Goal: Communication & Community: Answer question/provide support

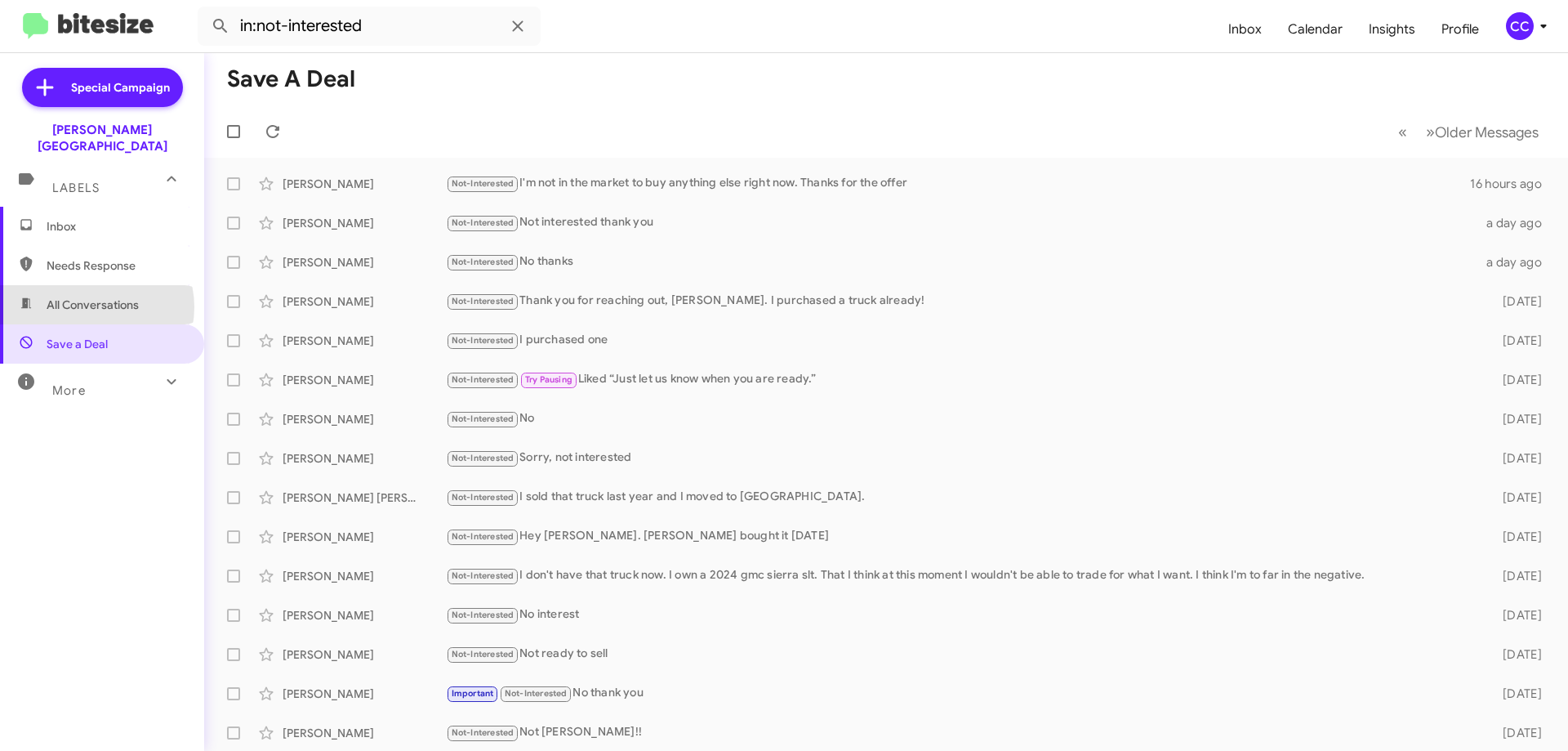
click at [92, 296] on span "All Conversations" at bounding box center [92, 304] width 92 height 16
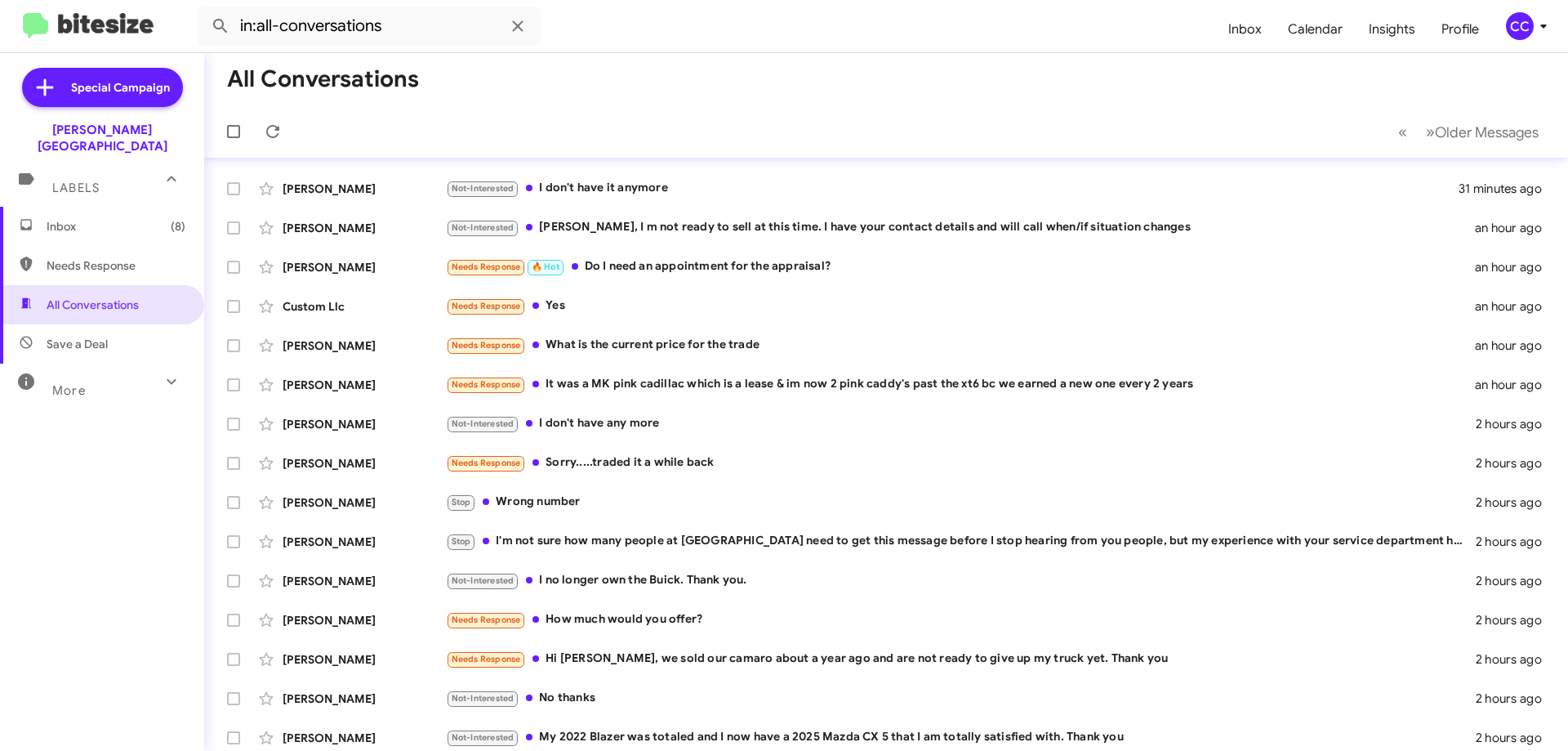
scroll to position [197, 0]
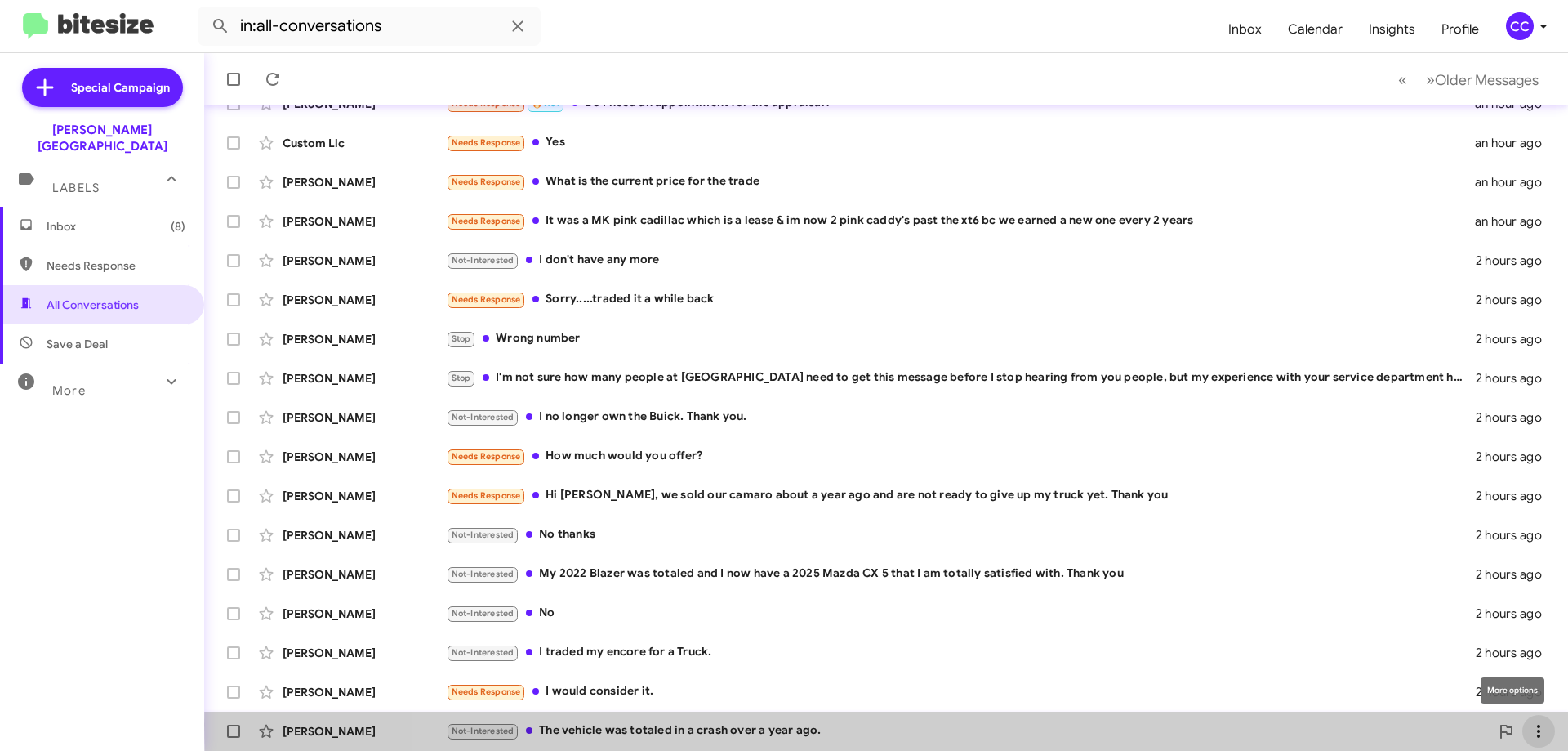
click at [1538, 725] on icon at bounding box center [1538, 732] width 3 height 13
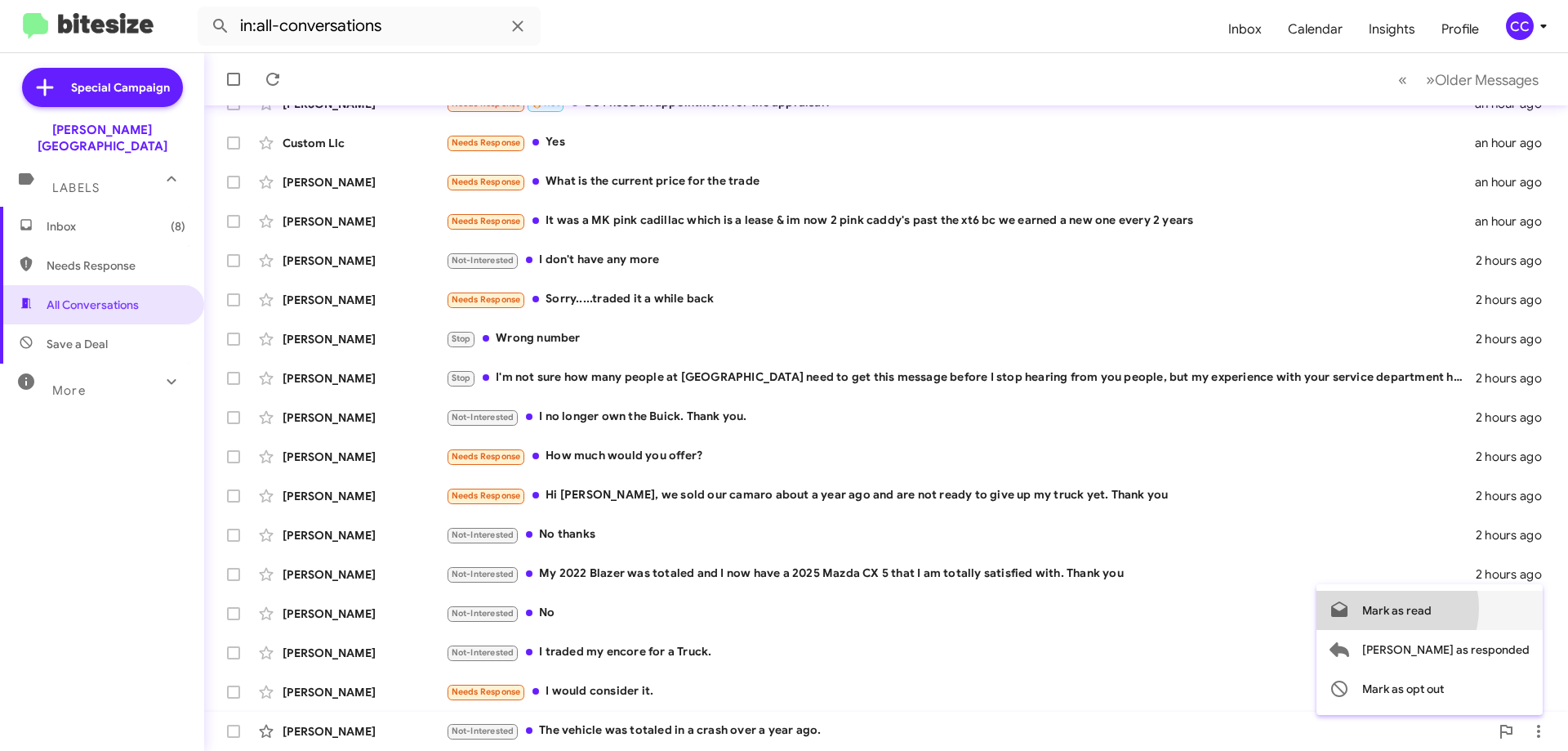
click at [1432, 608] on span "Mark as read" at bounding box center [1397, 610] width 70 height 39
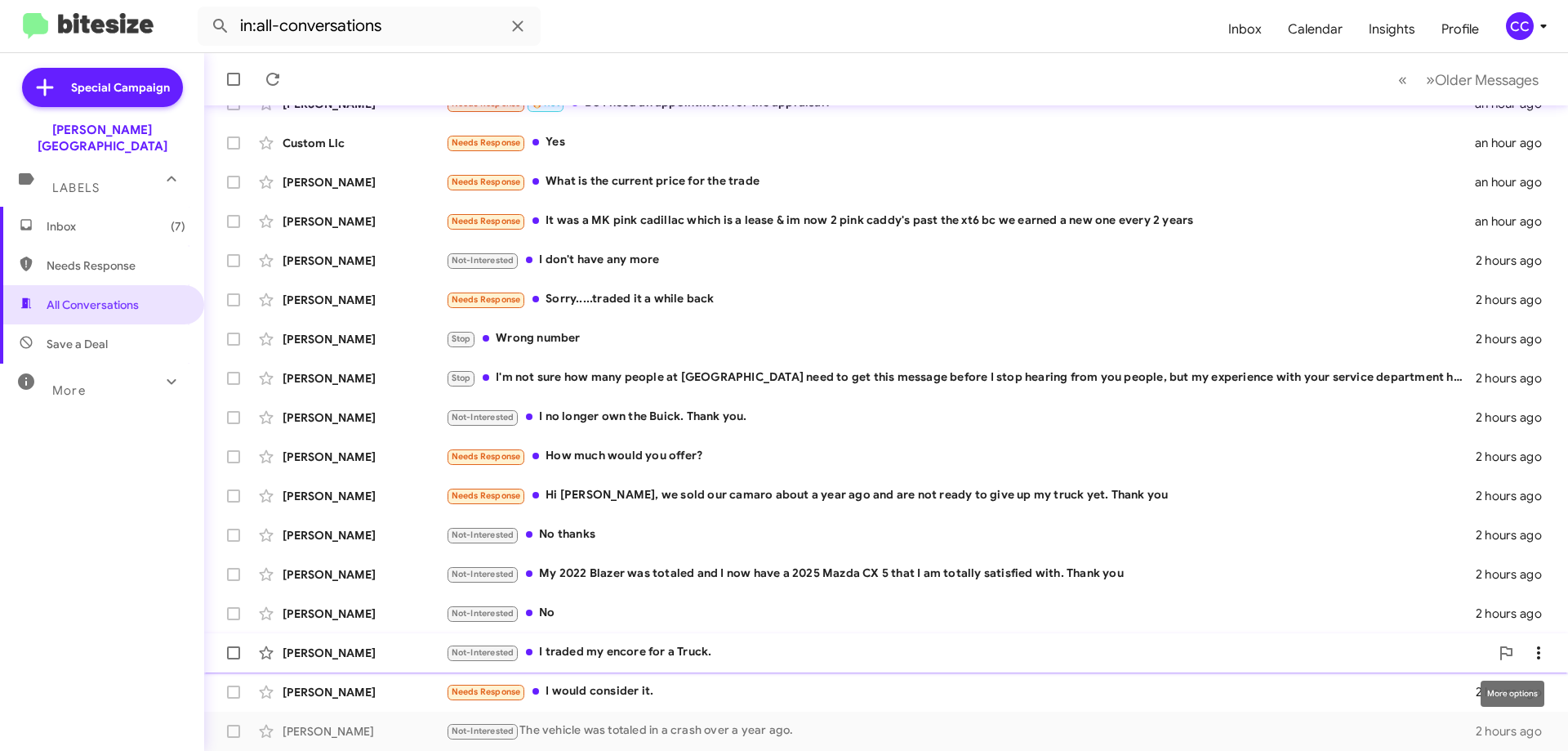
click at [1530, 651] on icon at bounding box center [1538, 653] width 20 height 20
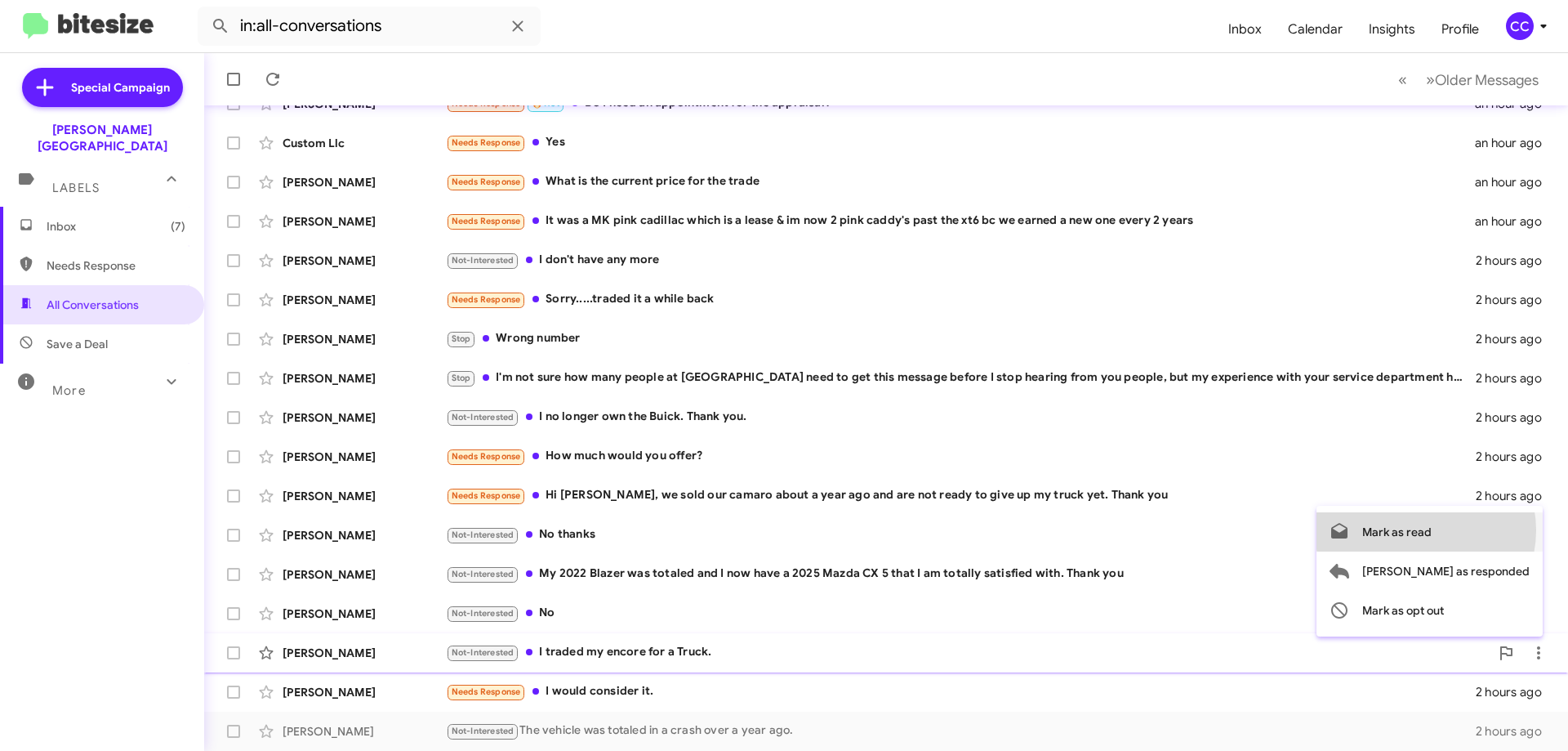
click at [1432, 530] on span "Mark as read" at bounding box center [1397, 532] width 70 height 39
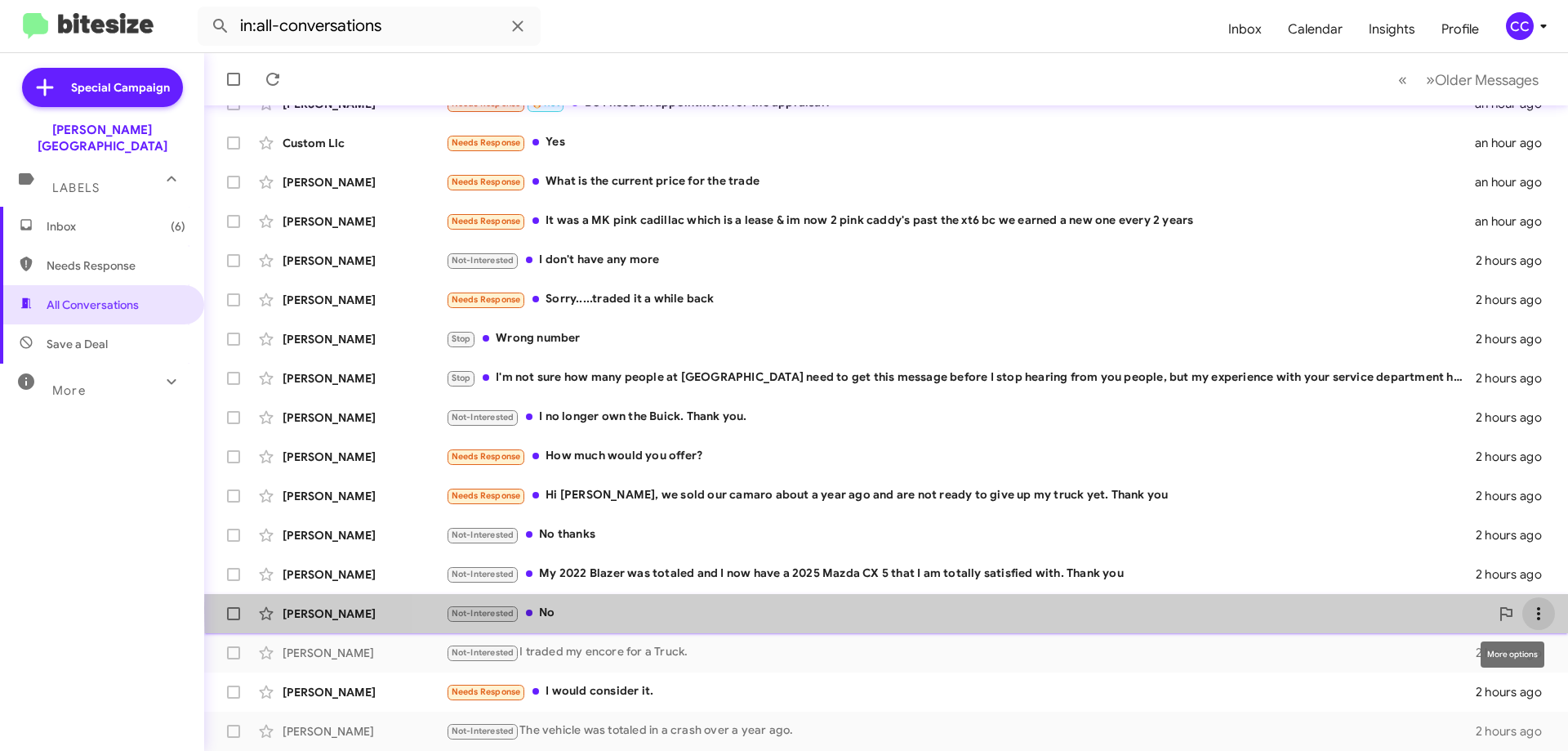
click at [1529, 608] on icon at bounding box center [1538, 614] width 20 height 20
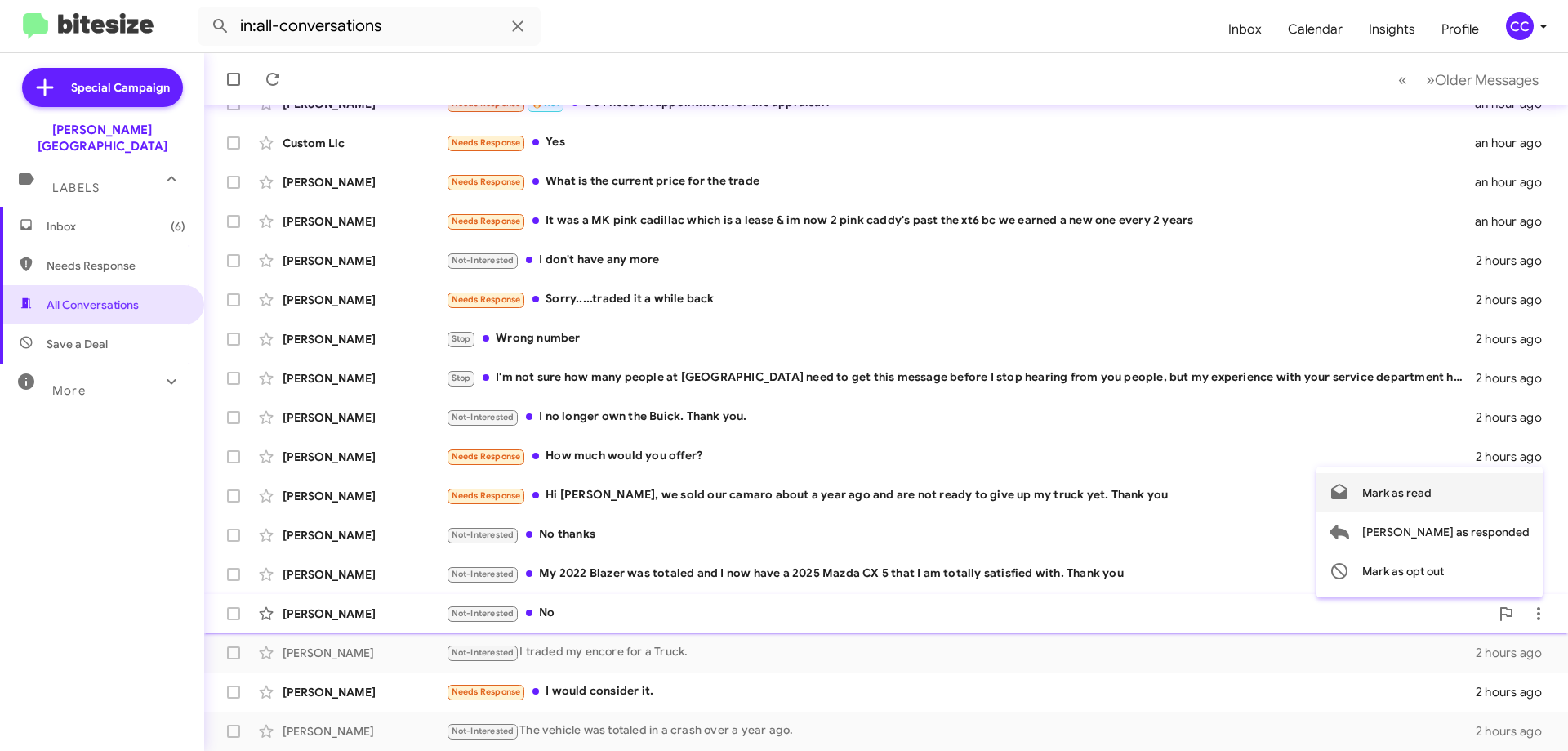
click at [1432, 484] on span "Mark as read" at bounding box center [1397, 492] width 70 height 39
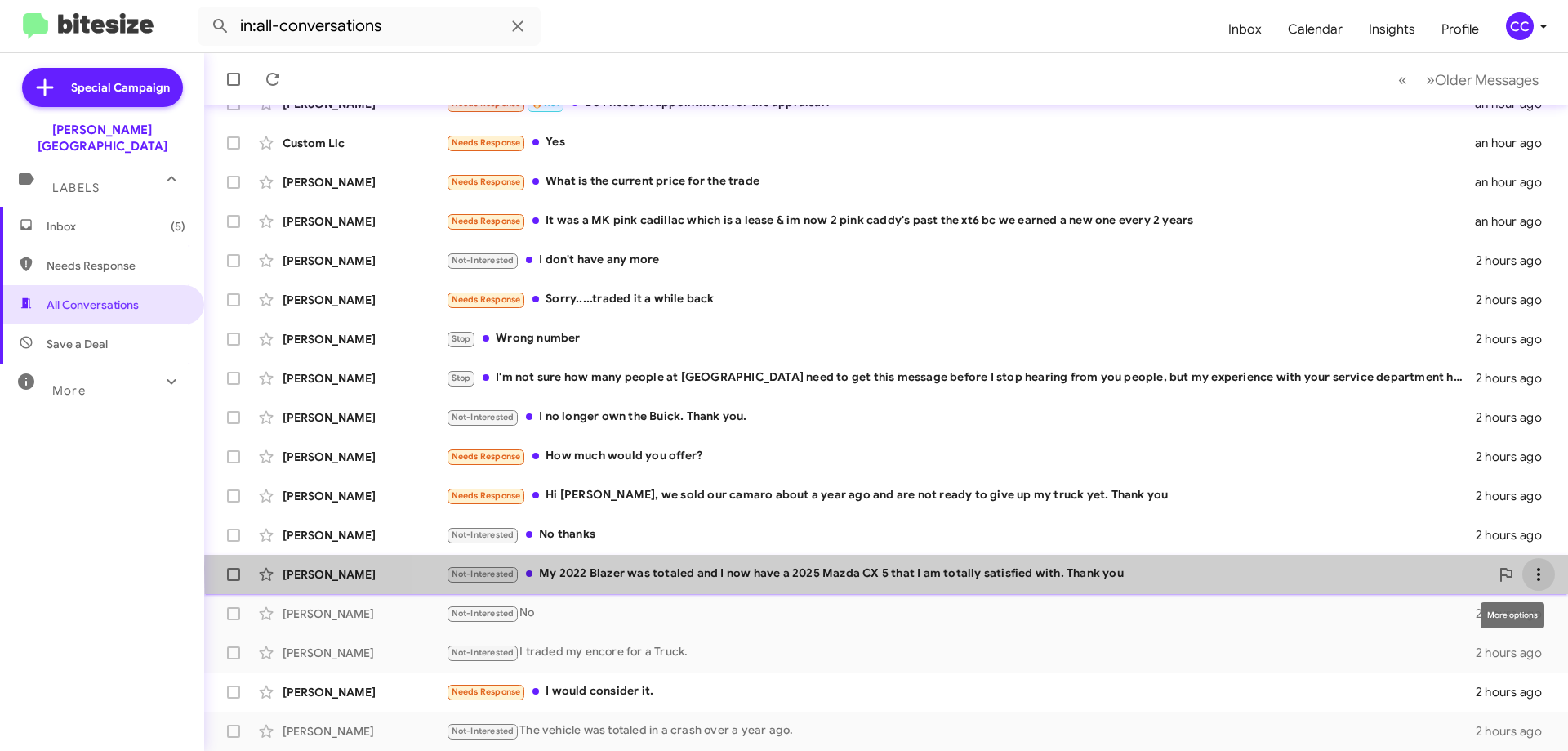
click at [1532, 569] on icon at bounding box center [1538, 574] width 20 height 20
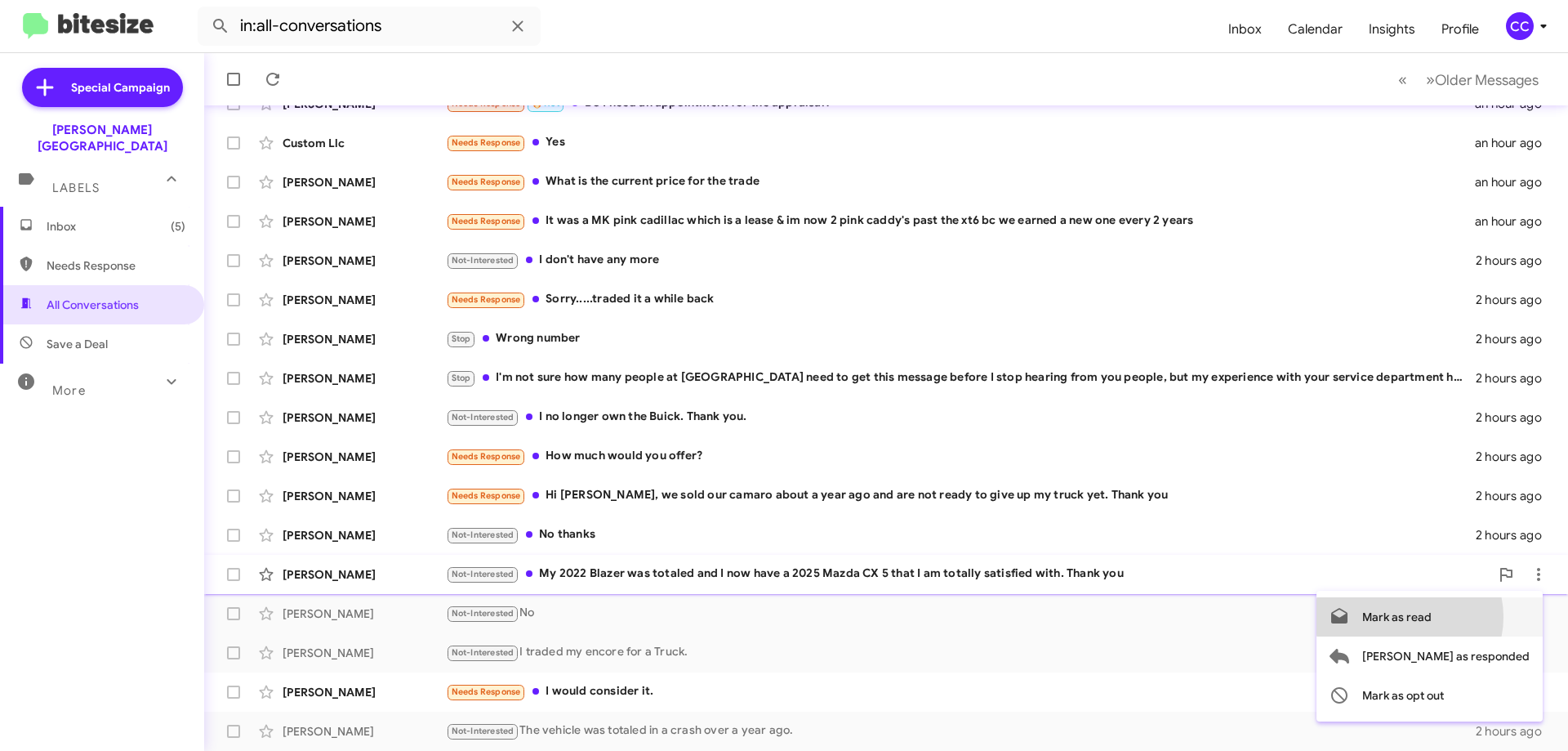
click at [1432, 617] on span "Mark as read" at bounding box center [1397, 617] width 70 height 39
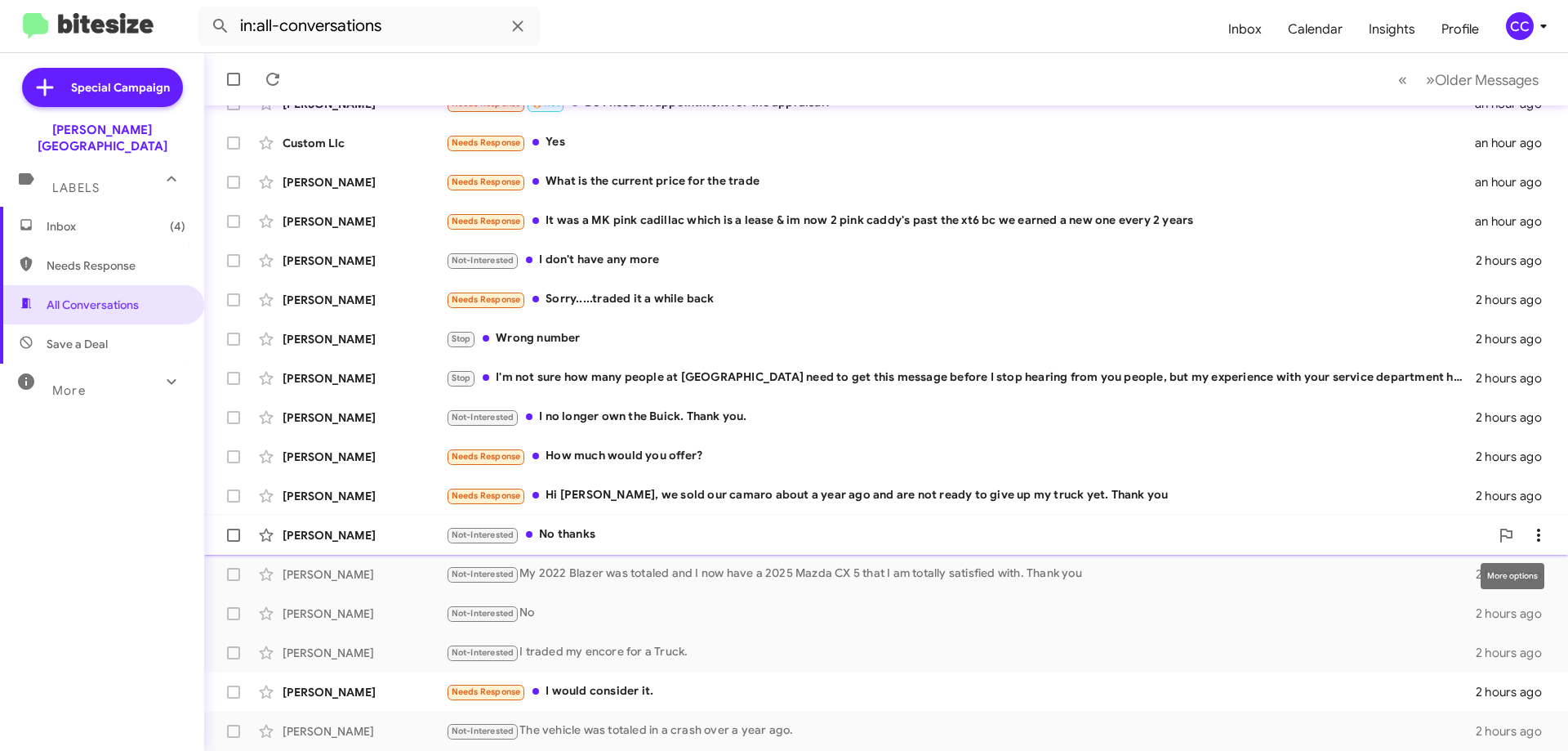
click at [1529, 529] on icon at bounding box center [1538, 535] width 20 height 20
click at [1432, 577] on span "Mark as read" at bounding box center [1397, 578] width 70 height 39
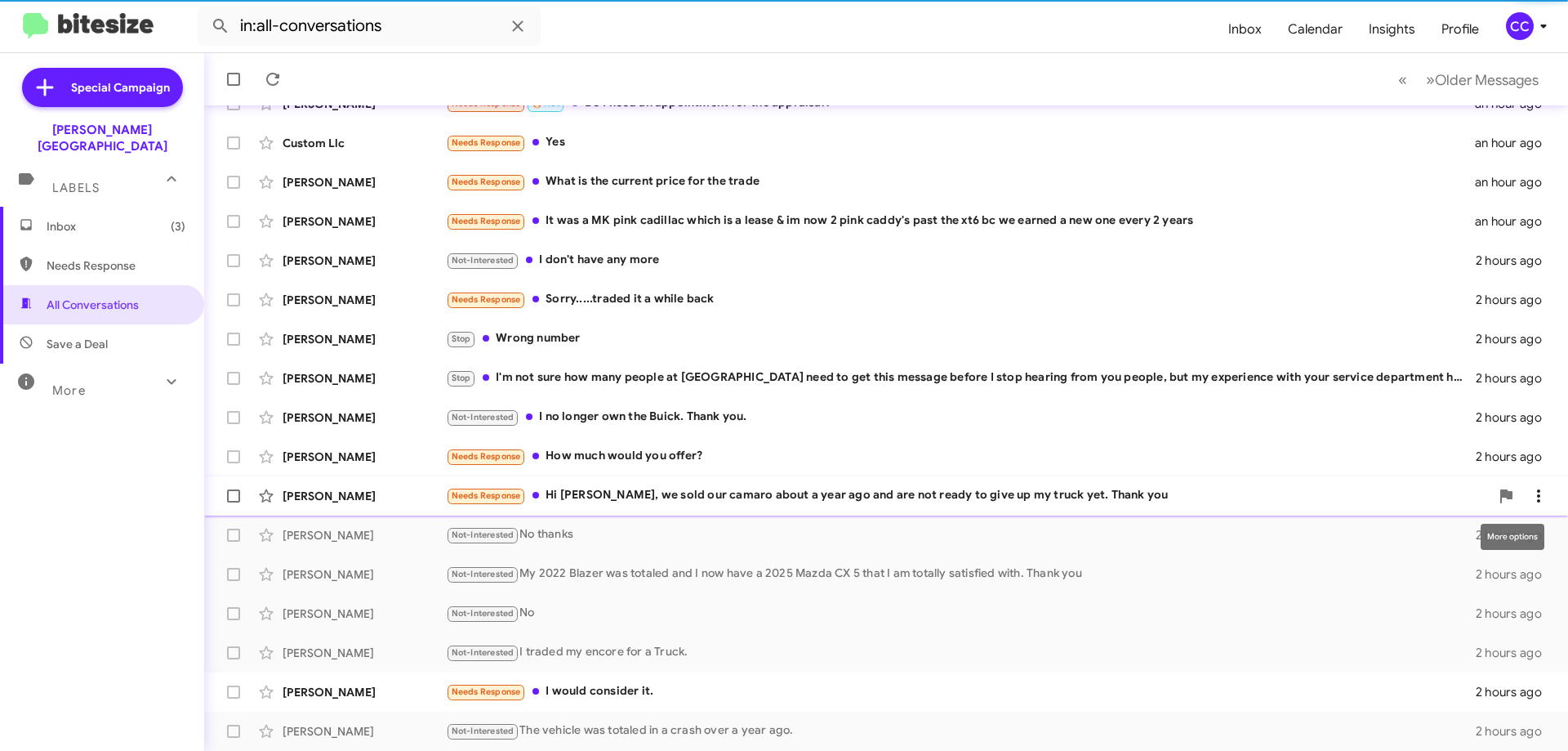
click at [1533, 496] on icon at bounding box center [1538, 496] width 20 height 20
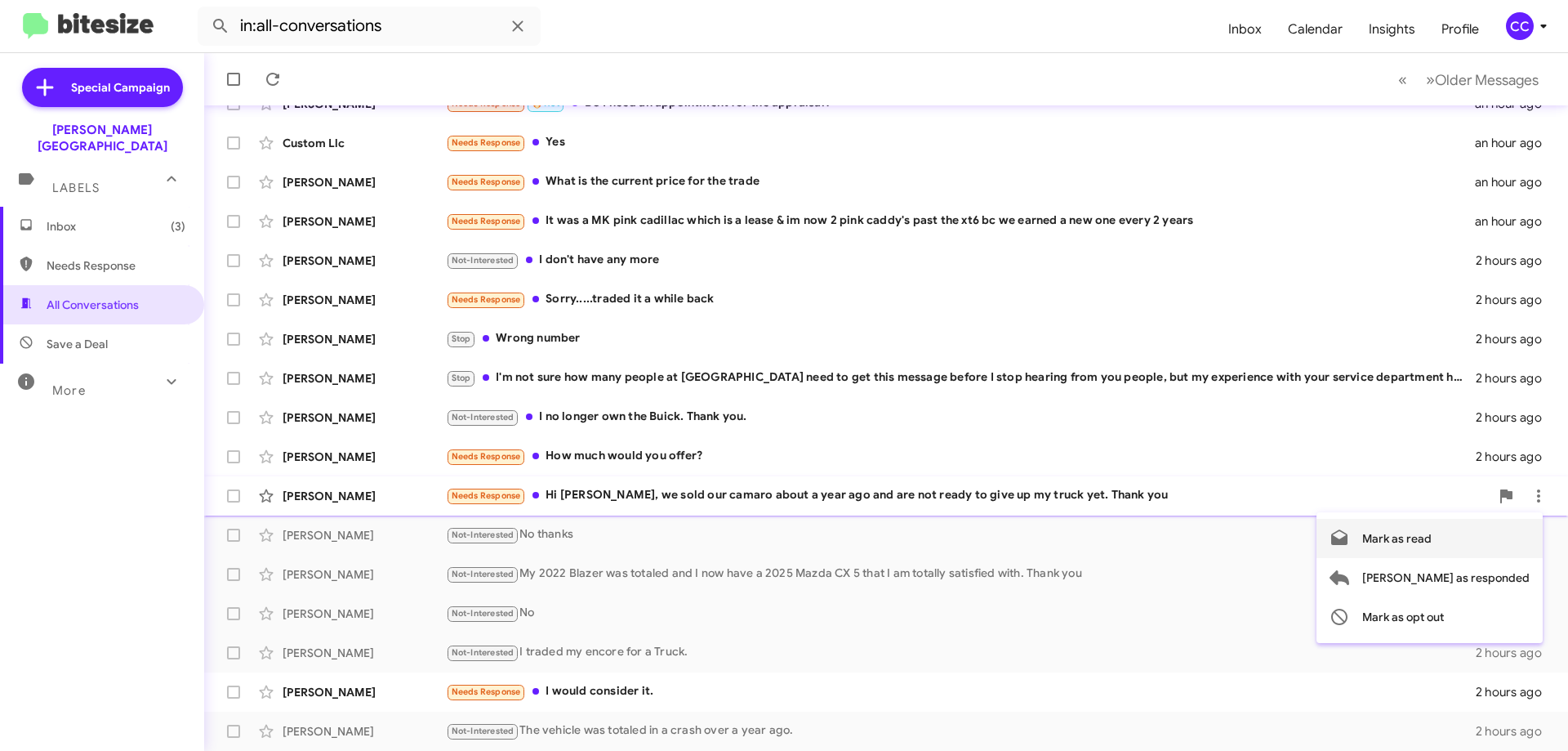
click at [1432, 535] on span "Mark as read" at bounding box center [1397, 538] width 70 height 39
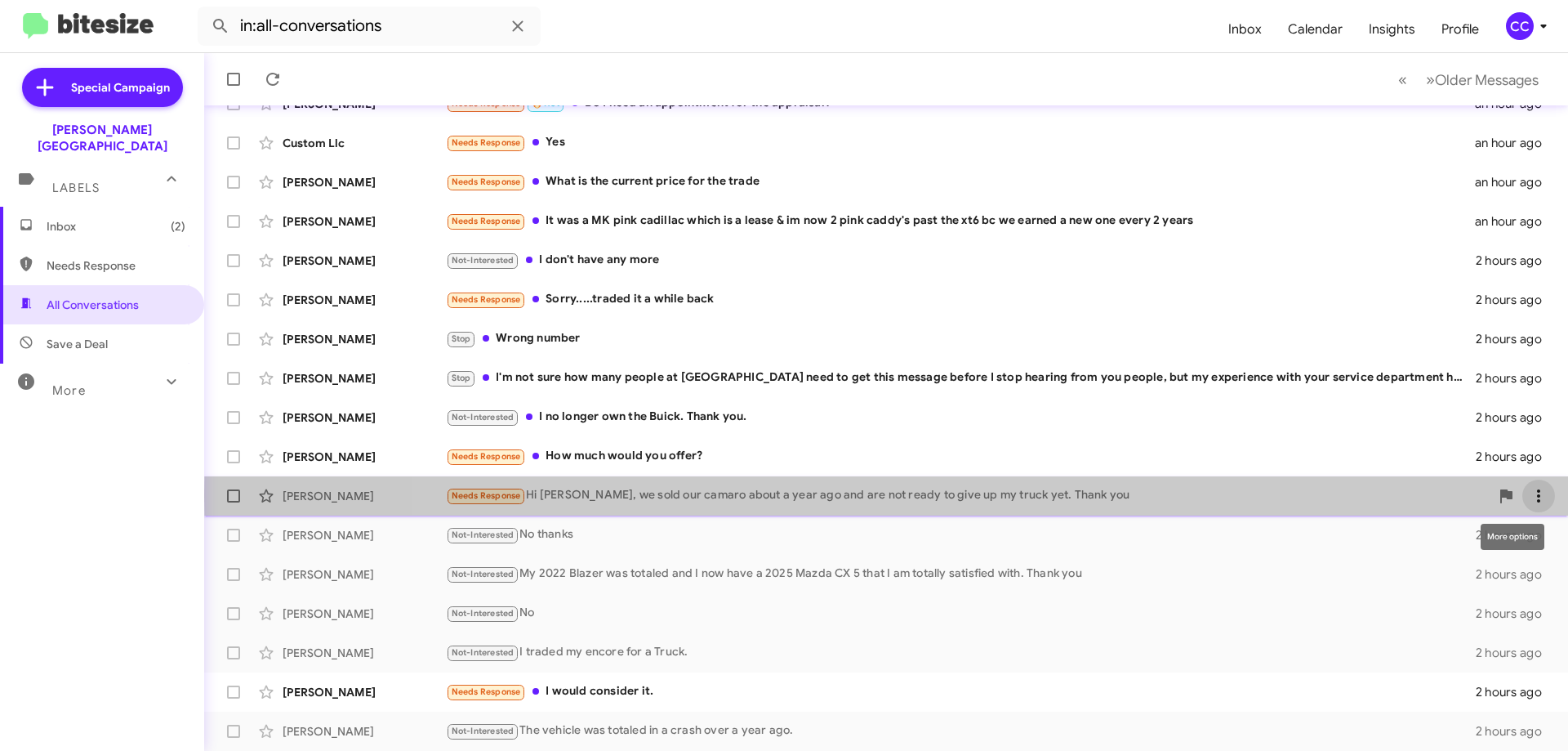
click at [1536, 496] on icon at bounding box center [1538, 496] width 20 height 20
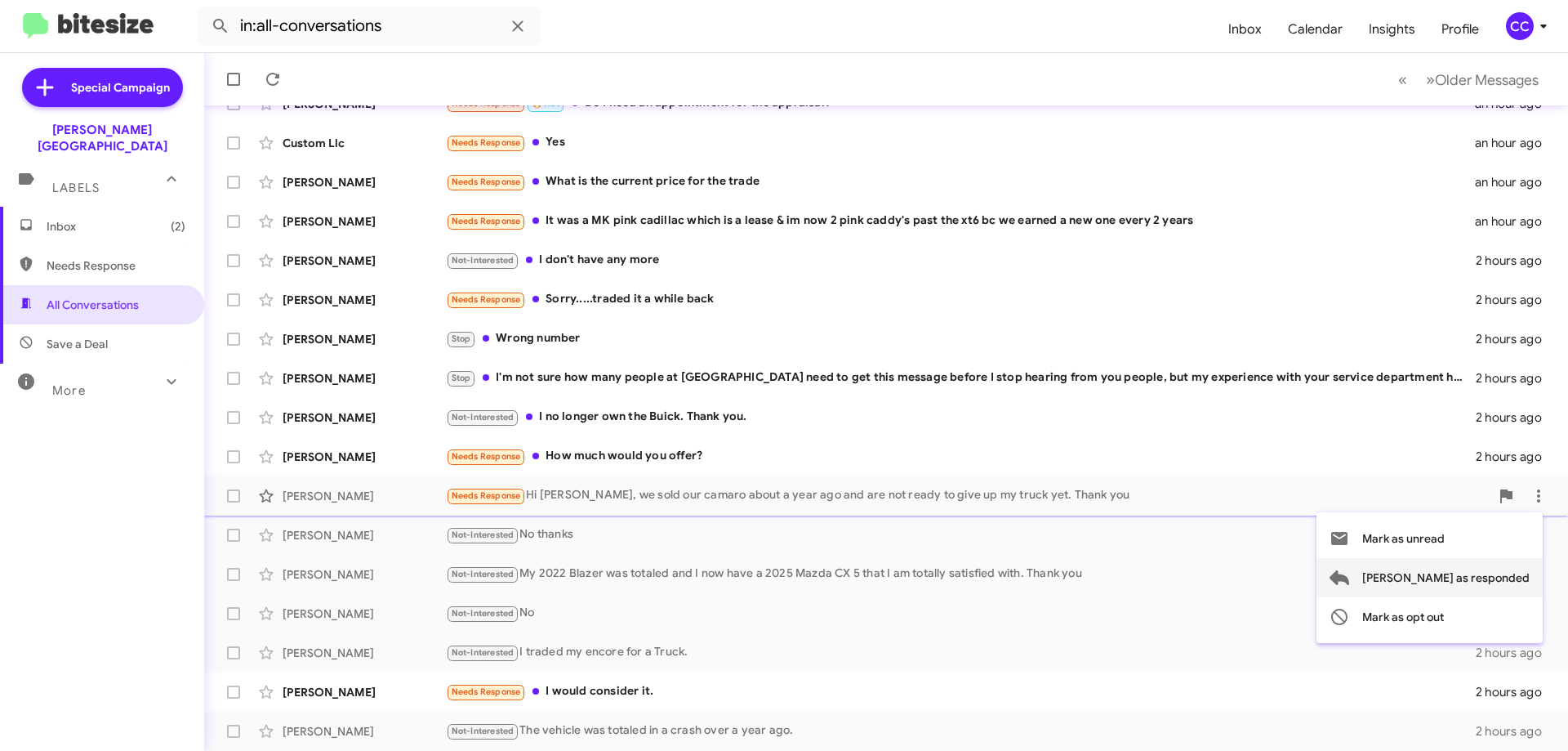
click at [1509, 577] on span "[PERSON_NAME] as responded" at bounding box center [1446, 578] width 168 height 39
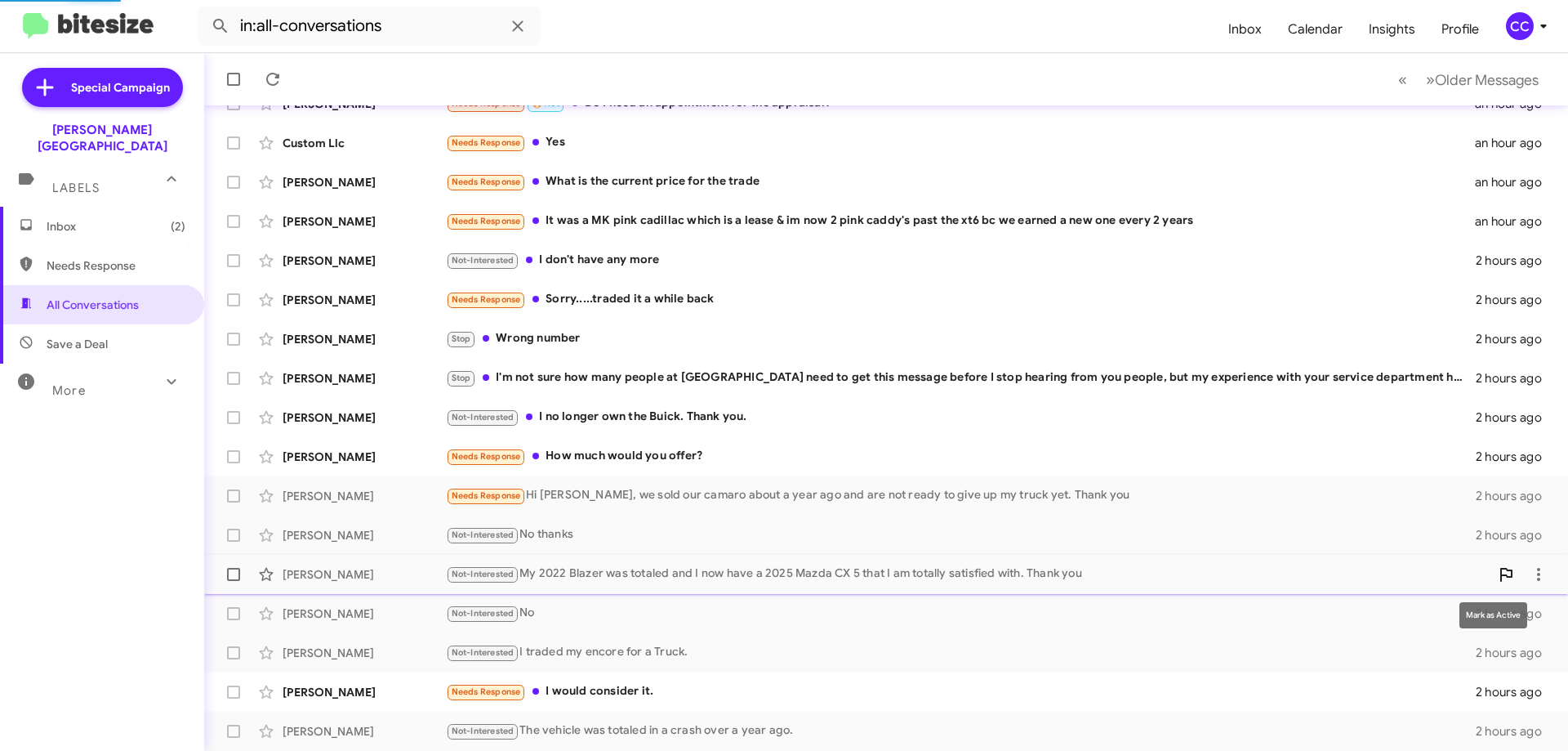
scroll to position [158, 0]
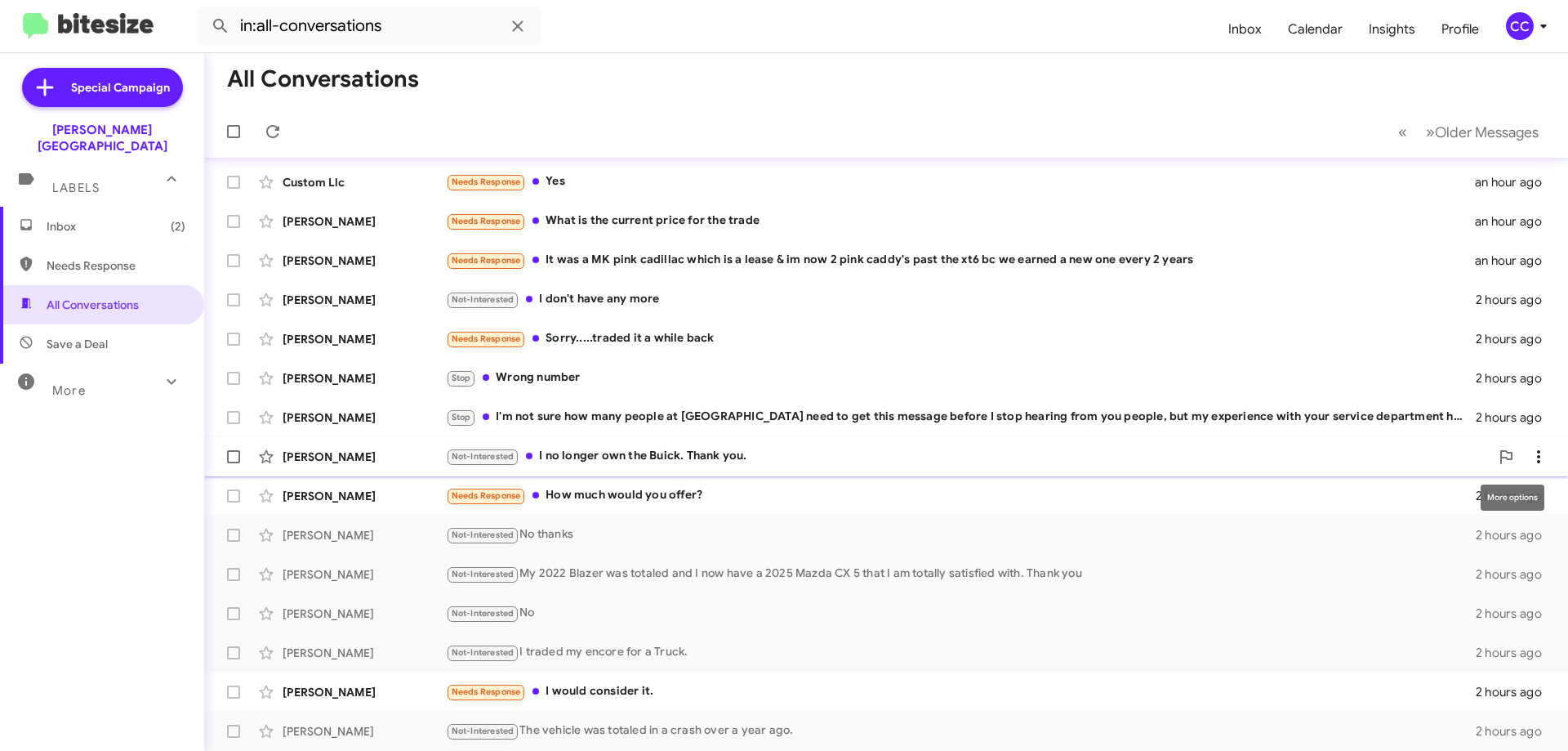
click at [1529, 456] on icon at bounding box center [1538, 457] width 20 height 20
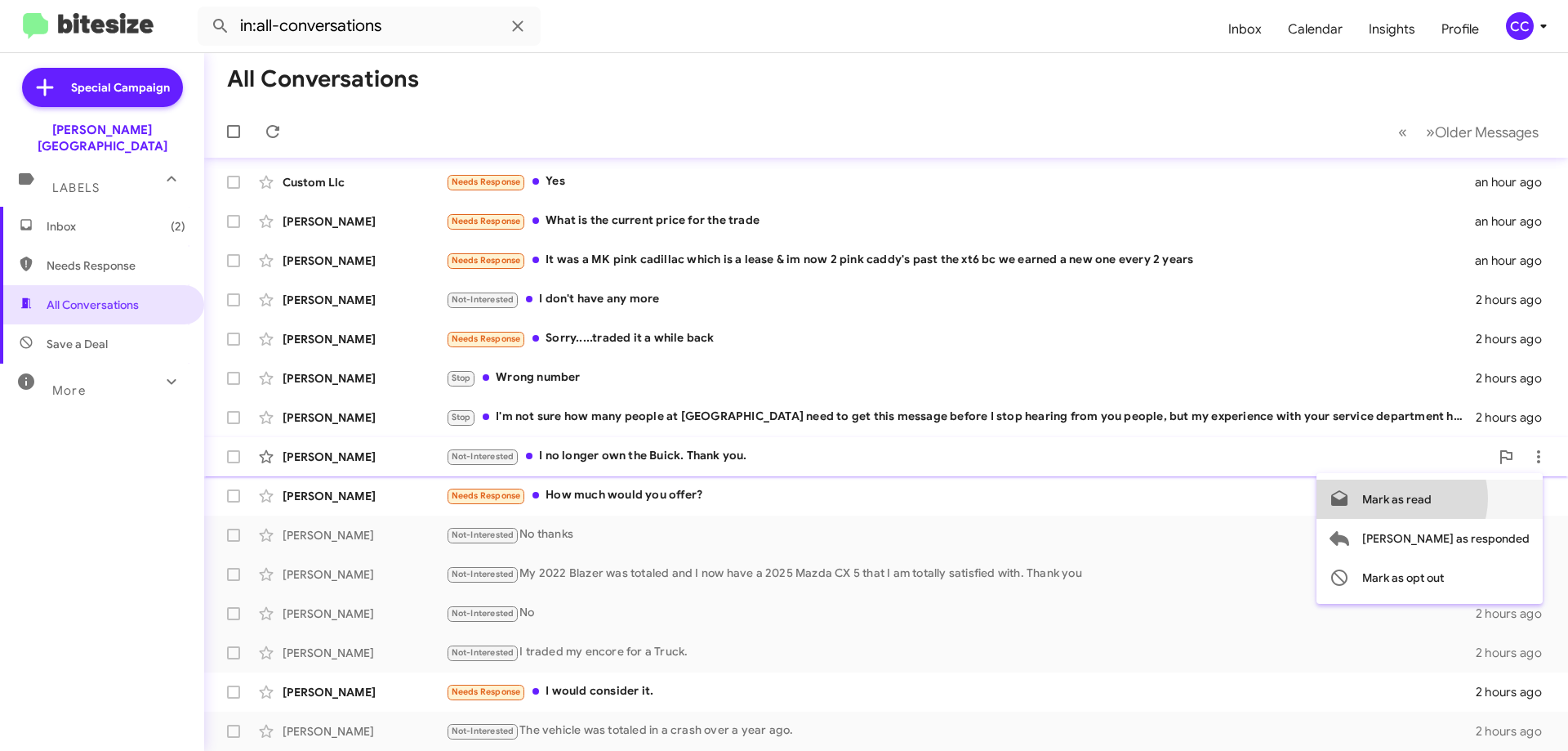
click at [1432, 498] on span "Mark as read" at bounding box center [1397, 498] width 70 height 39
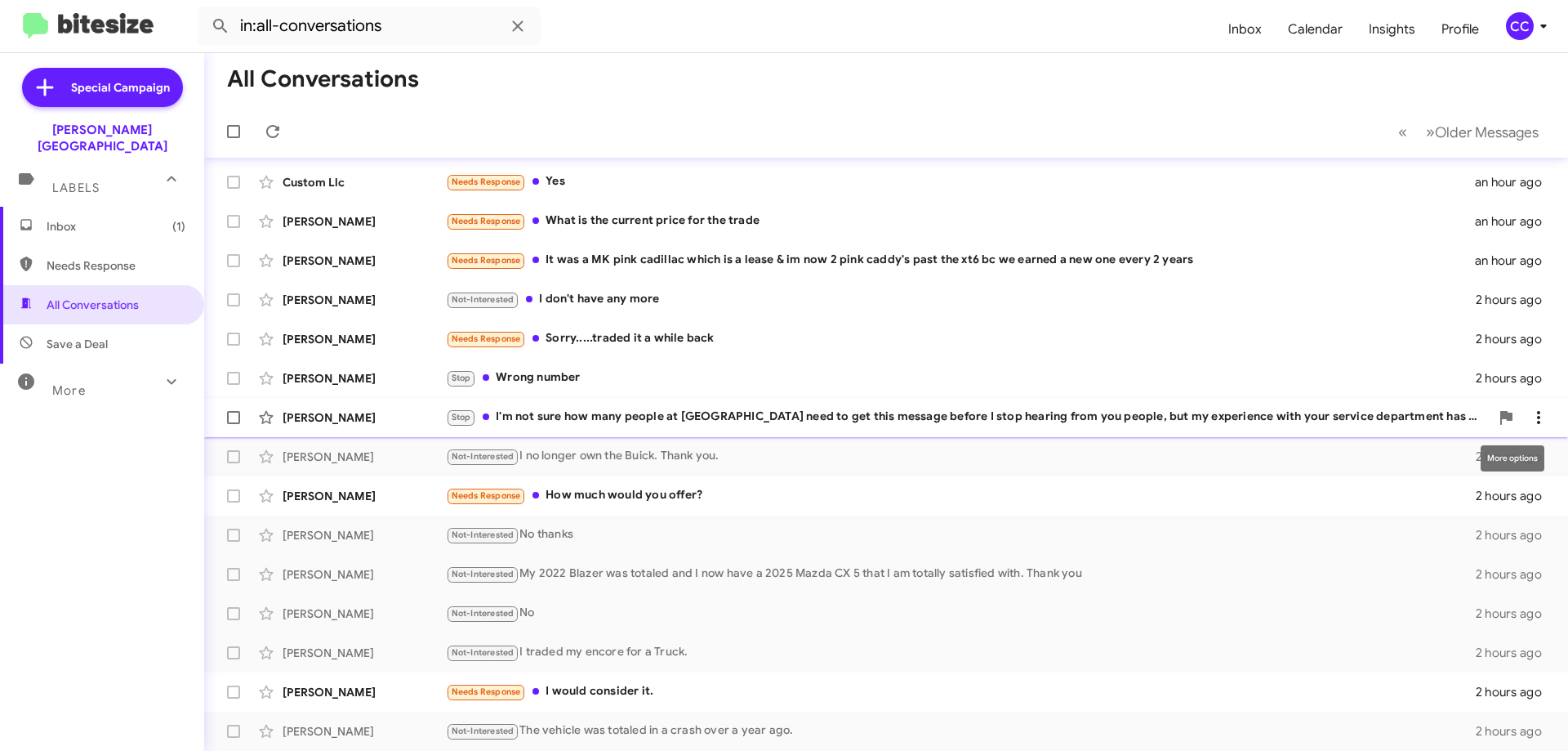
click at [1537, 413] on span at bounding box center [1538, 417] width 32 height 20
click at [1432, 461] on span "Mark as read" at bounding box center [1397, 459] width 70 height 39
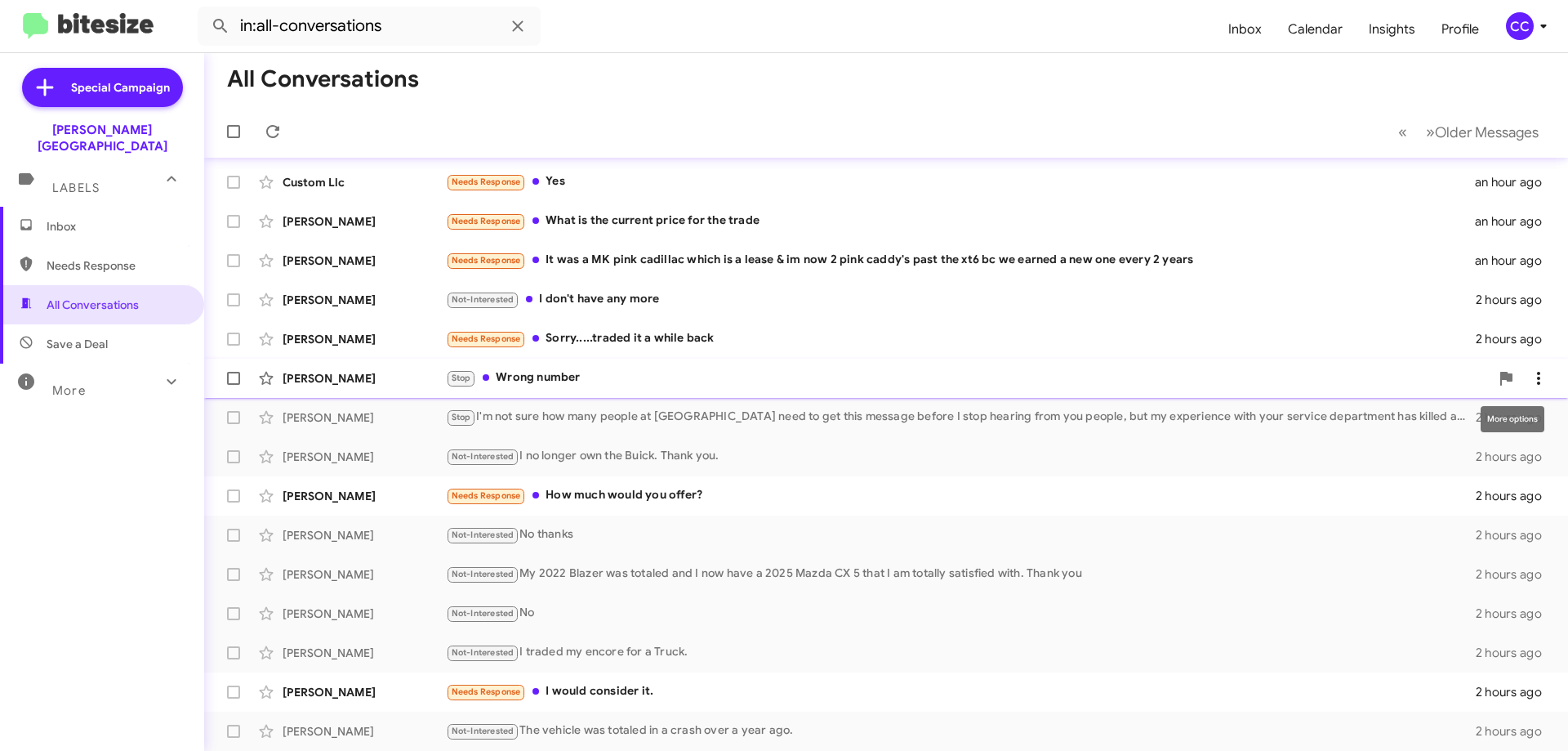
click at [1529, 370] on icon at bounding box center [1538, 378] width 20 height 20
click at [1432, 423] on span "Mark as read" at bounding box center [1397, 420] width 70 height 39
click at [1537, 335] on span at bounding box center [1538, 339] width 32 height 20
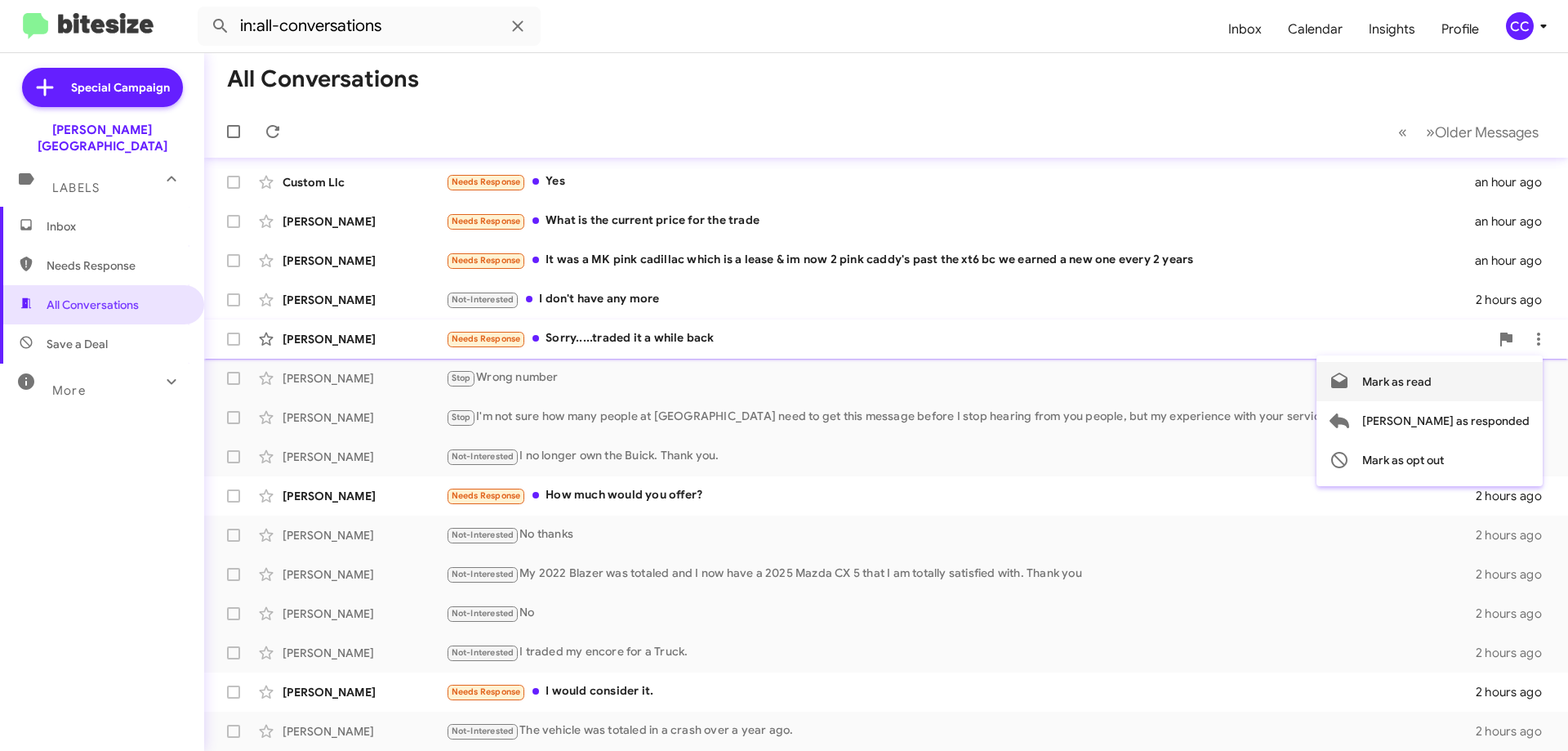
click at [1432, 381] on span "Mark as read" at bounding box center [1397, 381] width 70 height 39
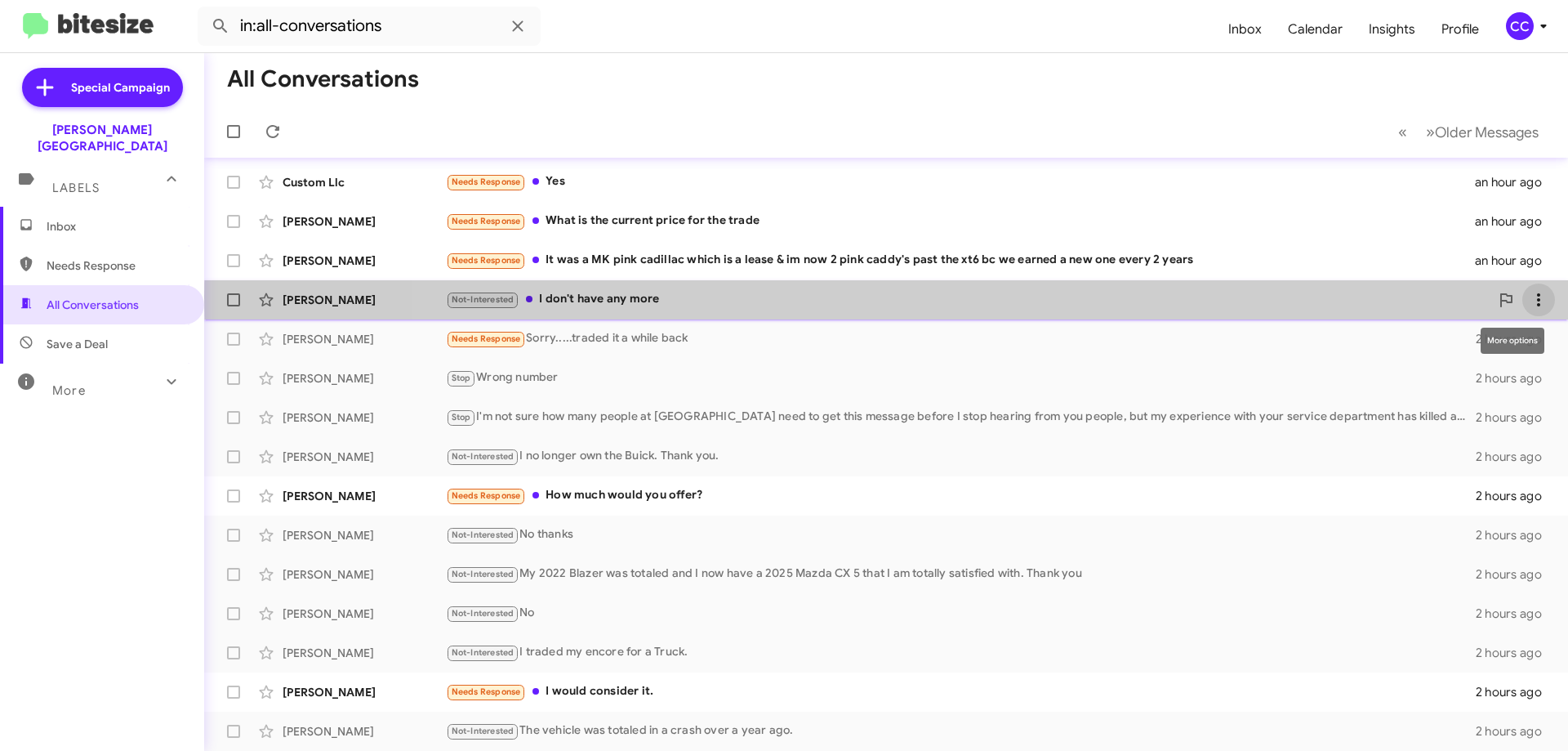
click at [1529, 297] on icon at bounding box center [1538, 299] width 20 height 20
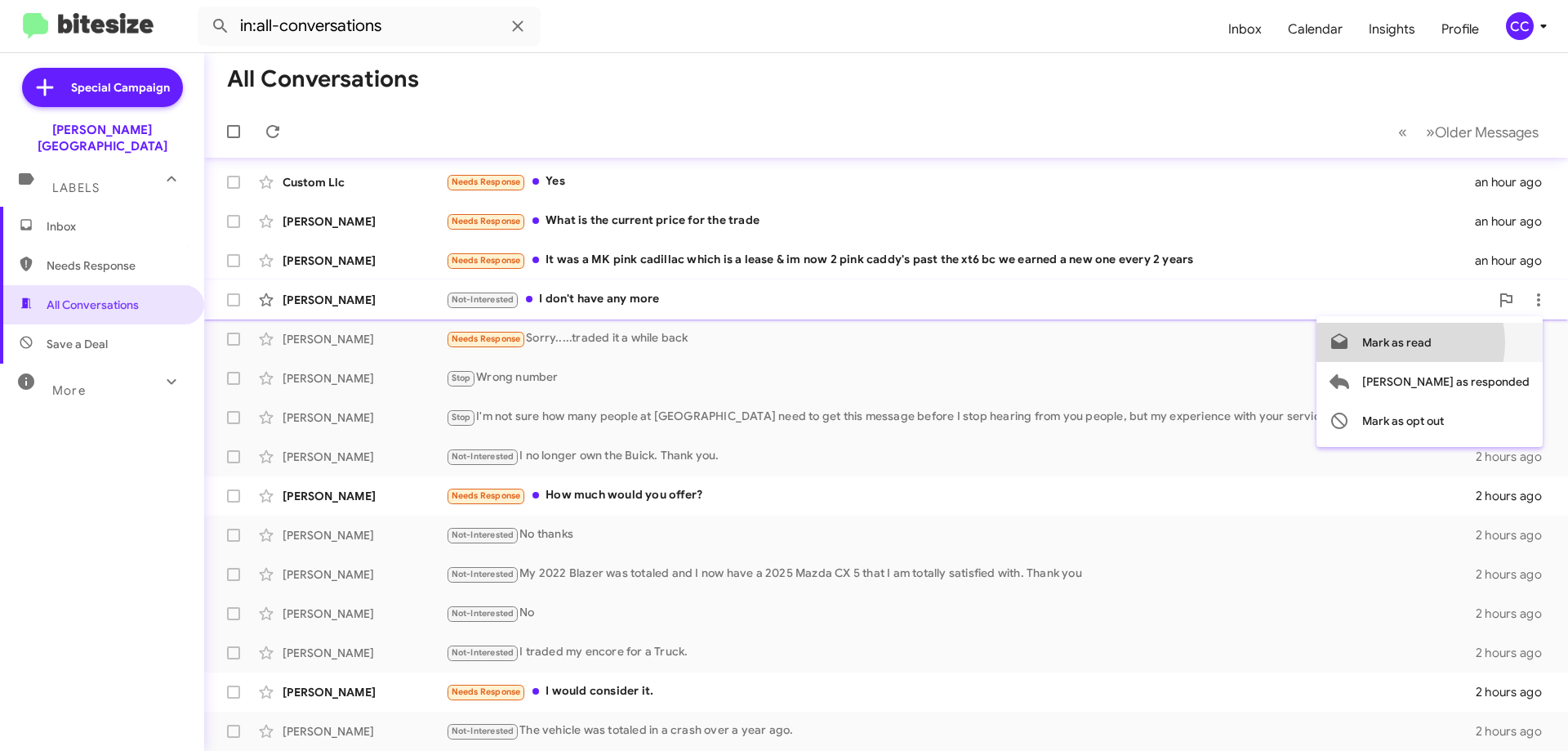
click at [1432, 342] on span "Mark as read" at bounding box center [1397, 342] width 70 height 39
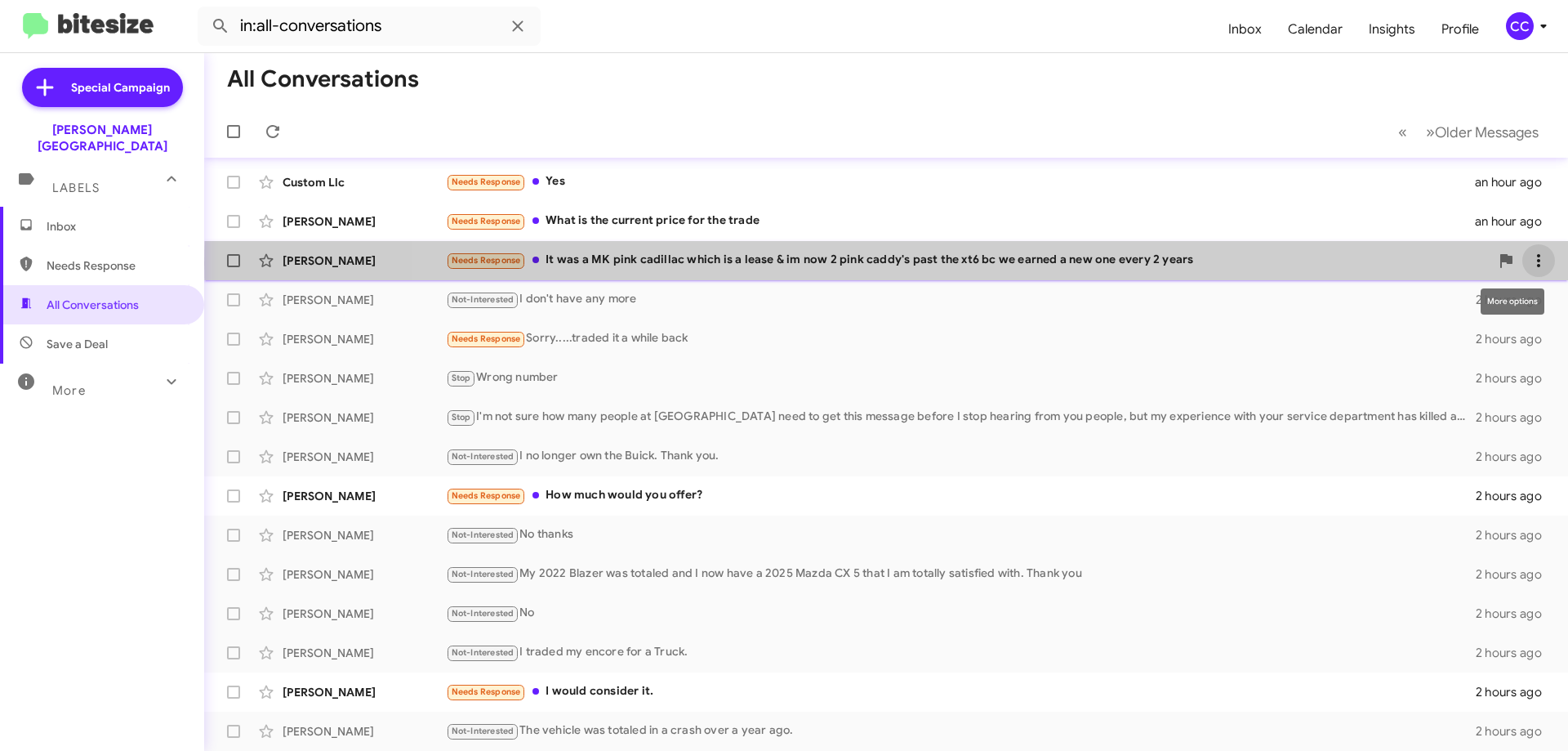
click at [1529, 264] on icon at bounding box center [1538, 260] width 20 height 20
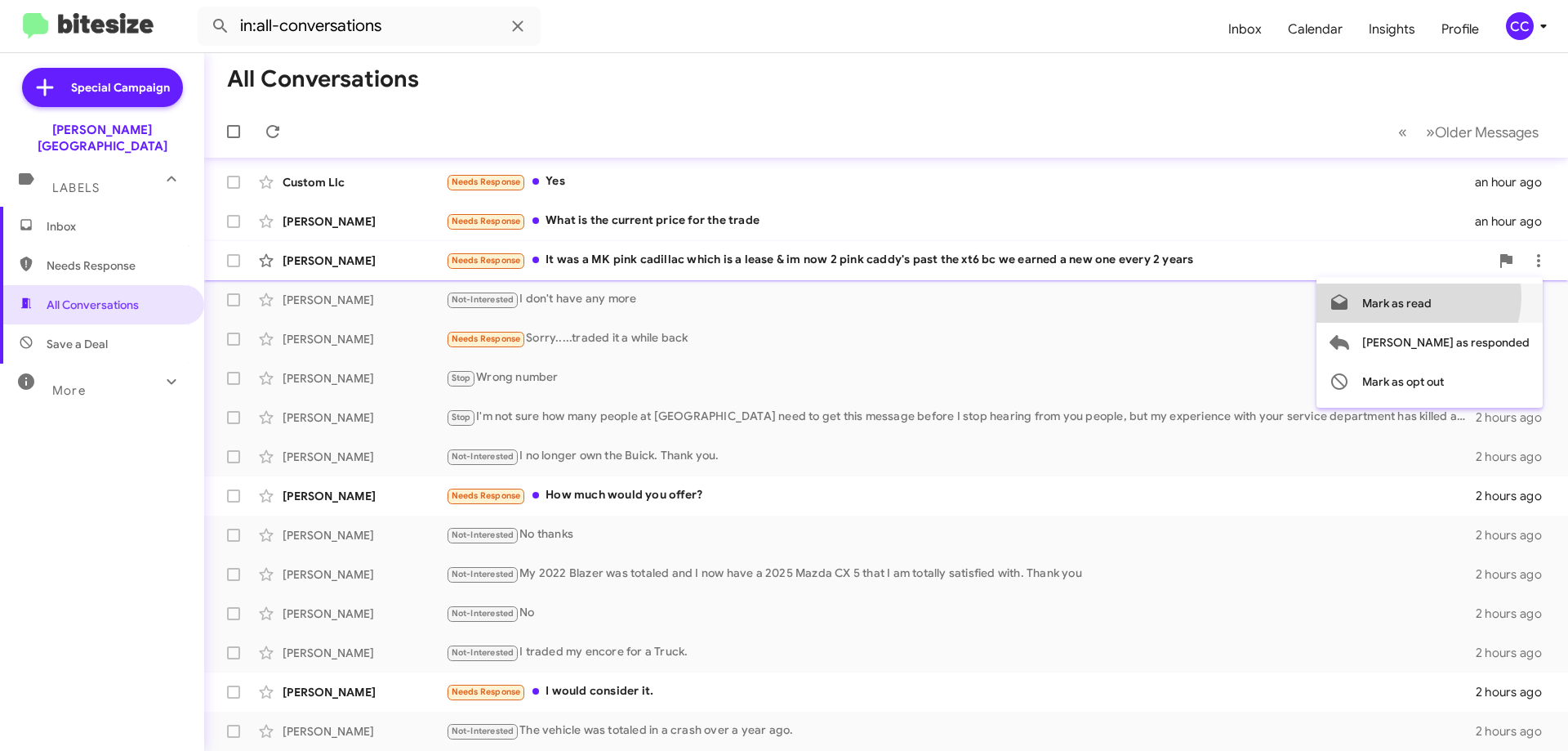
click at [1432, 296] on span "Mark as read" at bounding box center [1397, 303] width 70 height 39
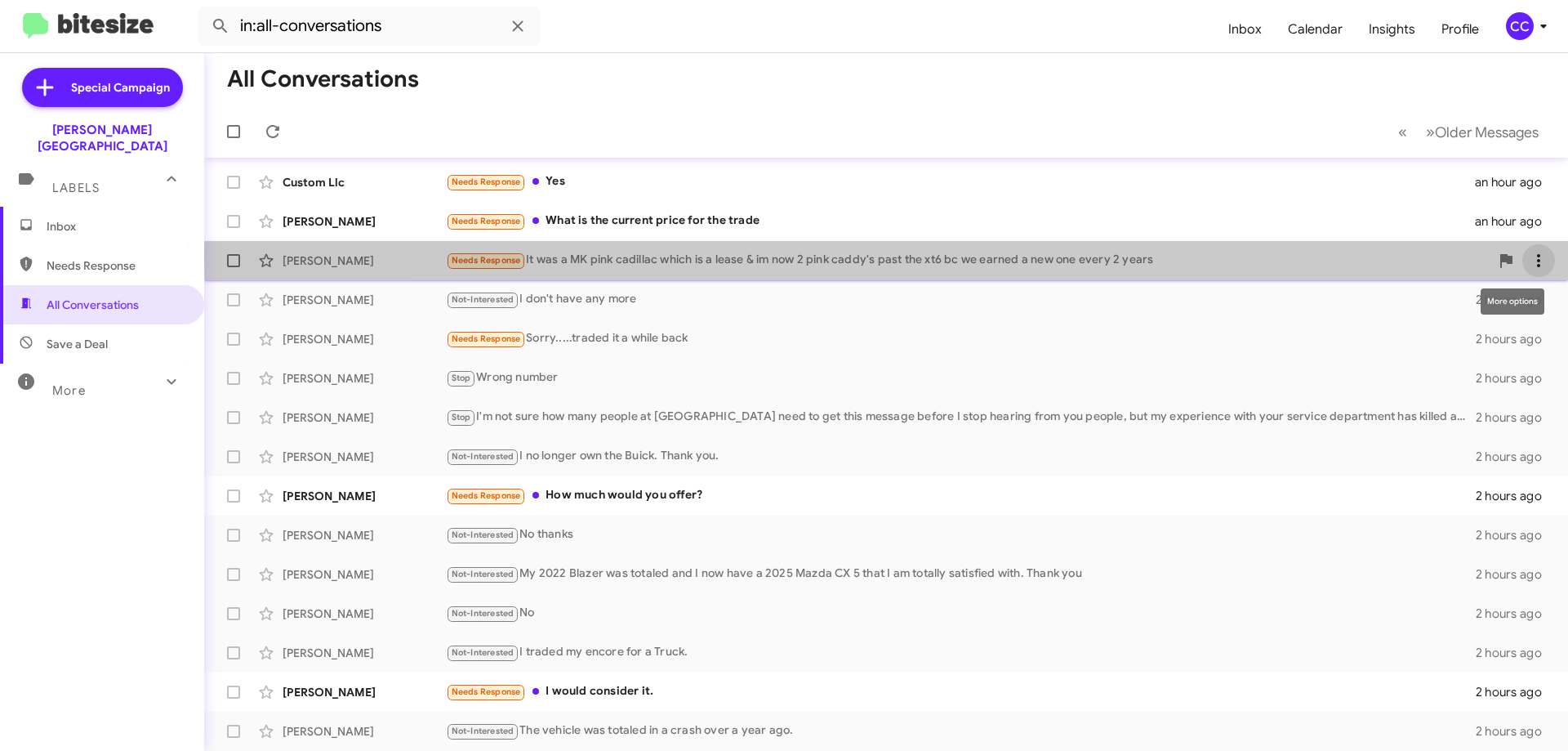
click at [1532, 257] on icon at bounding box center [1538, 260] width 20 height 20
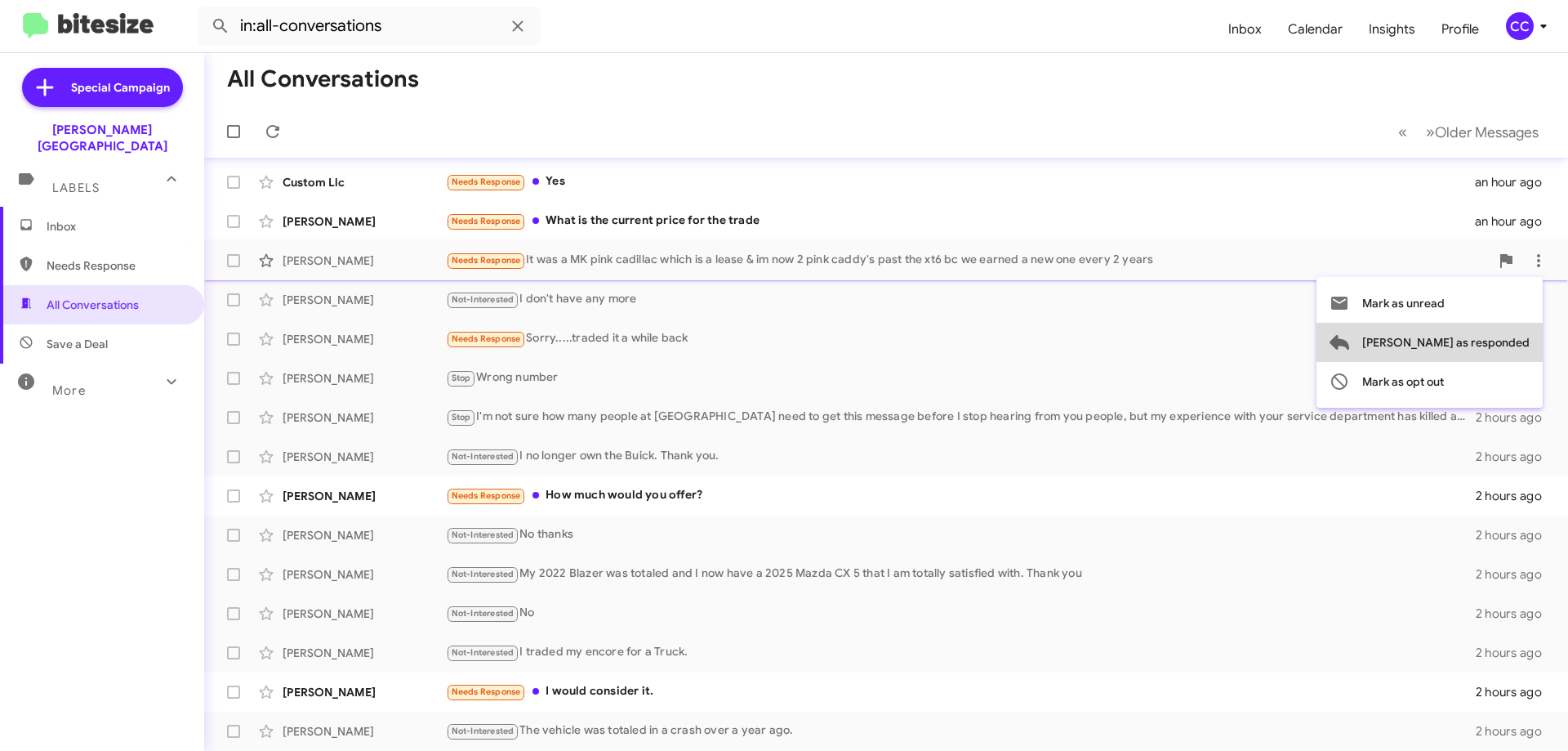
click at [1499, 333] on span "[PERSON_NAME] as responded" at bounding box center [1446, 342] width 168 height 39
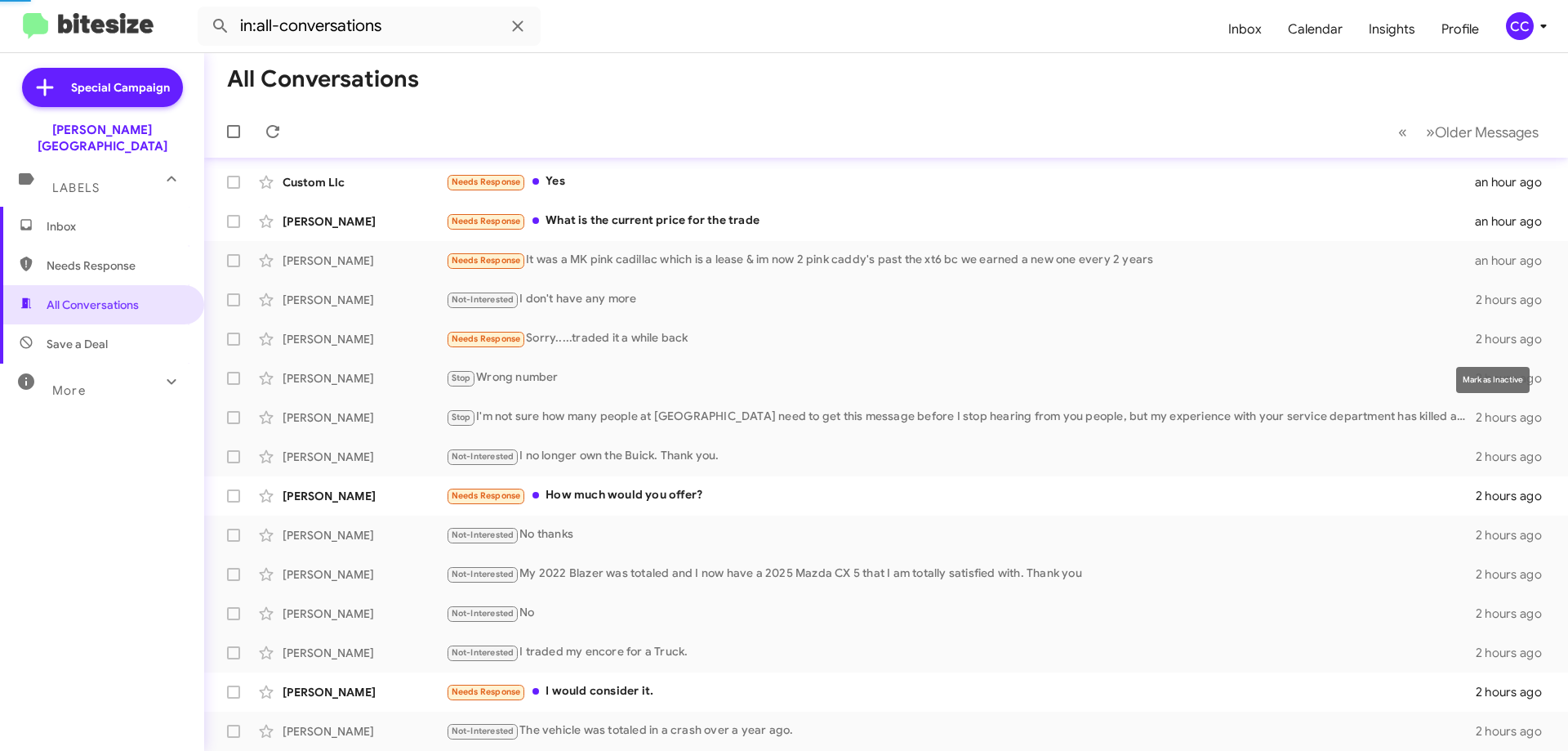
scroll to position [119, 0]
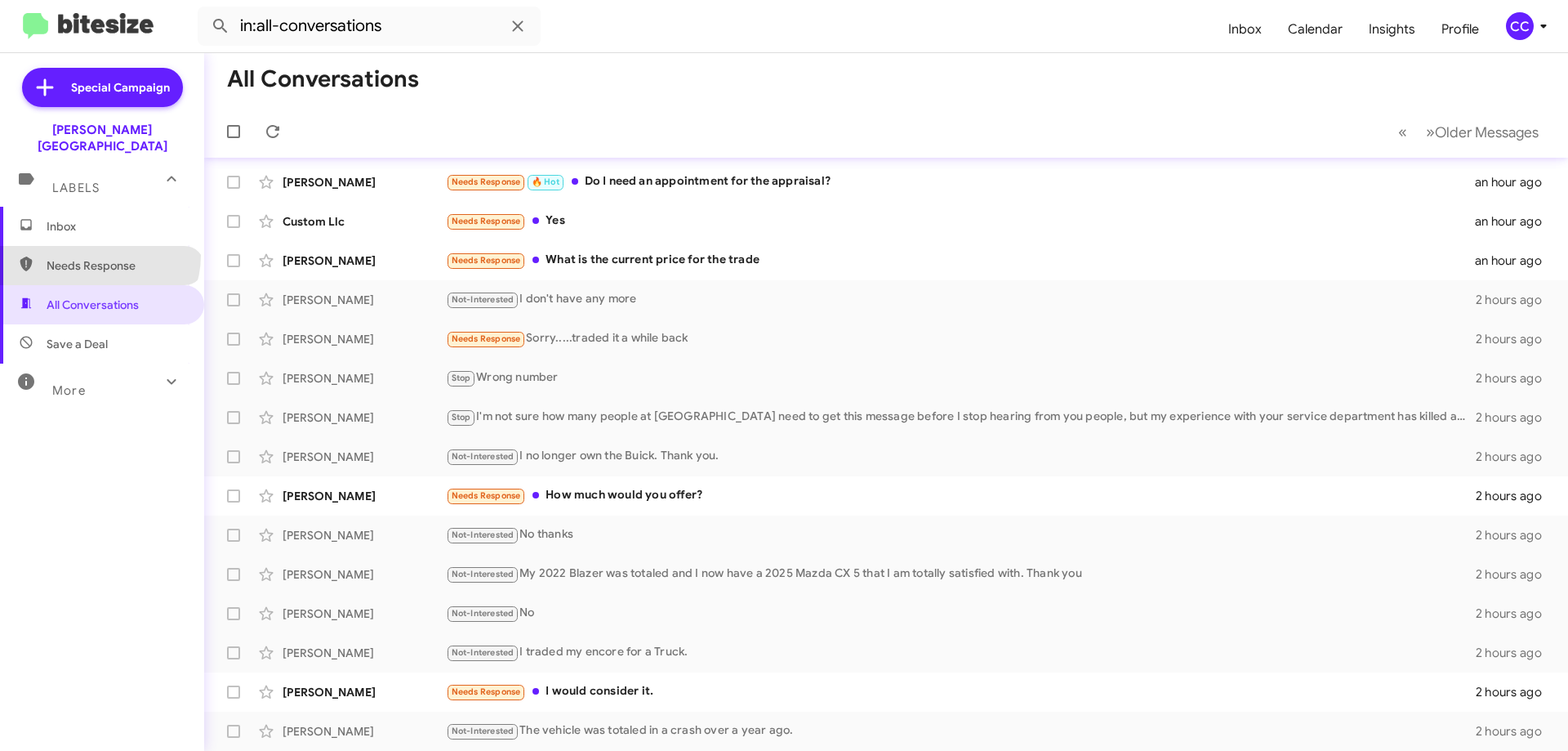
click at [98, 246] on span "Needs Response" at bounding box center [102, 265] width 204 height 39
type input "in:needs-response"
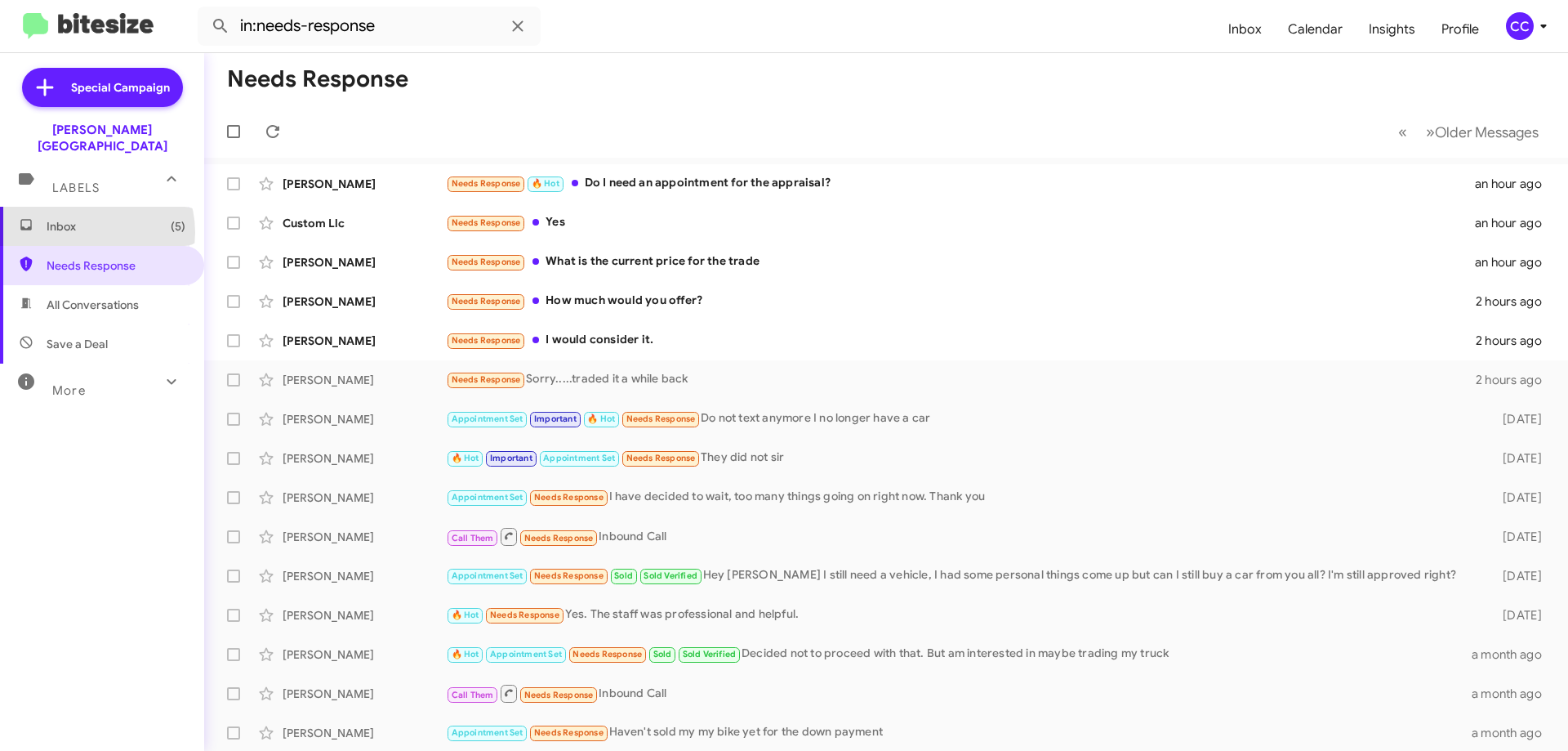
click at [90, 218] on span "Inbox (5)" at bounding box center [116, 226] width 139 height 16
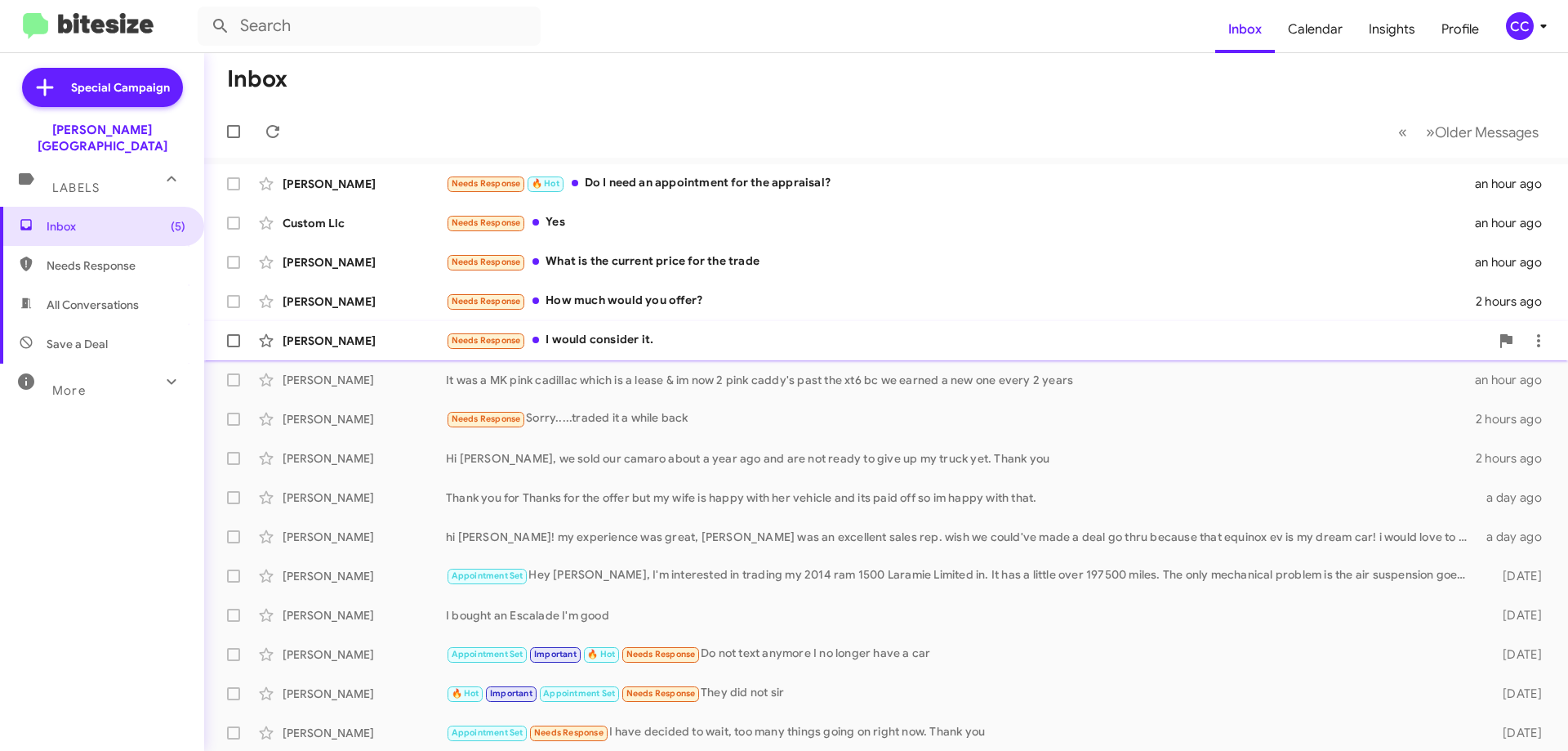
click at [323, 342] on div "[PERSON_NAME]" at bounding box center [364, 340] width 163 height 16
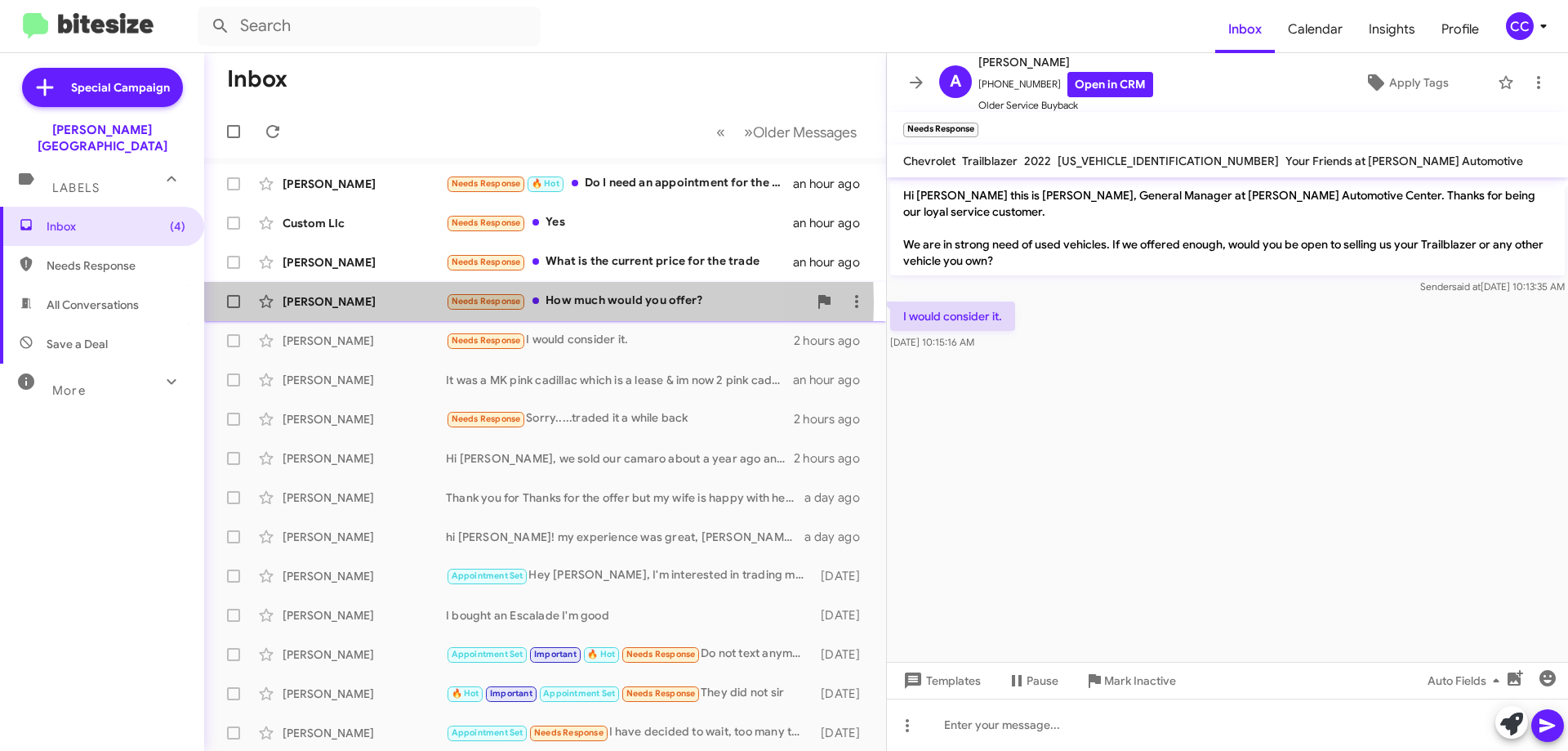
click at [311, 302] on div "[PERSON_NAME]" at bounding box center [364, 301] width 163 height 16
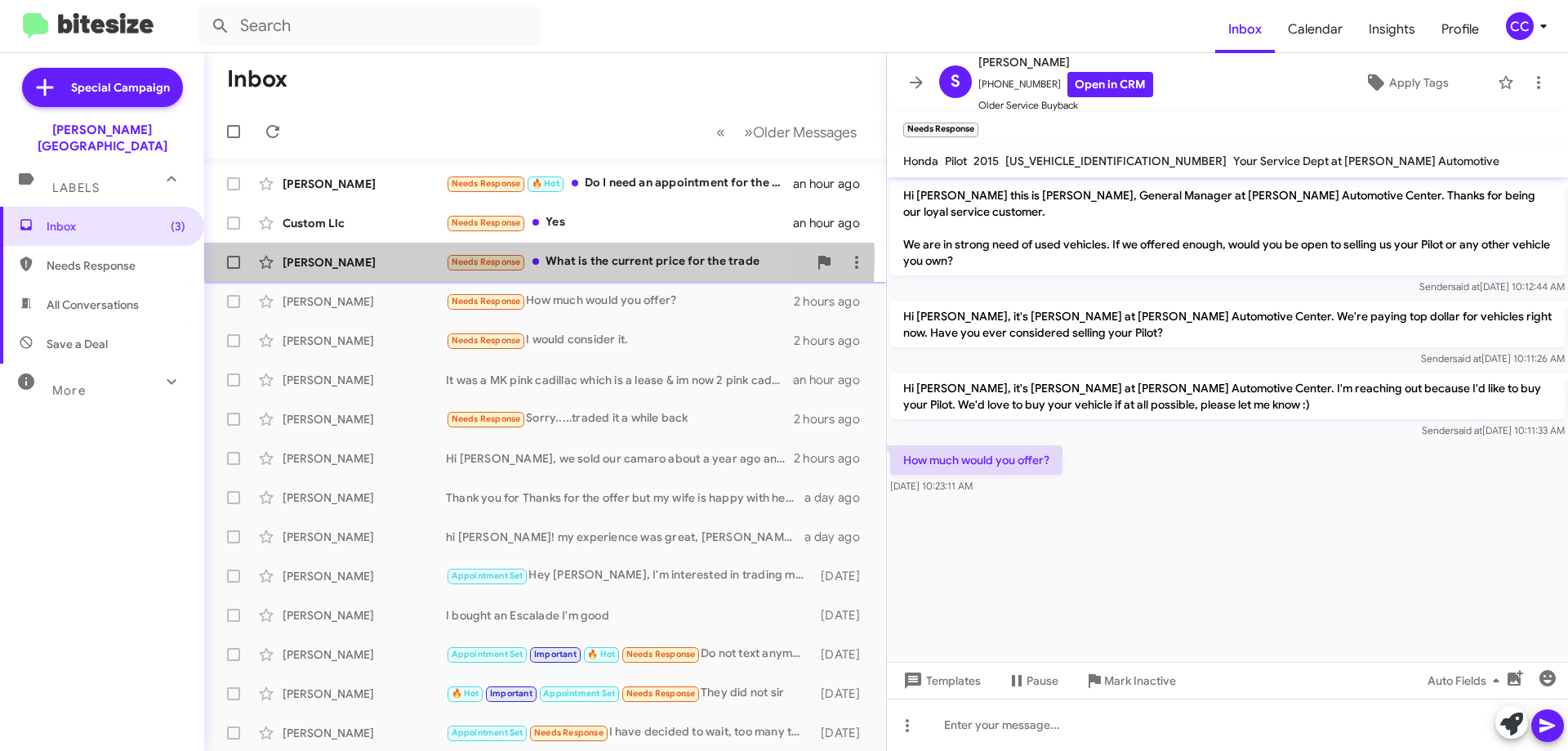
click at [313, 255] on div "[PERSON_NAME]" at bounding box center [364, 262] width 163 height 16
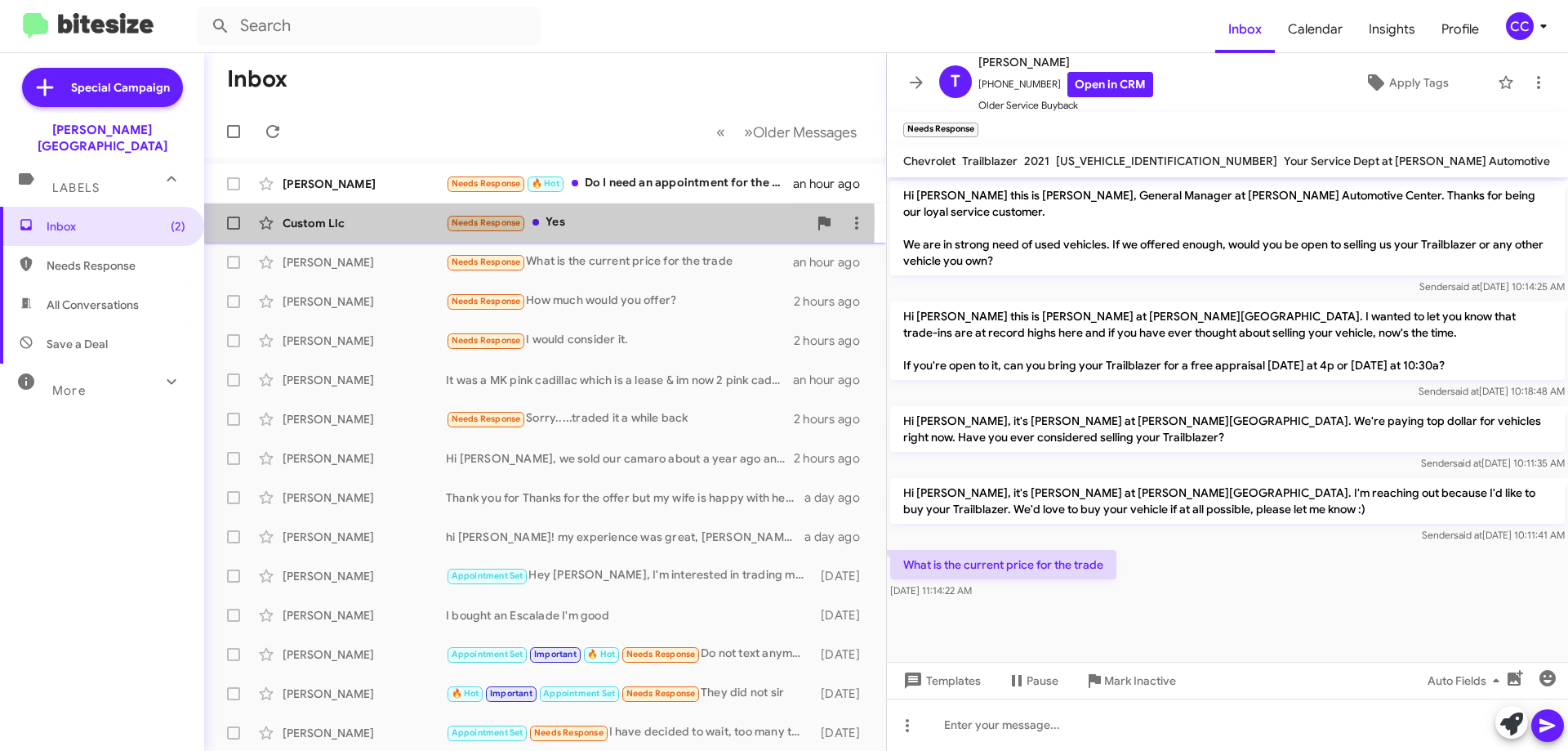
click at [315, 221] on div "Custom Llc" at bounding box center [364, 223] width 163 height 16
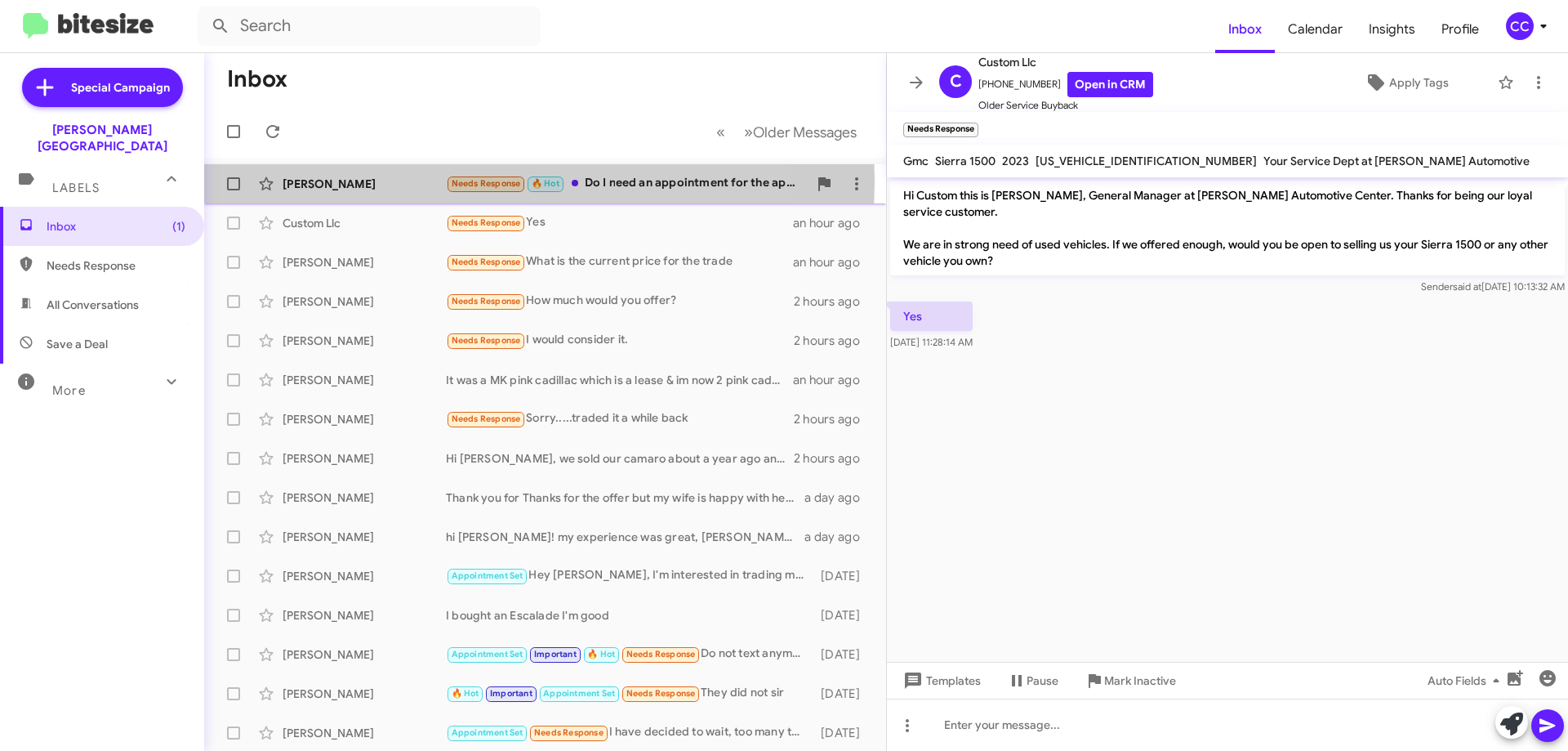
click at [313, 180] on div "[PERSON_NAME]" at bounding box center [364, 183] width 163 height 16
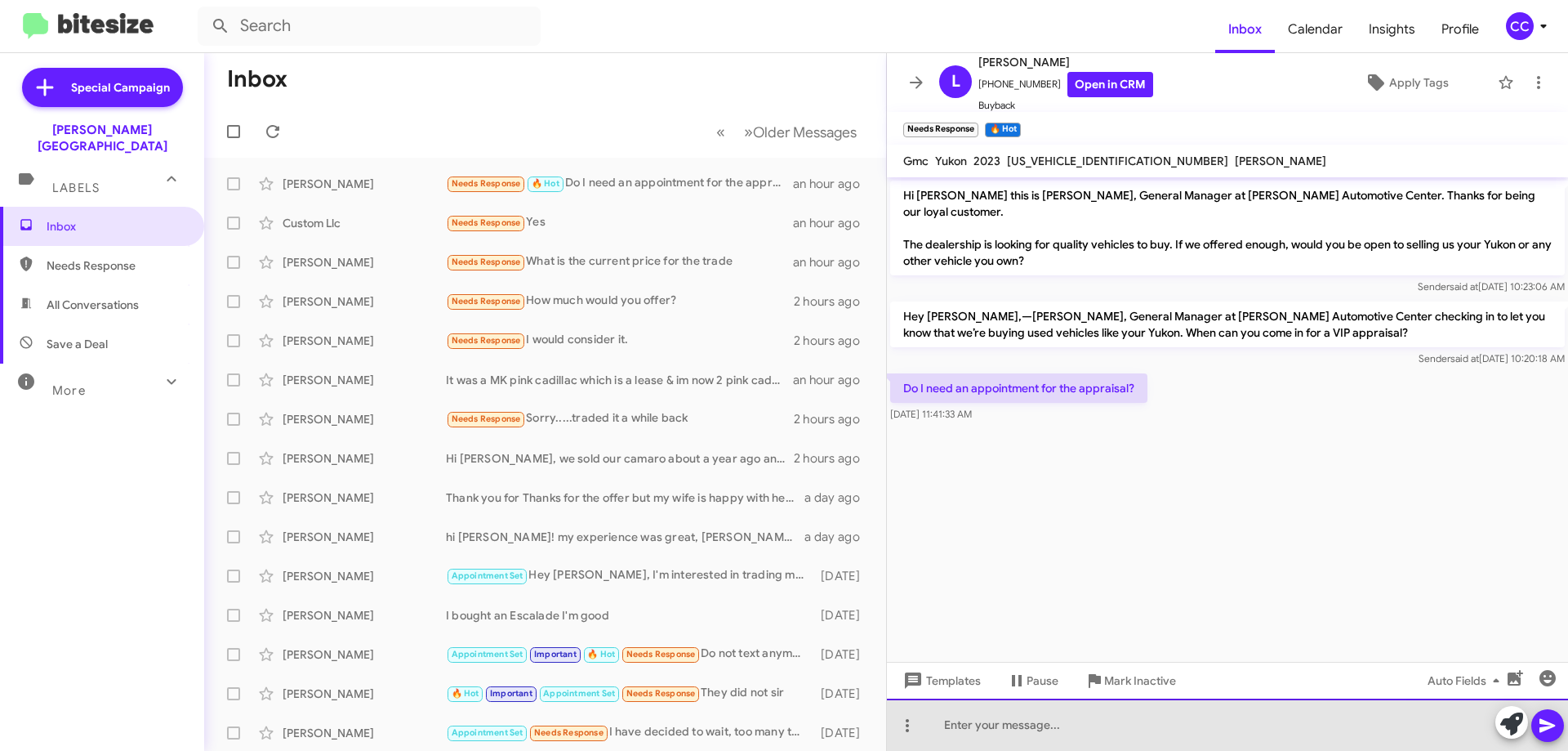
click at [969, 721] on div at bounding box center [1227, 724] width 681 height 52
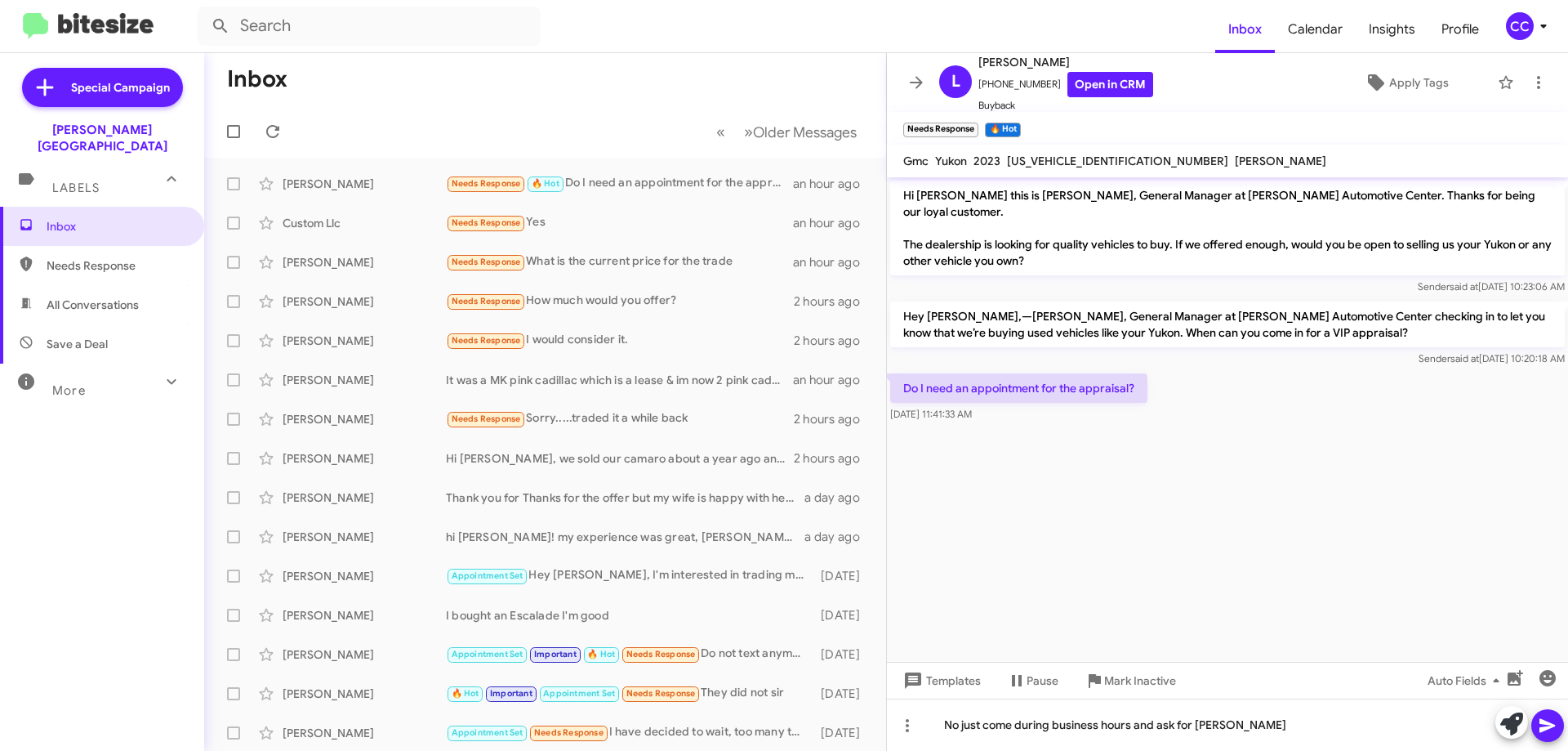
click at [1550, 721] on icon at bounding box center [1548, 725] width 20 height 20
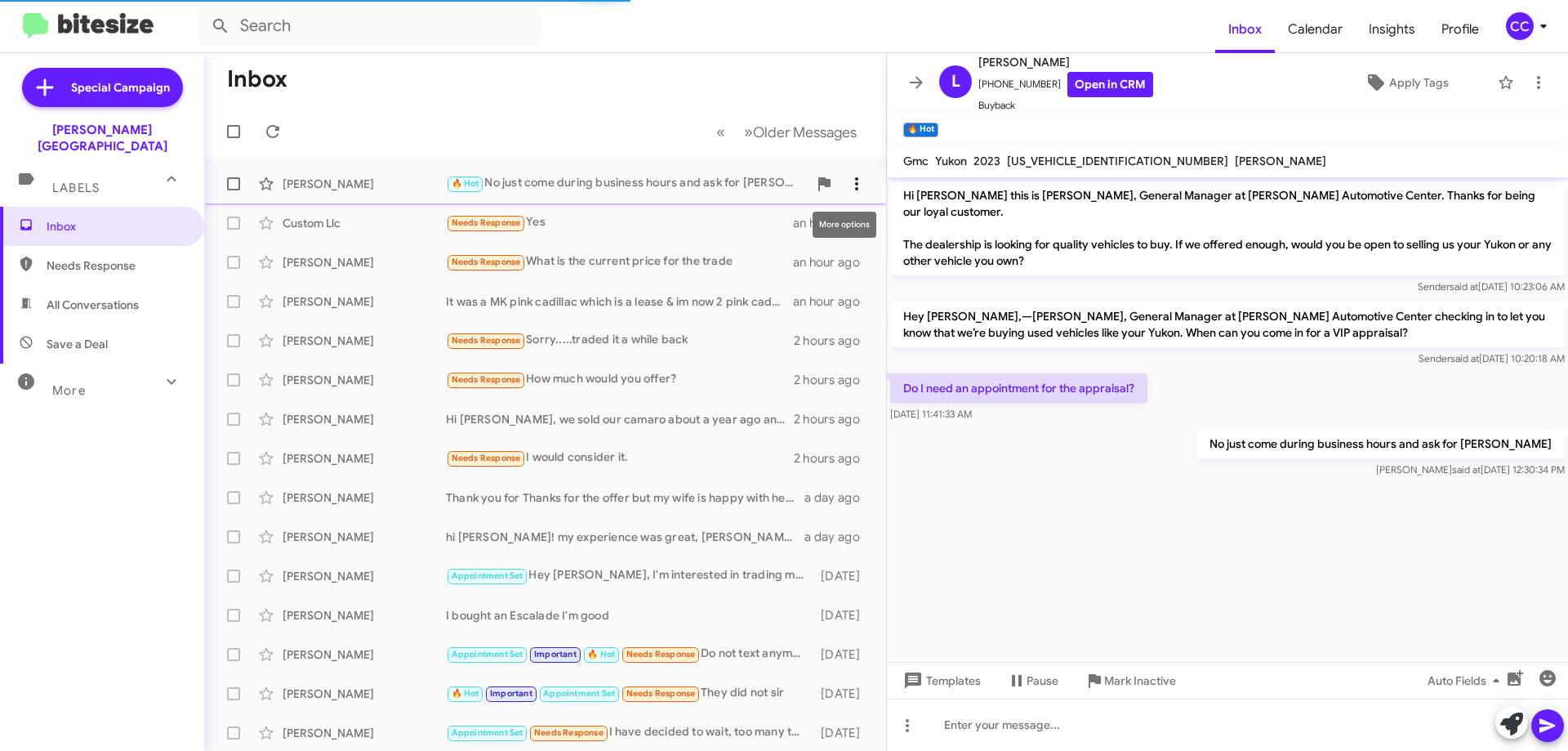
click at [855, 187] on icon at bounding box center [856, 184] width 3 height 13
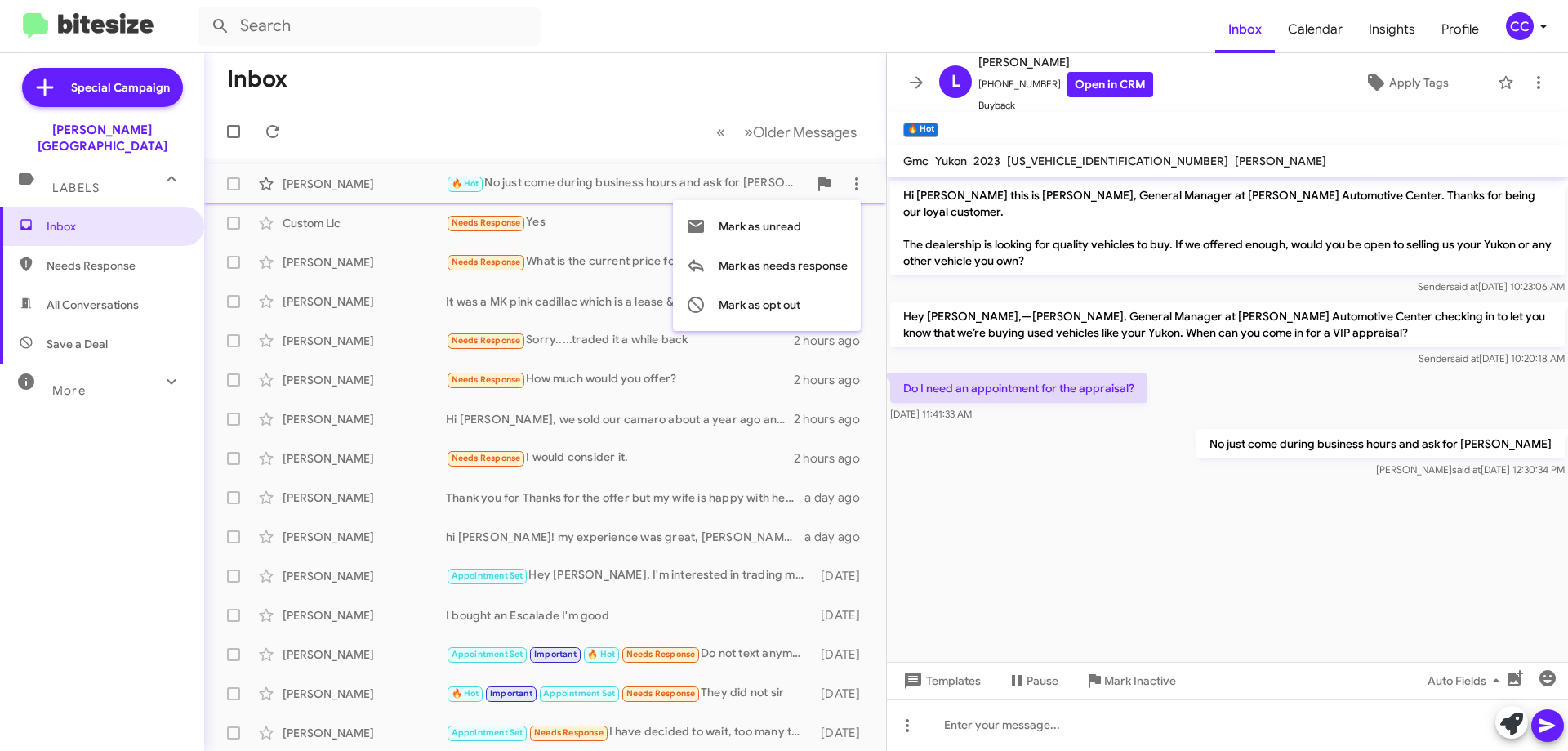
click at [1101, 498] on div at bounding box center [784, 376] width 1568 height 751
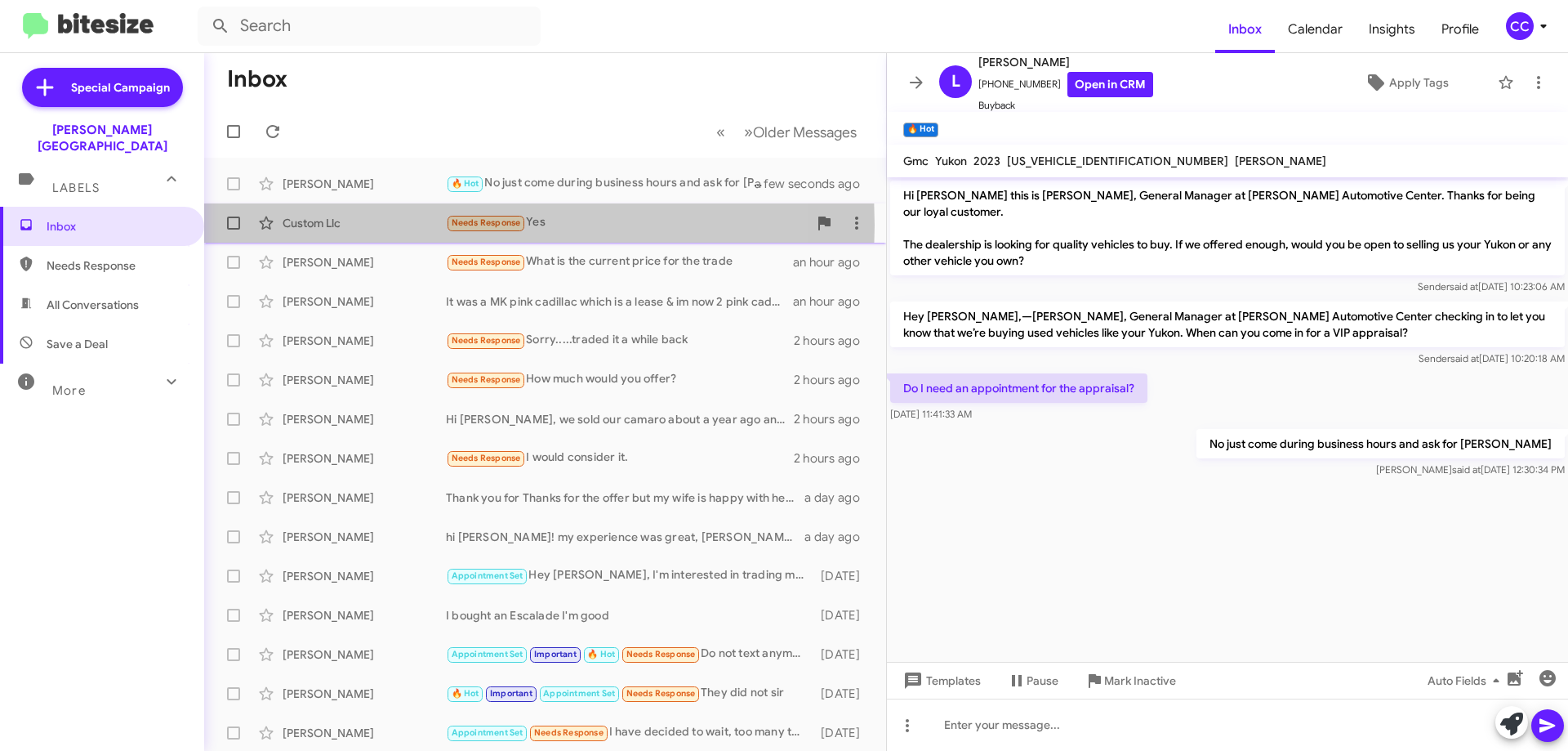
click at [322, 225] on div "Custom Llc" at bounding box center [364, 223] width 163 height 16
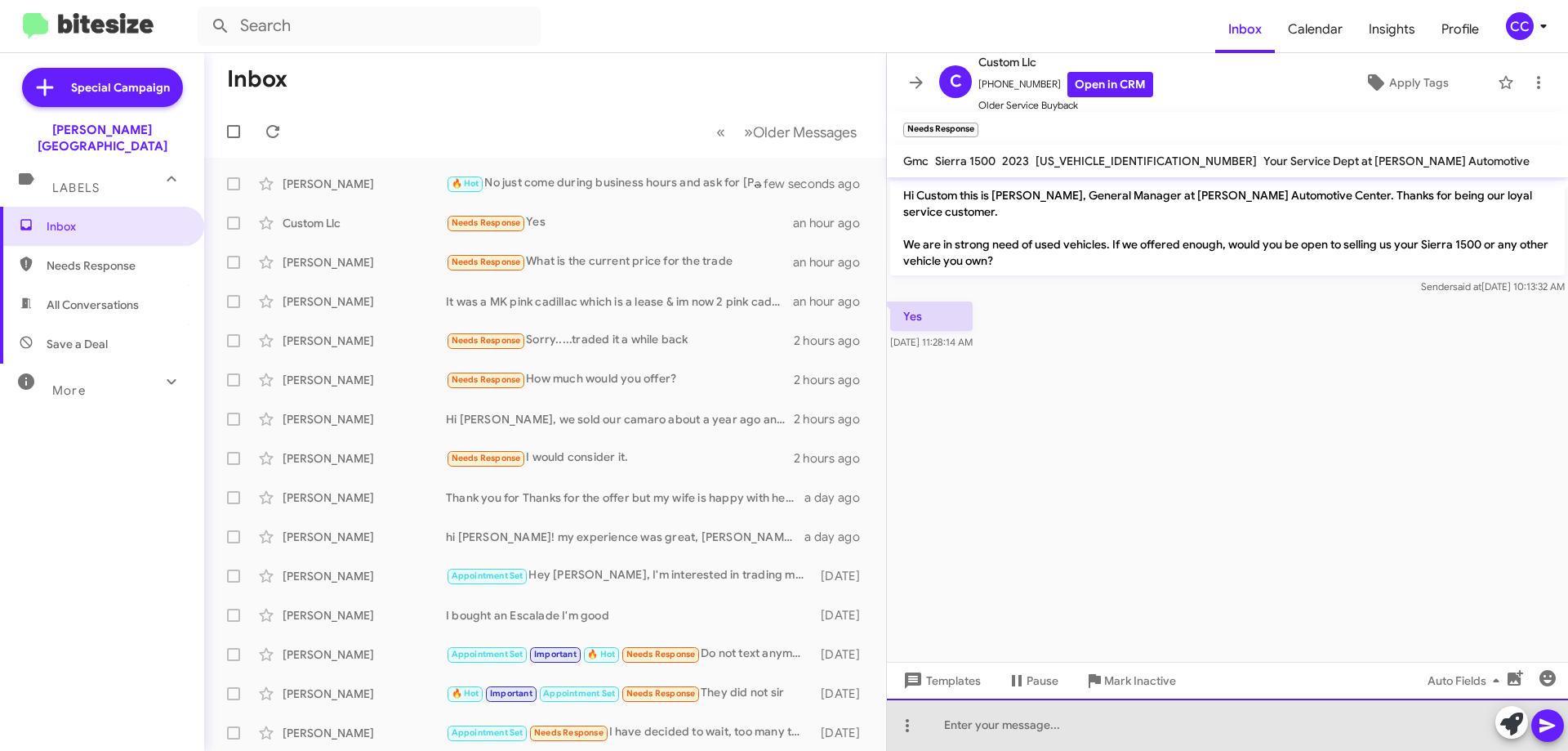
click at [999, 729] on div at bounding box center [1227, 724] width 681 height 52
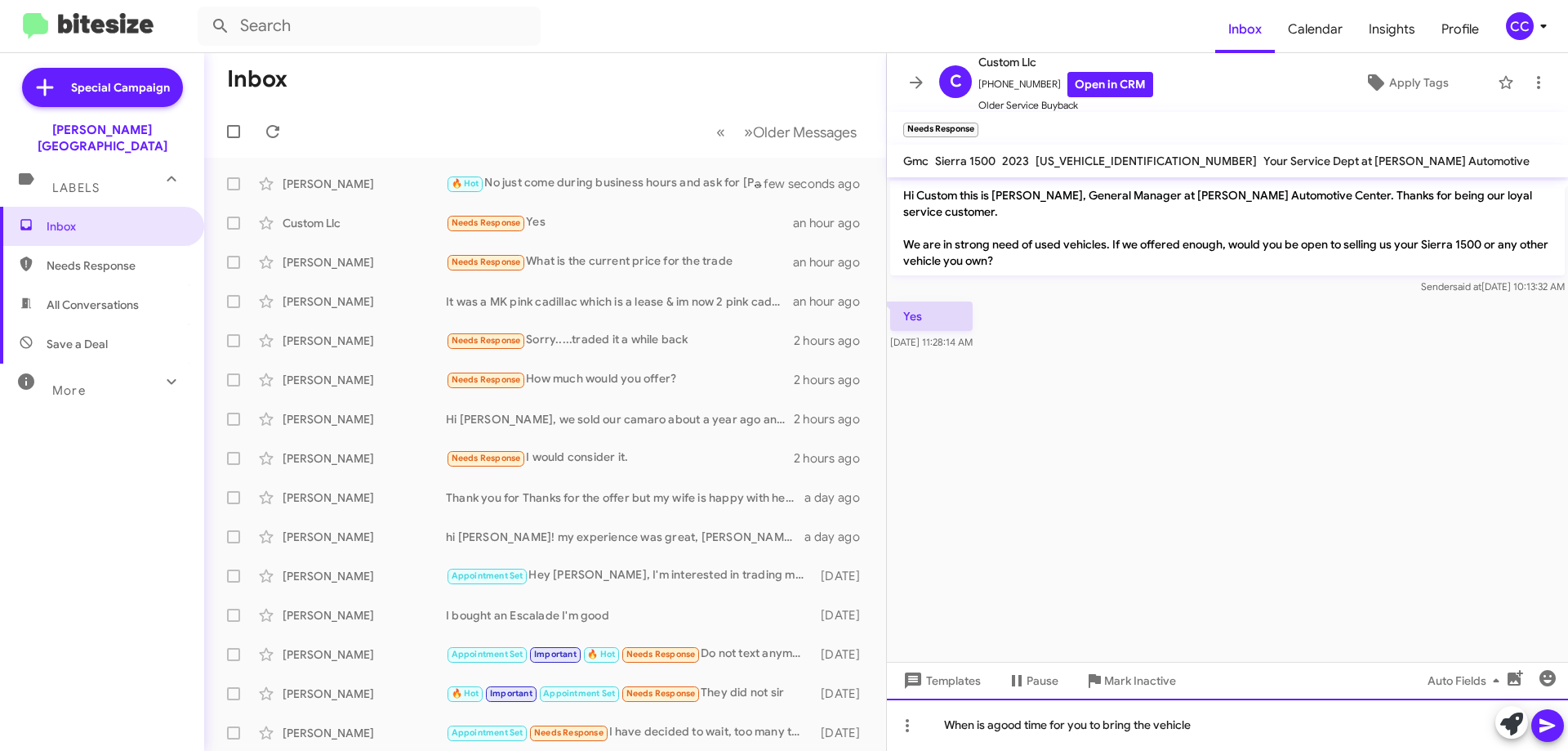
click at [995, 727] on div "When is agood time for you to bring the vehicle" at bounding box center [1227, 724] width 681 height 52
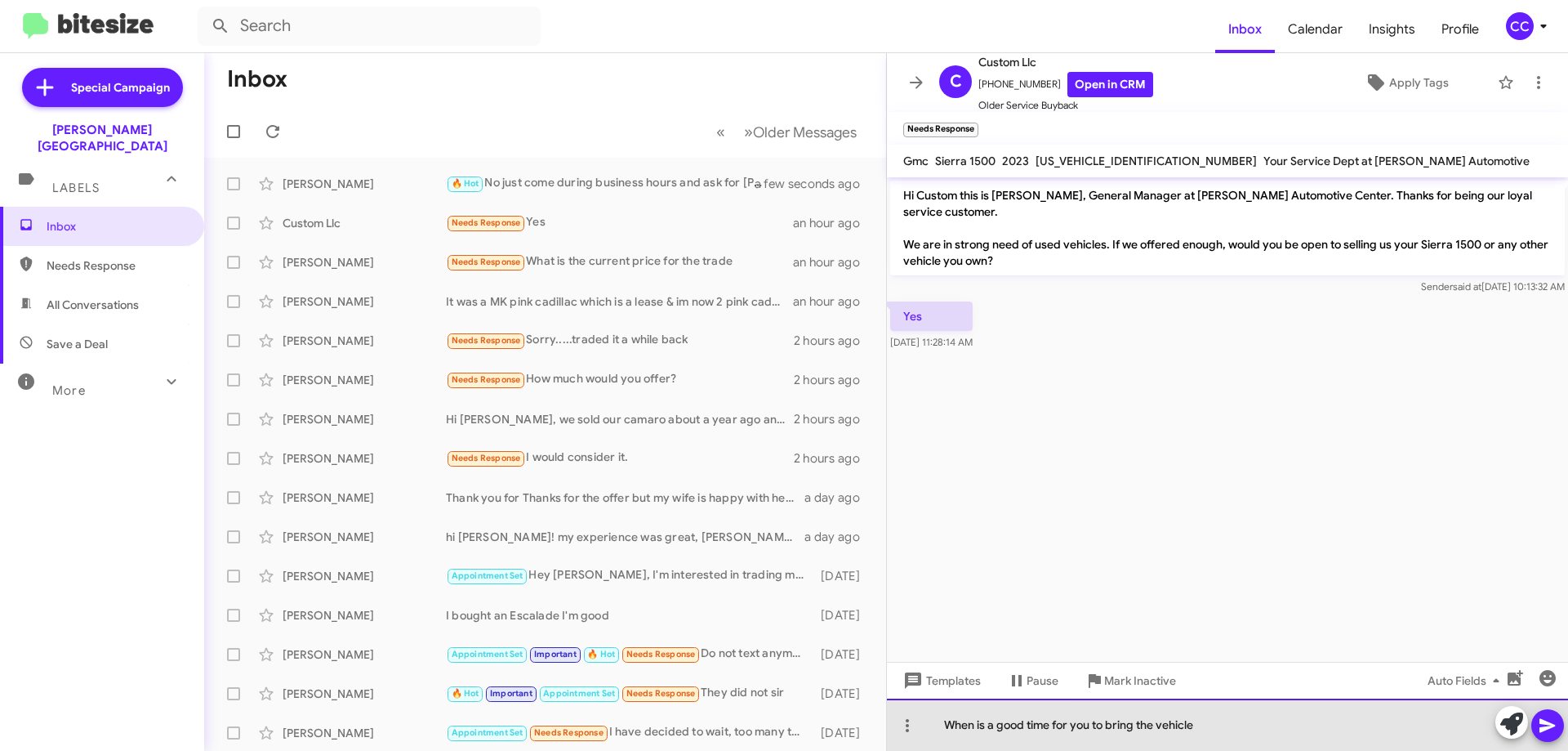
click at [1217, 718] on div "When is a good time for you to bring the vehicle" at bounding box center [1227, 724] width 681 height 52
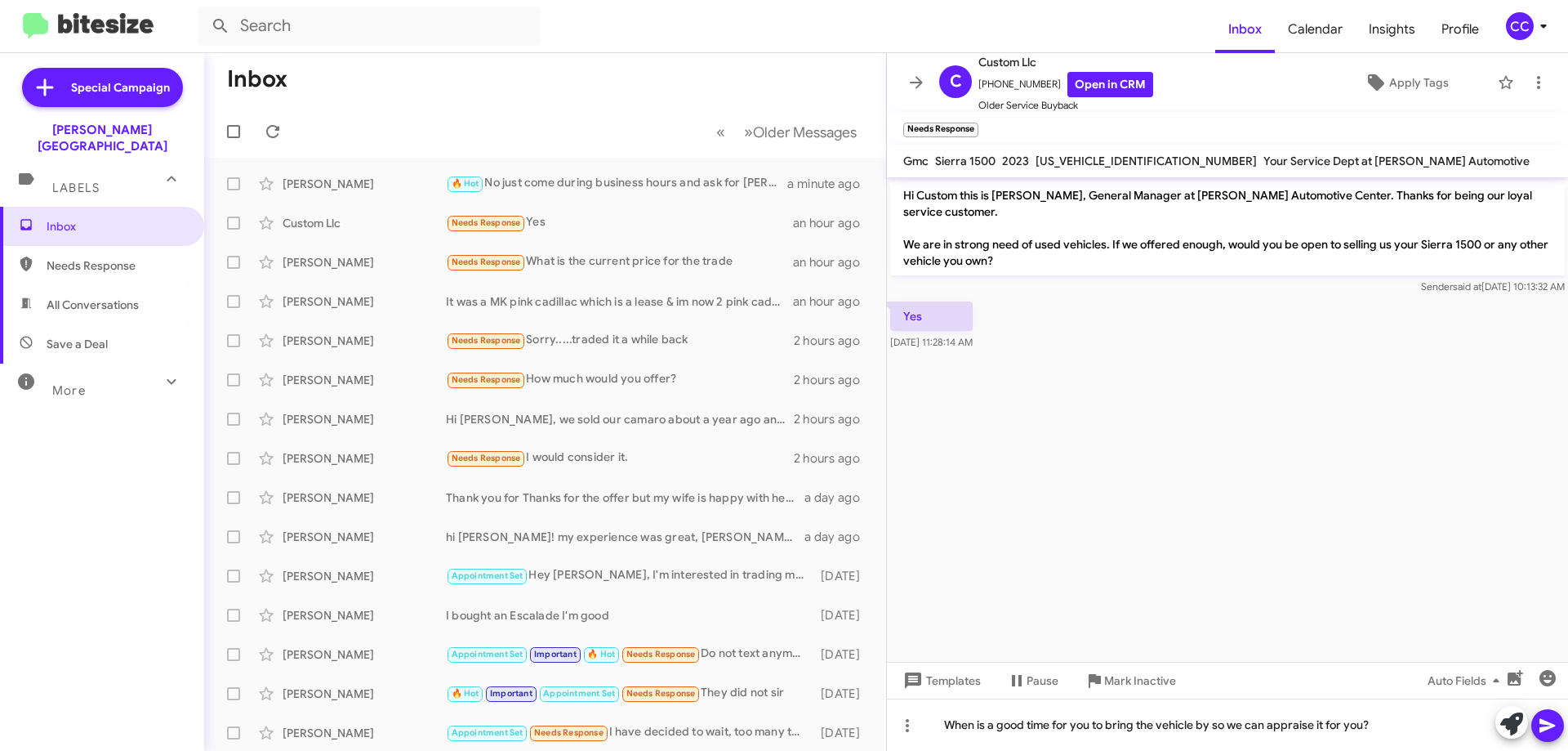
click at [1550, 721] on icon at bounding box center [1548, 725] width 20 height 20
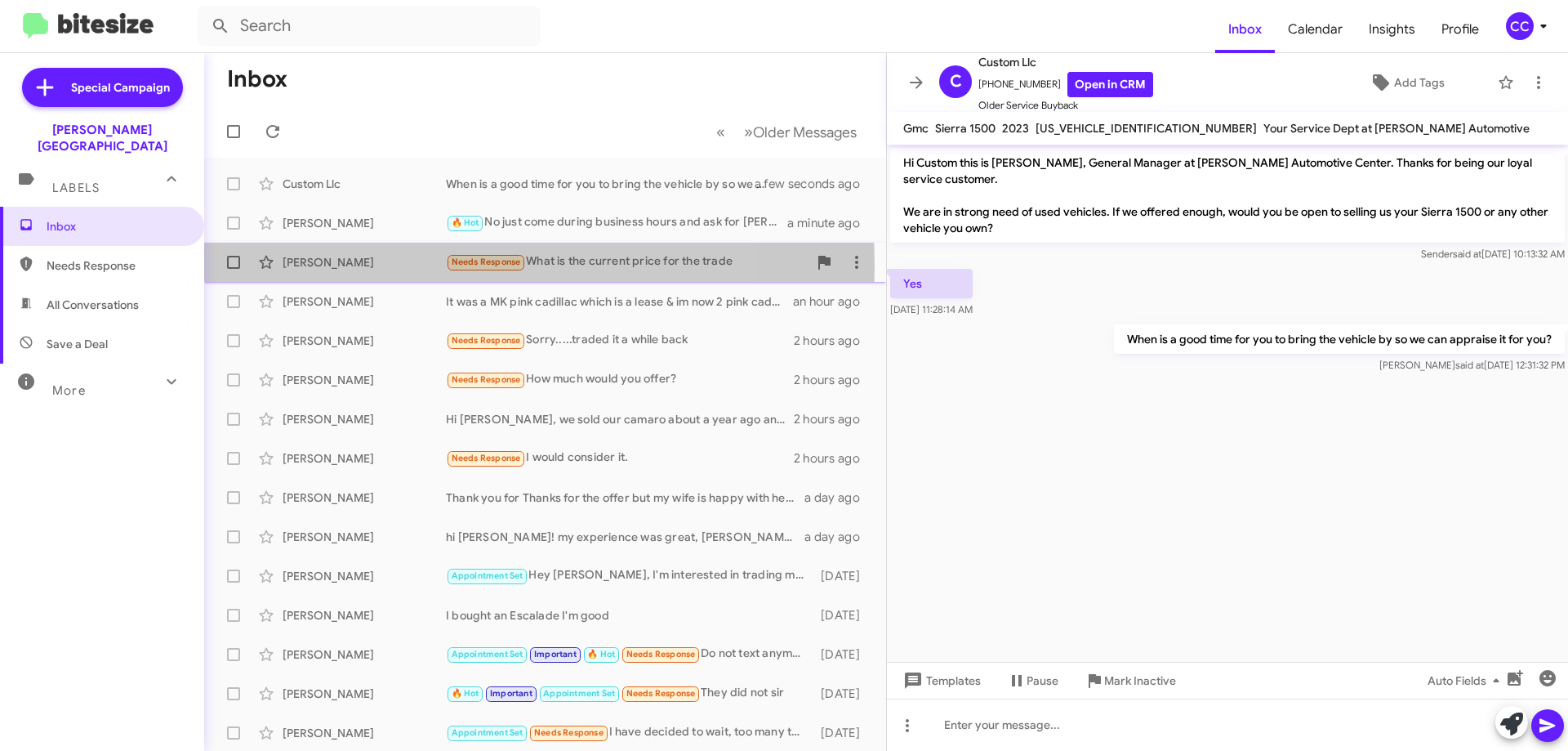
click at [296, 266] on div "[PERSON_NAME]" at bounding box center [364, 262] width 163 height 16
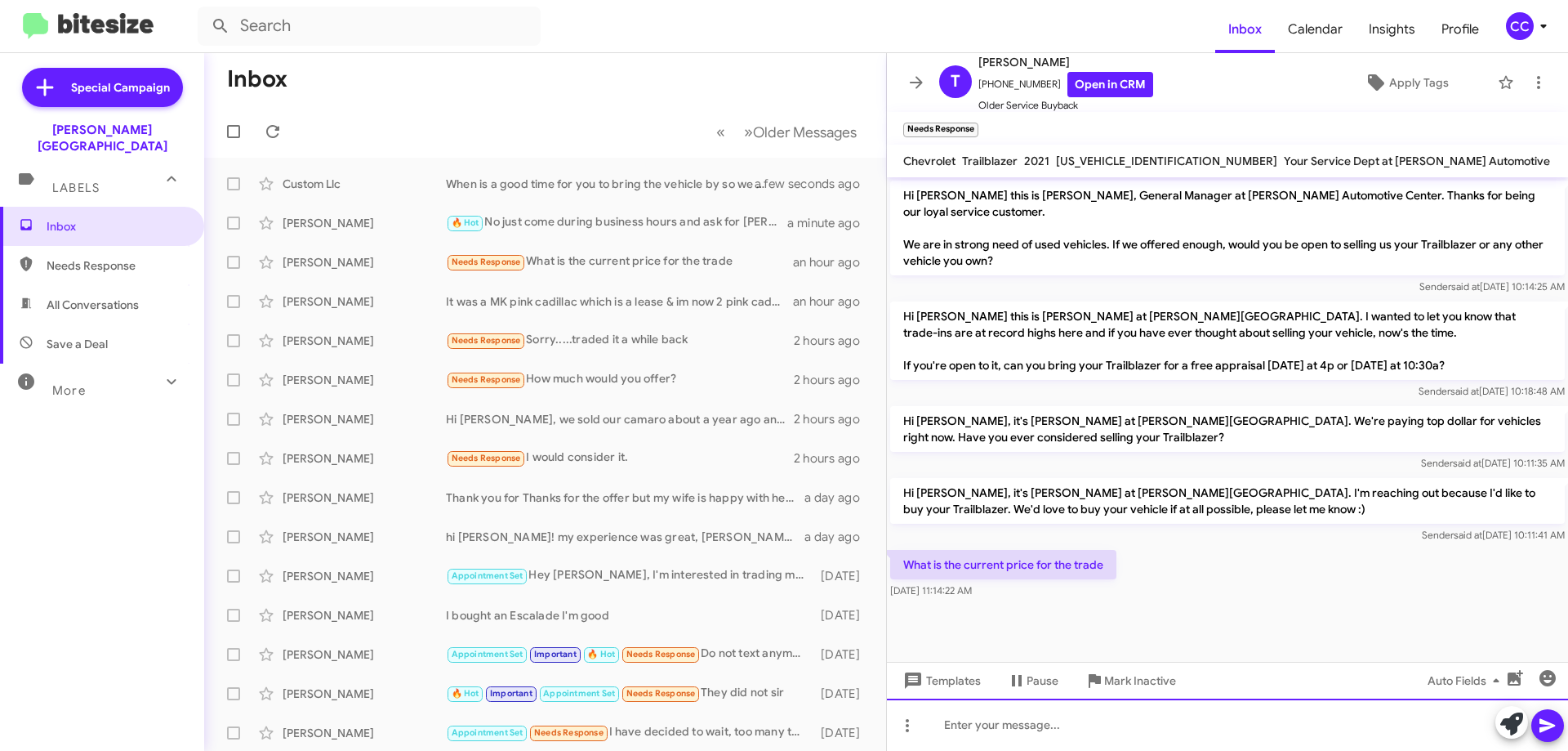
click at [980, 742] on div at bounding box center [1227, 724] width 681 height 52
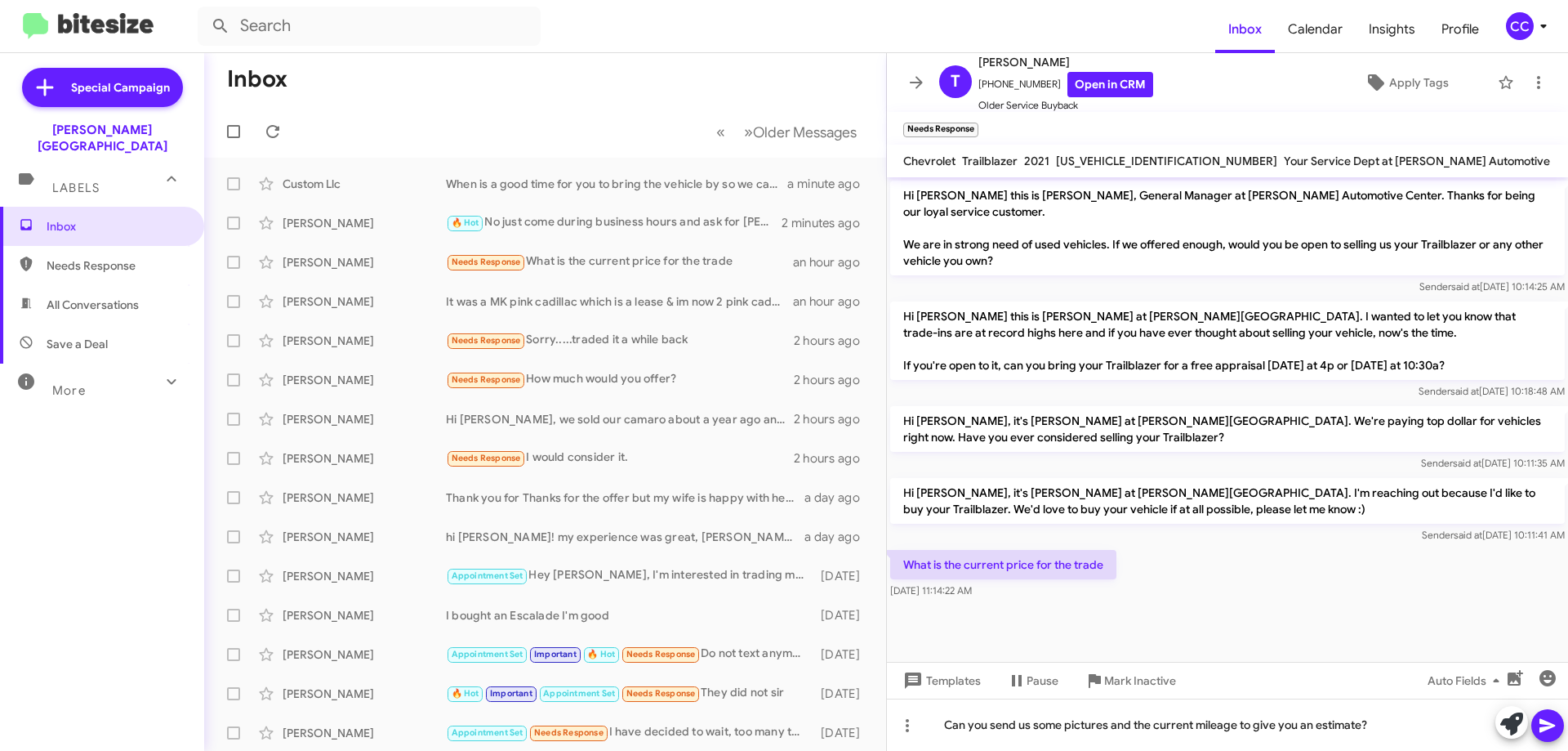
click at [1548, 725] on icon at bounding box center [1547, 726] width 15 height 14
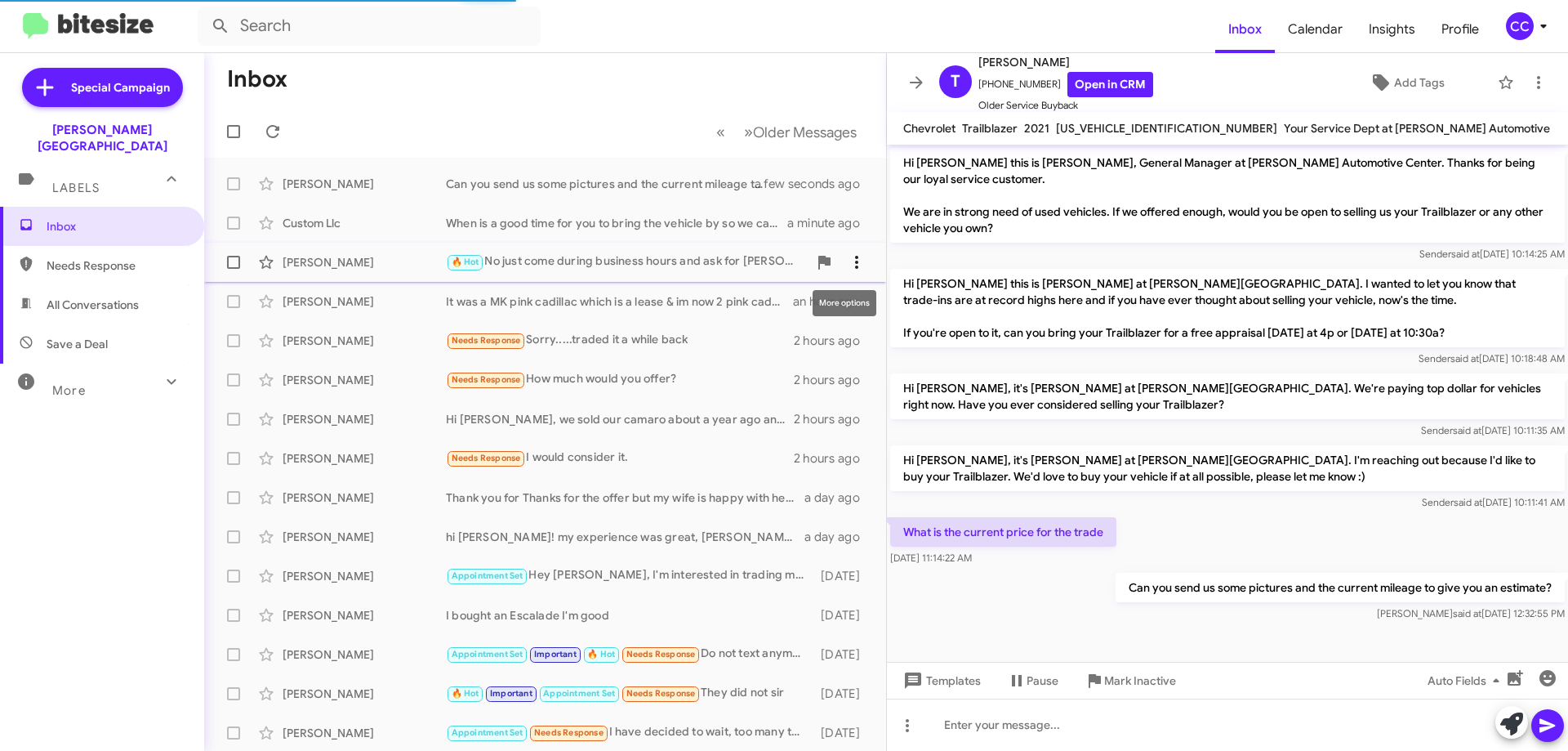
click at [847, 257] on icon at bounding box center [856, 262] width 20 height 20
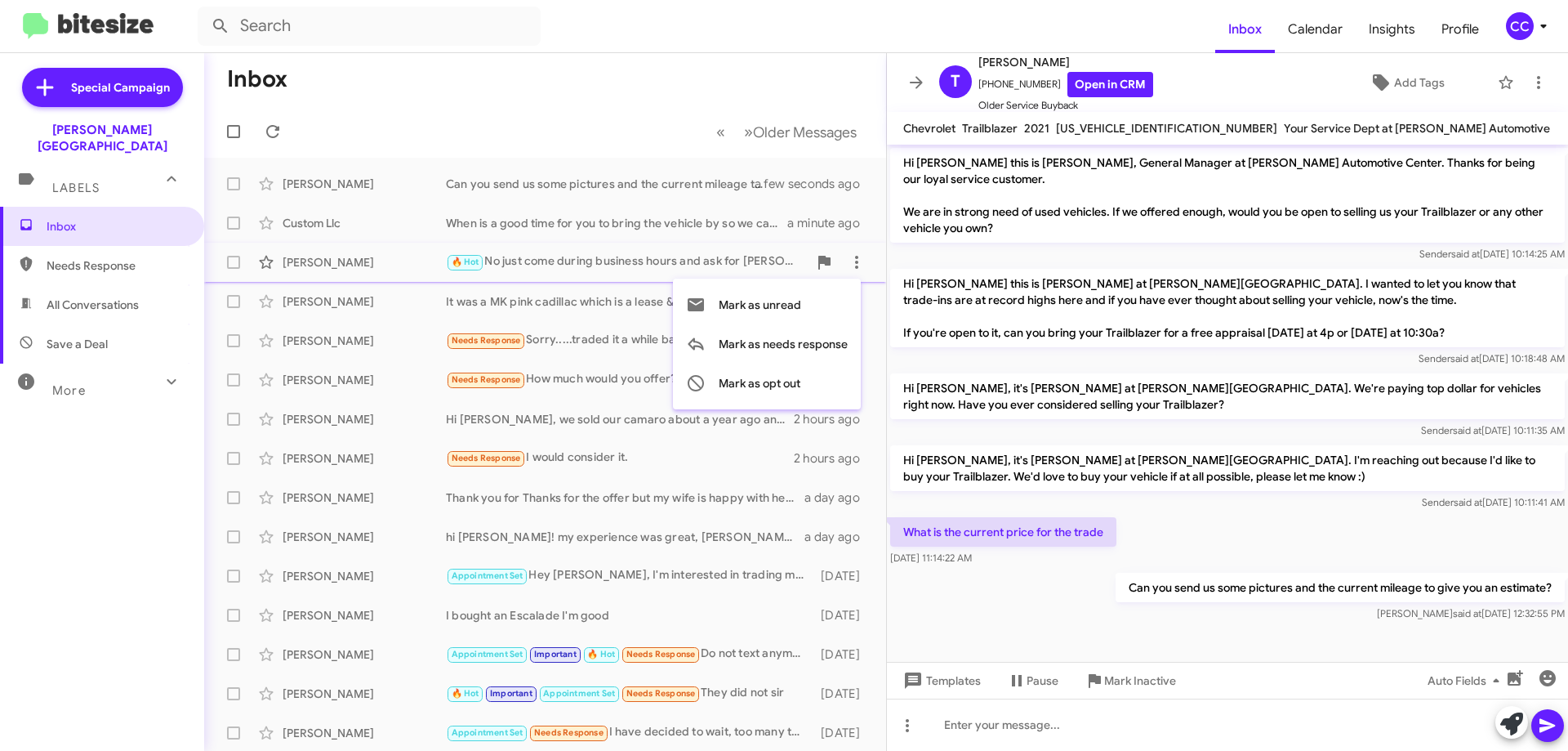
click at [394, 360] on div at bounding box center [784, 376] width 1568 height 751
click at [847, 335] on icon at bounding box center [856, 340] width 20 height 20
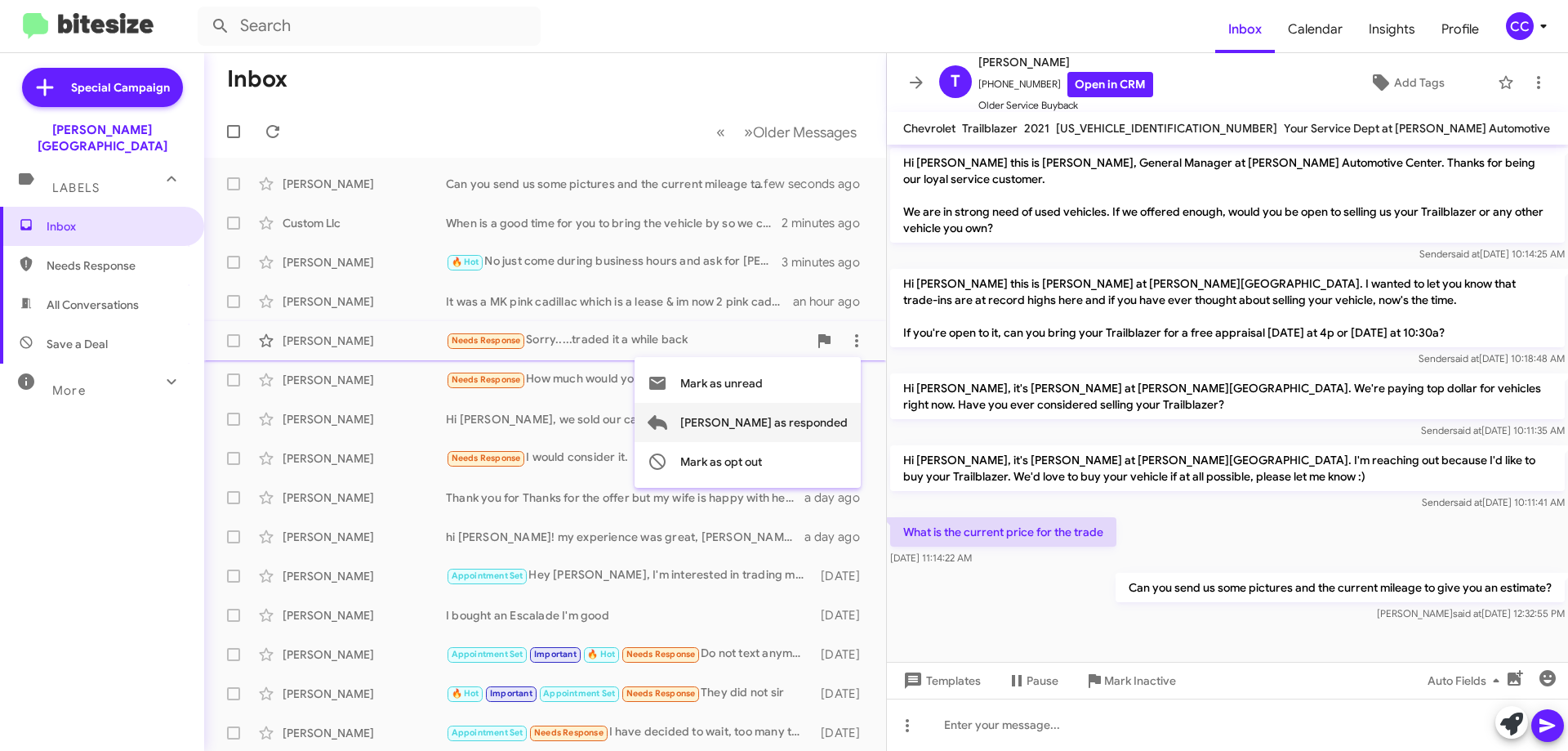
click at [805, 424] on span "[PERSON_NAME] as responded" at bounding box center [764, 422] width 168 height 39
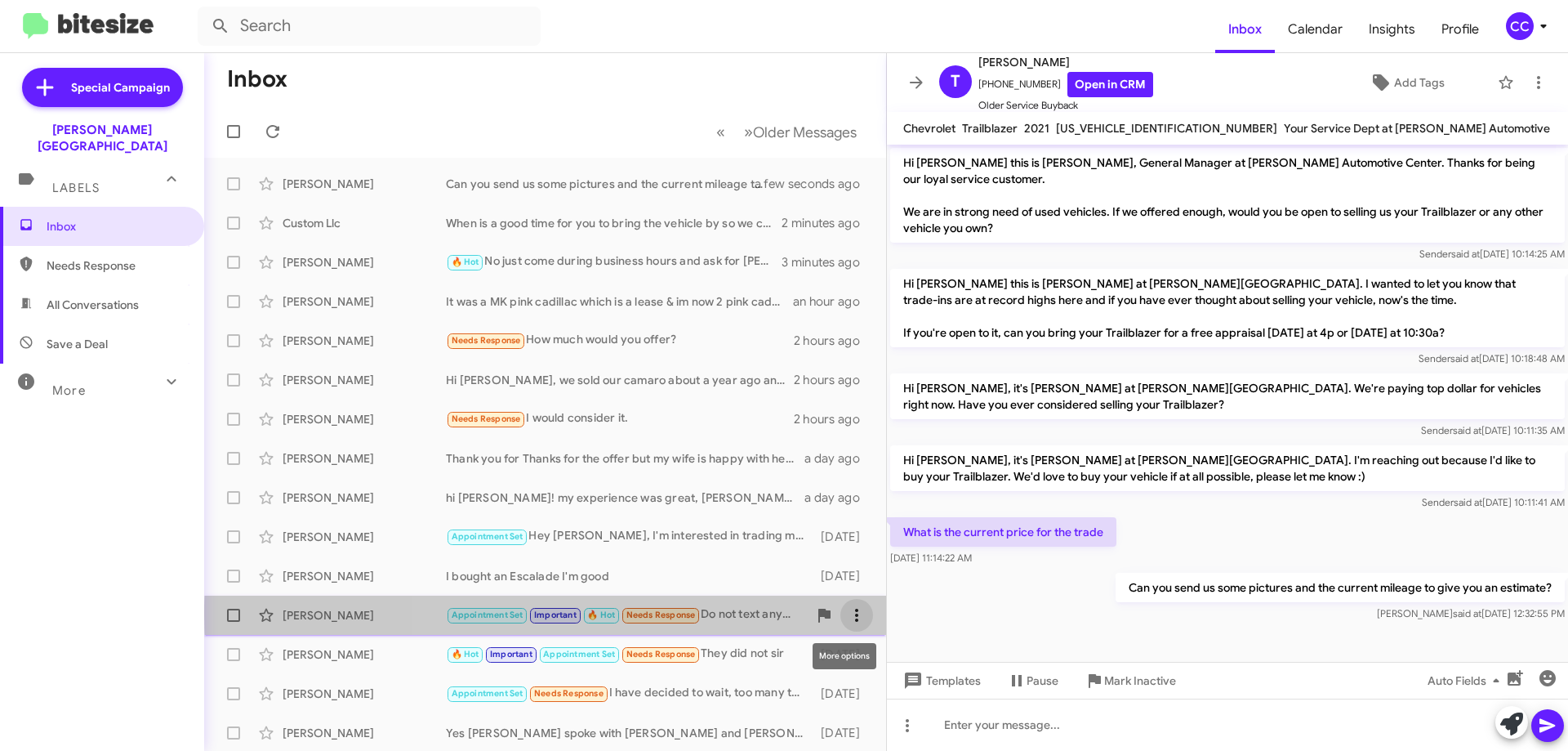
click at [847, 615] on icon at bounding box center [856, 615] width 20 height 20
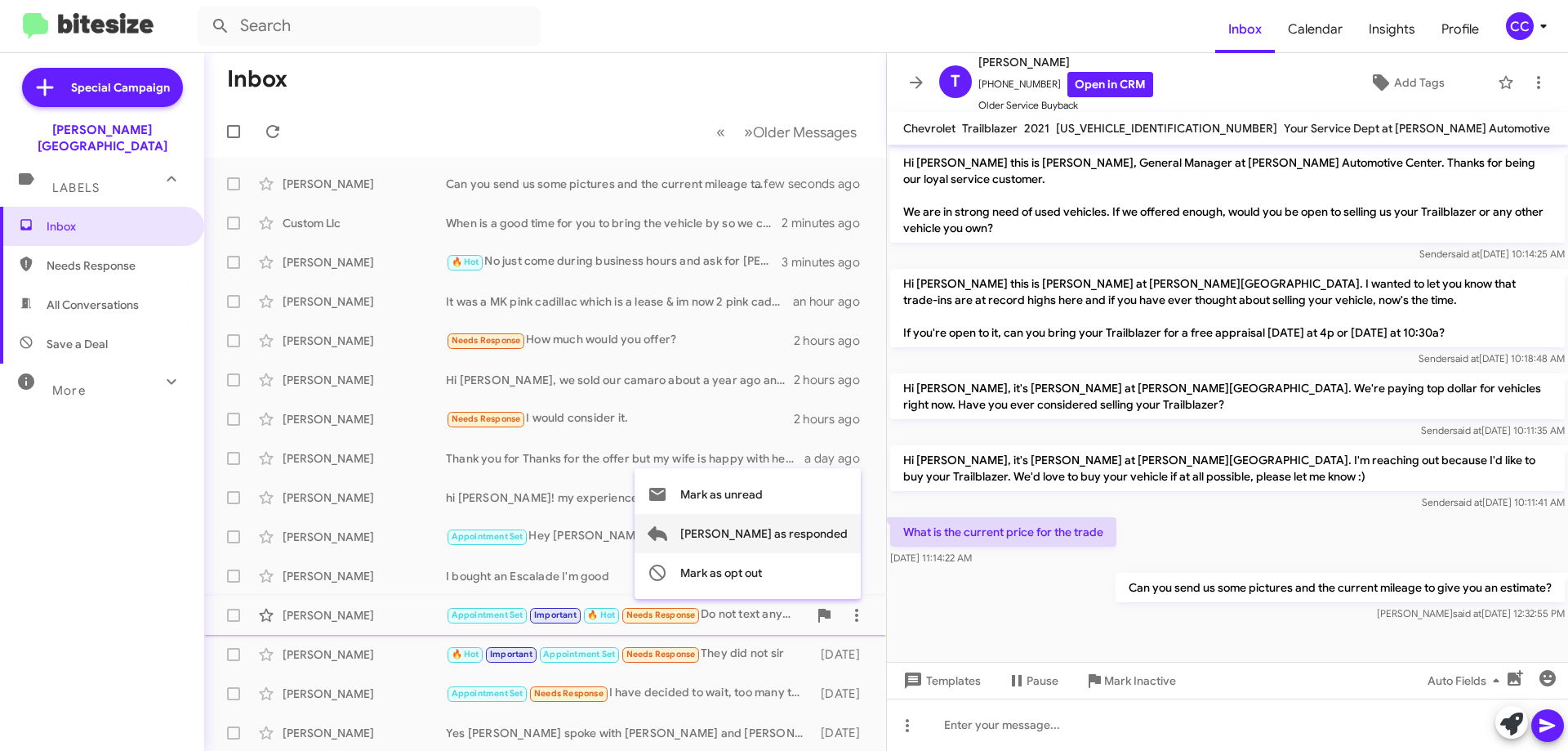
click at [794, 529] on span "[PERSON_NAME] as responded" at bounding box center [764, 533] width 168 height 39
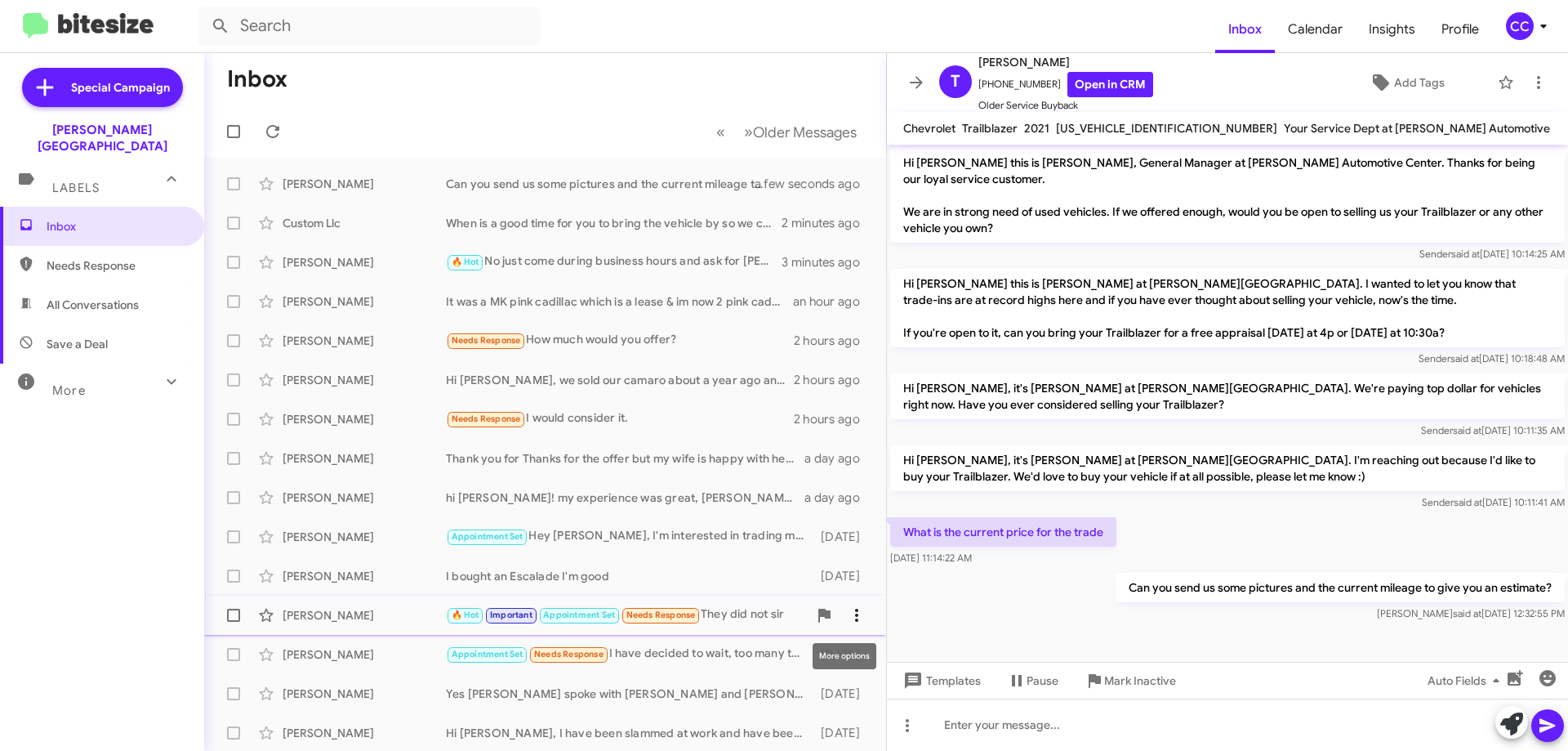
click at [850, 610] on icon at bounding box center [856, 615] width 20 height 20
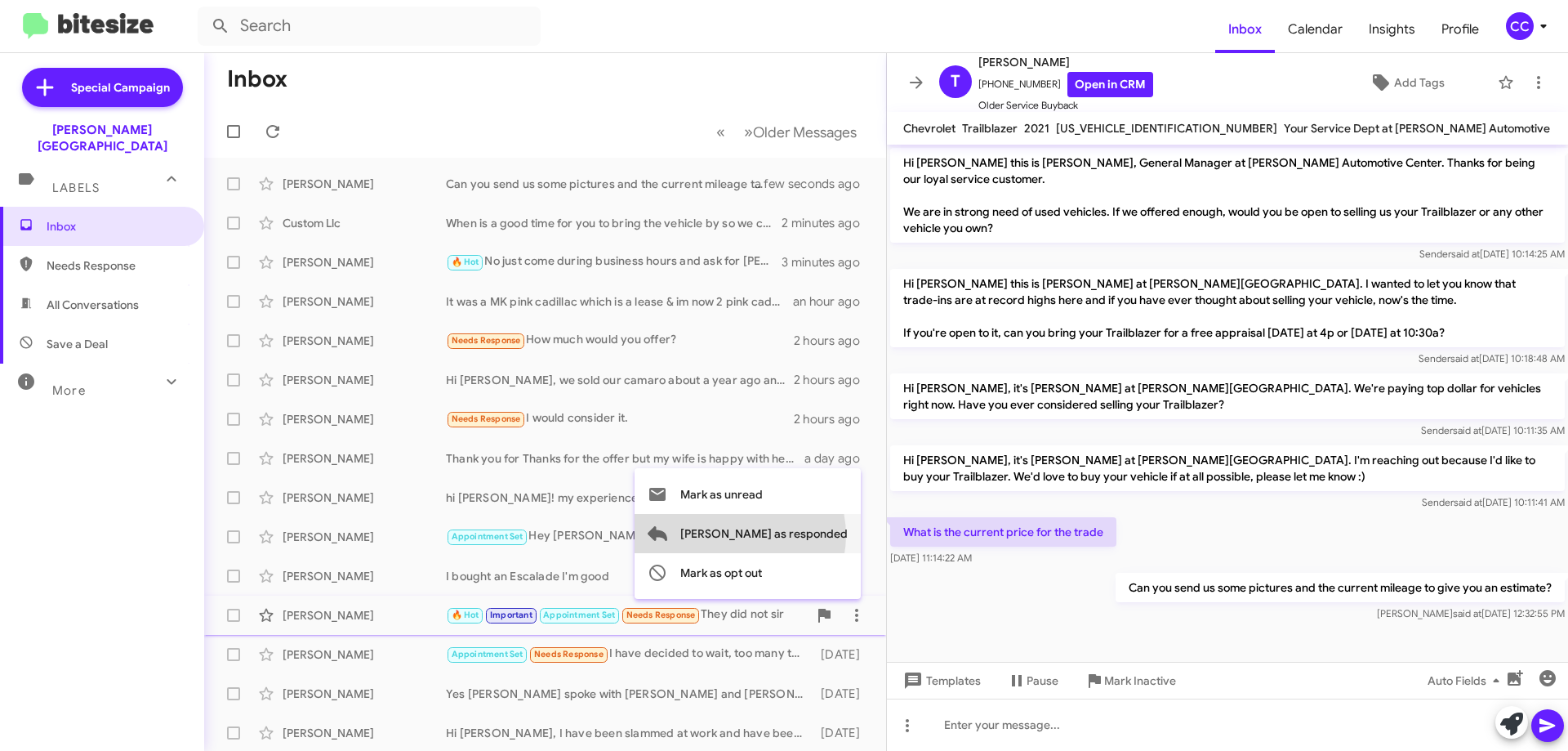
click at [805, 536] on span "[PERSON_NAME] as responded" at bounding box center [764, 533] width 168 height 39
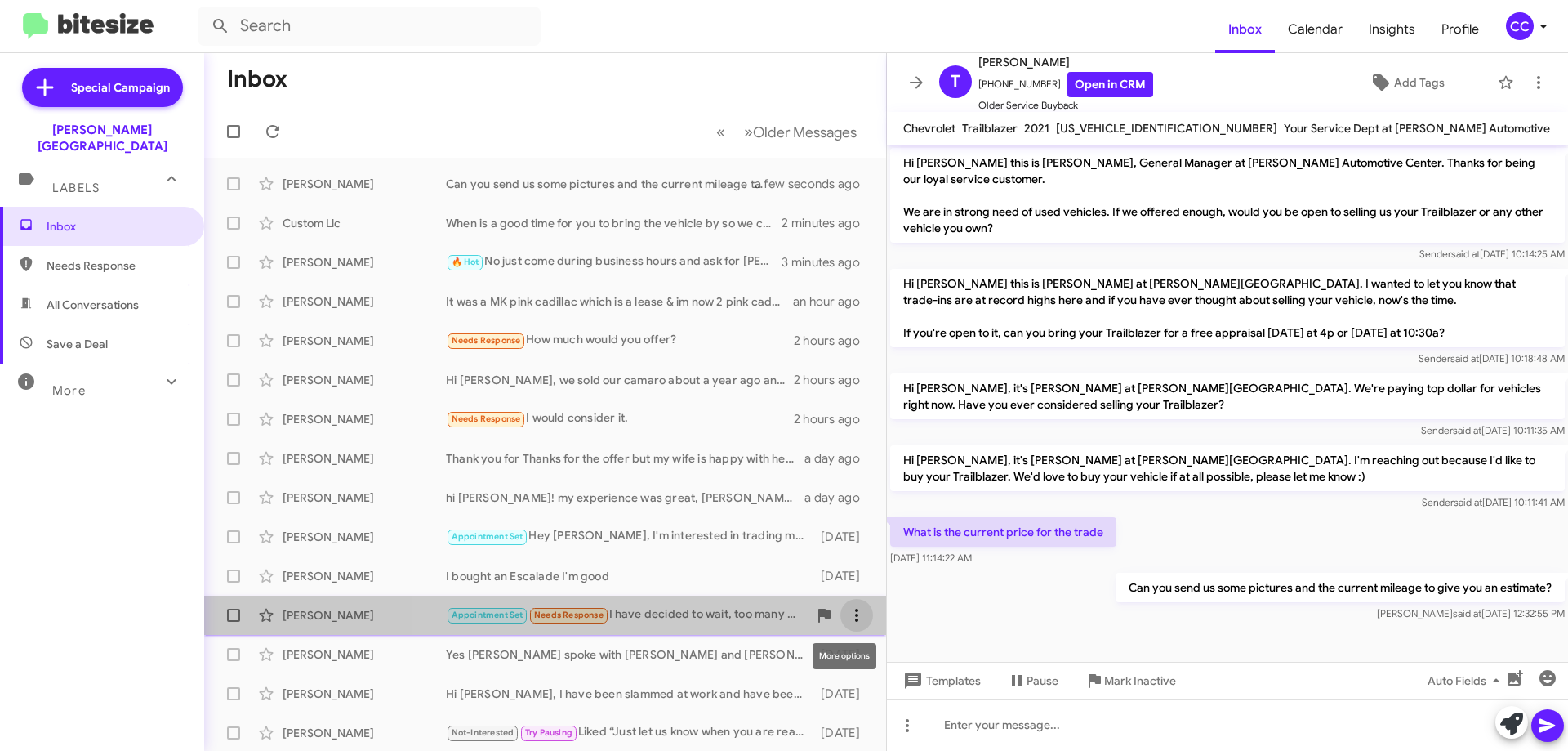
click at [851, 604] on button at bounding box center [856, 615] width 32 height 32
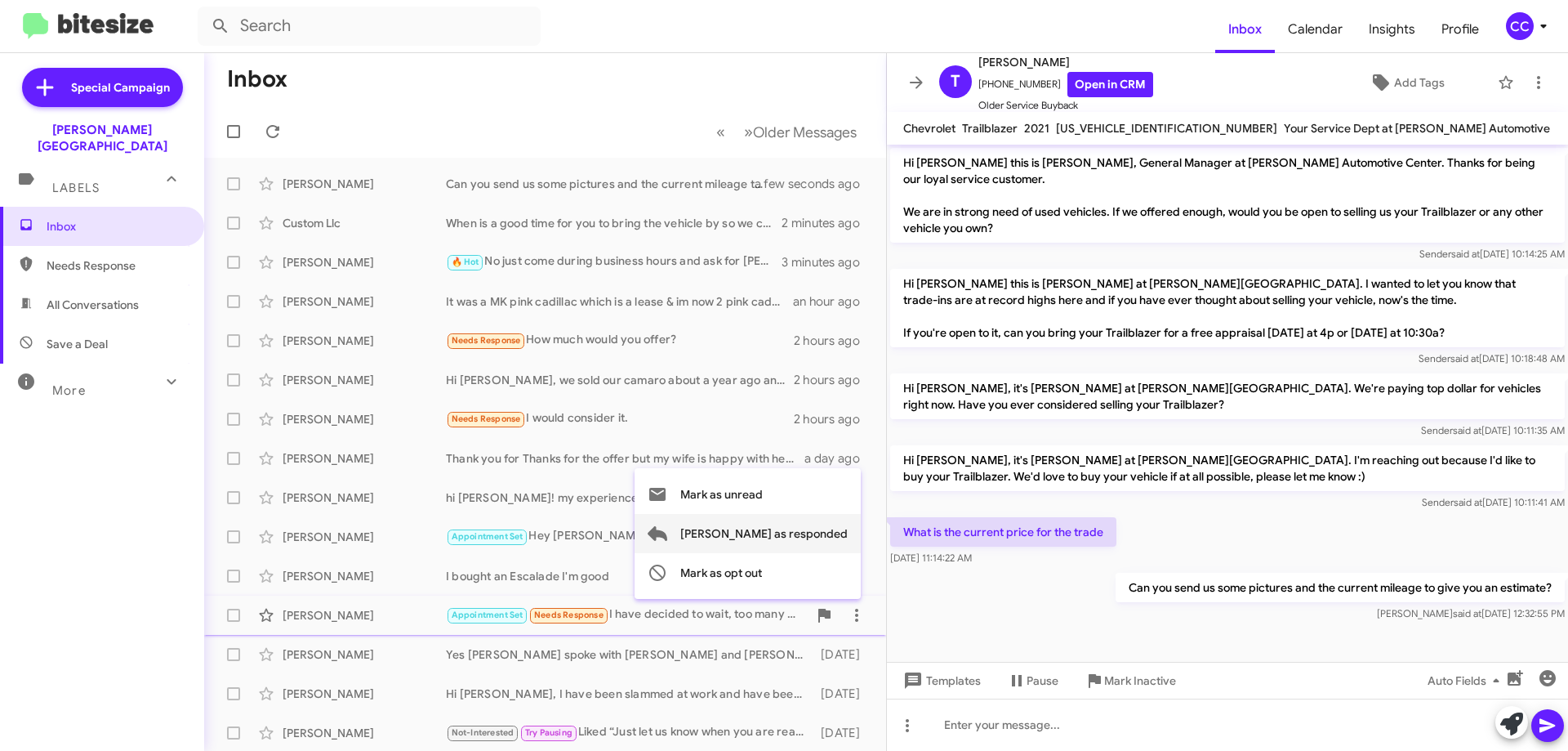
click at [811, 530] on span "[PERSON_NAME] as responded" at bounding box center [764, 533] width 168 height 39
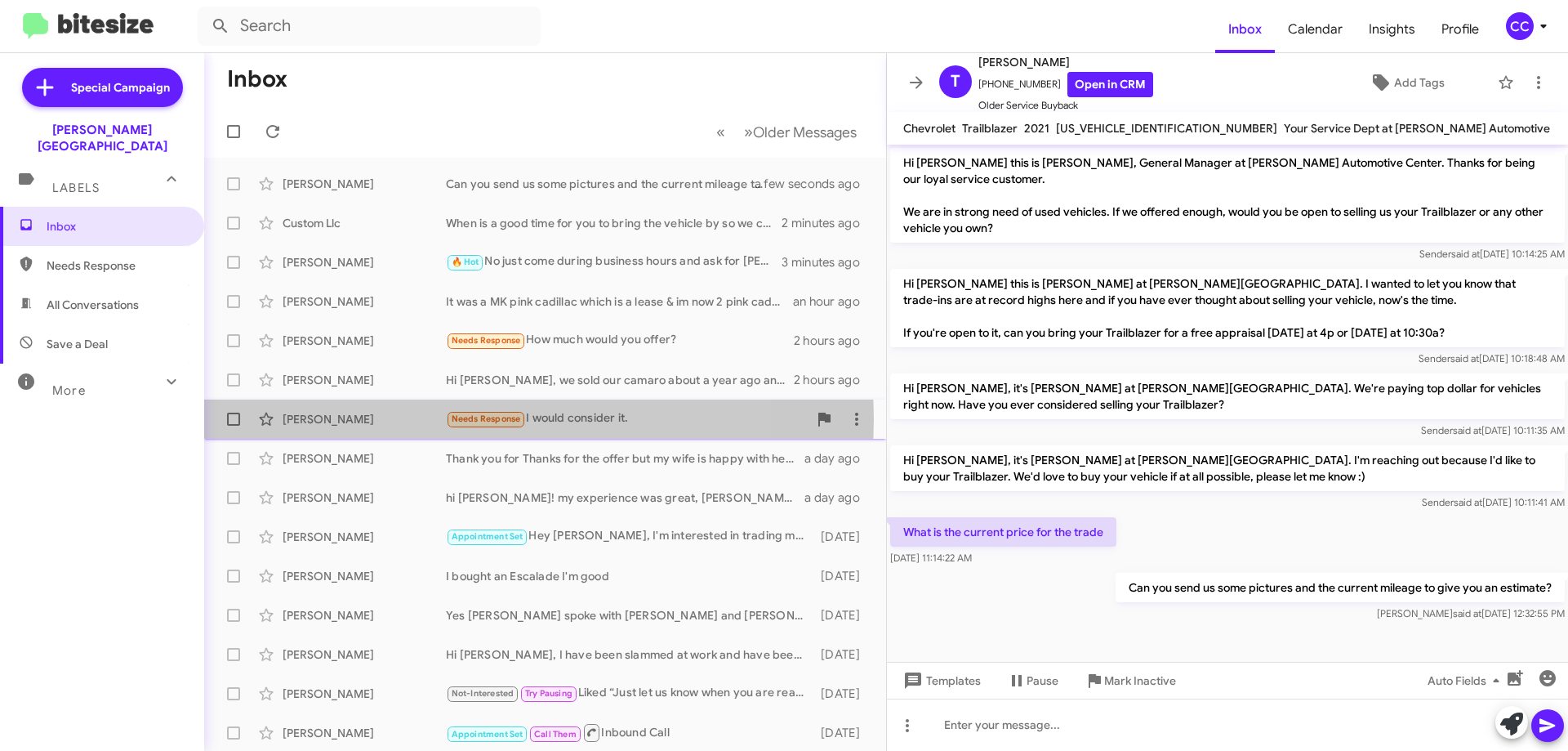
click at [303, 419] on div "[PERSON_NAME]" at bounding box center [364, 418] width 163 height 16
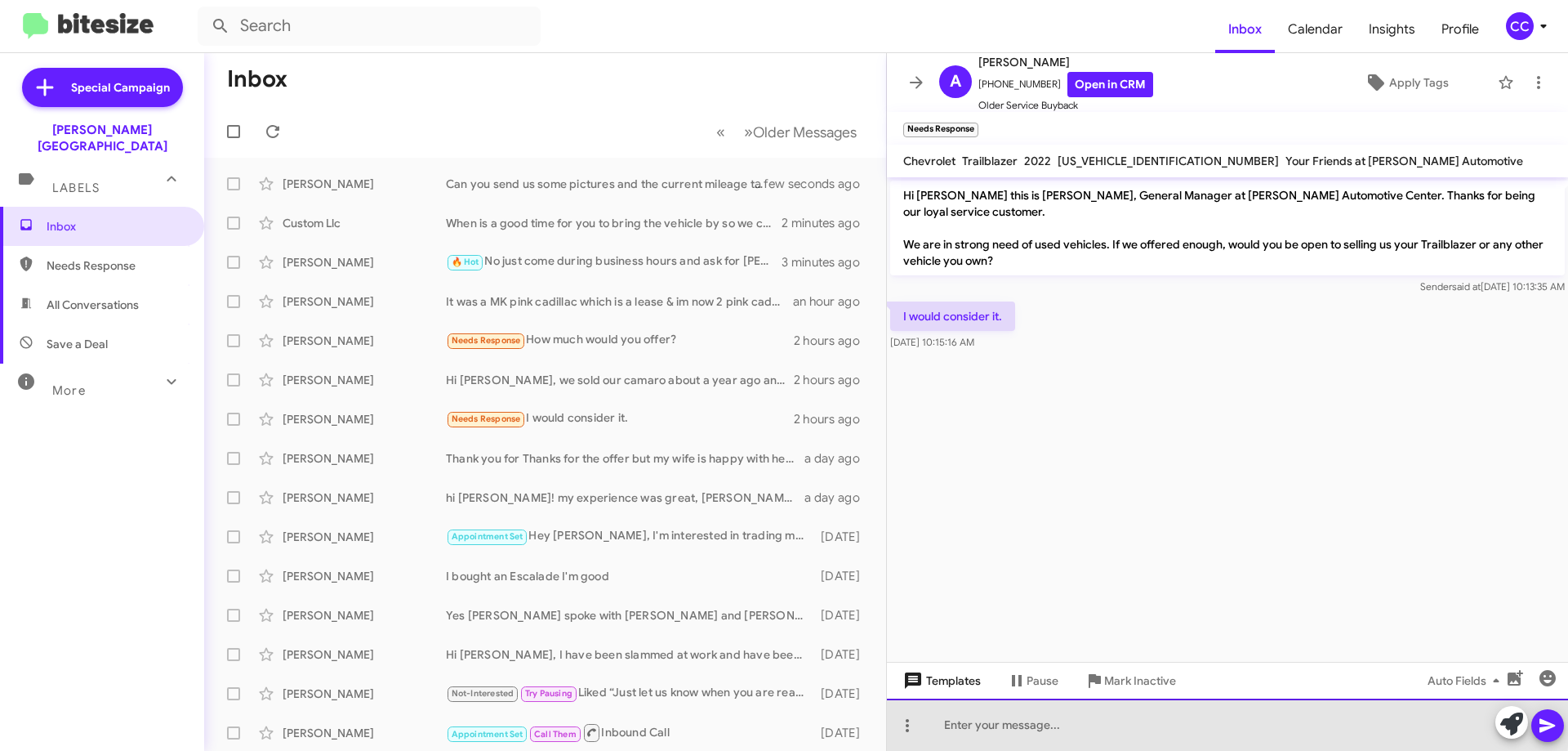
drag, startPoint x: 964, startPoint y: 717, endPoint x: 984, endPoint y: 675, distance: 46.5
click at [965, 718] on div at bounding box center [1227, 724] width 681 height 52
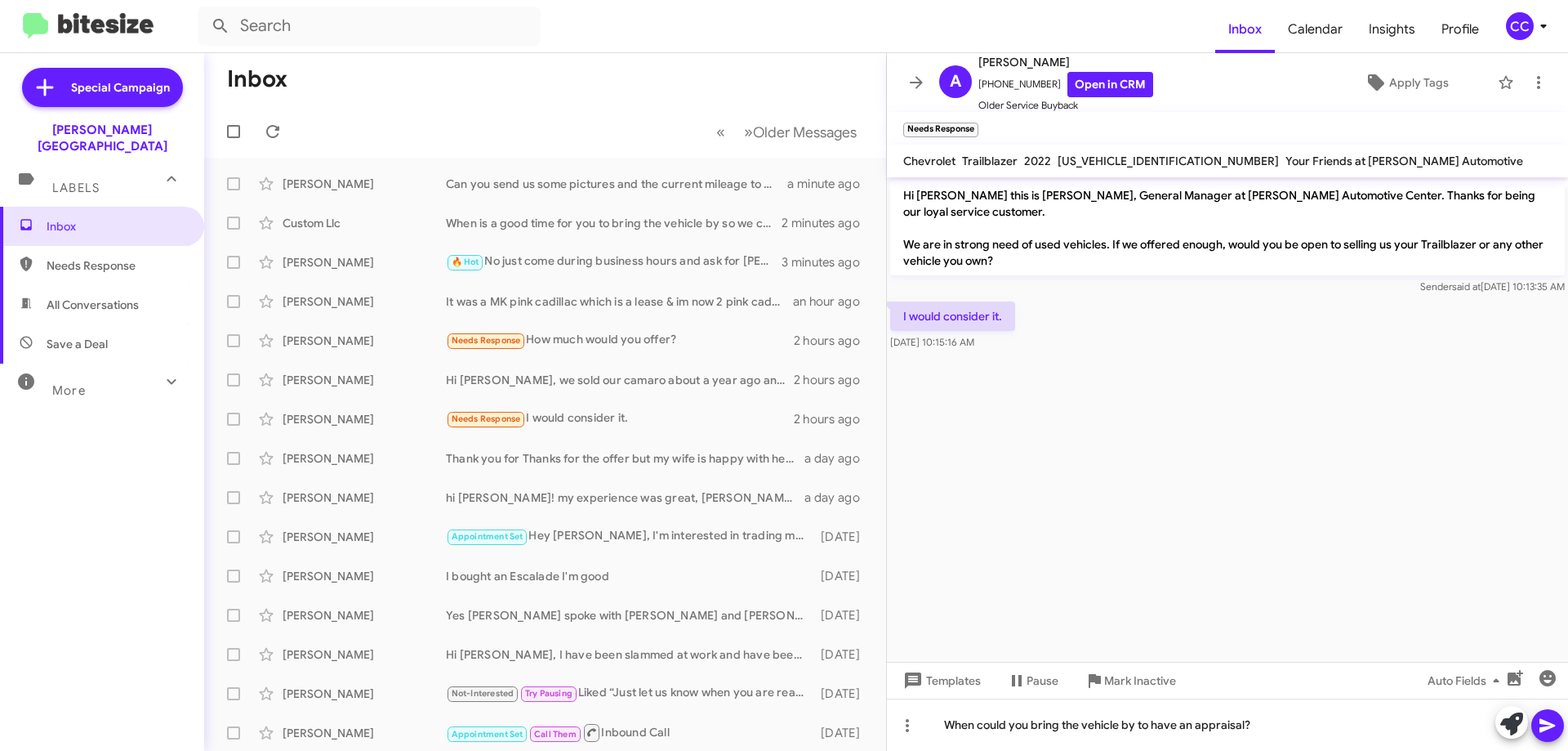
click at [1557, 724] on icon at bounding box center [1548, 725] width 20 height 20
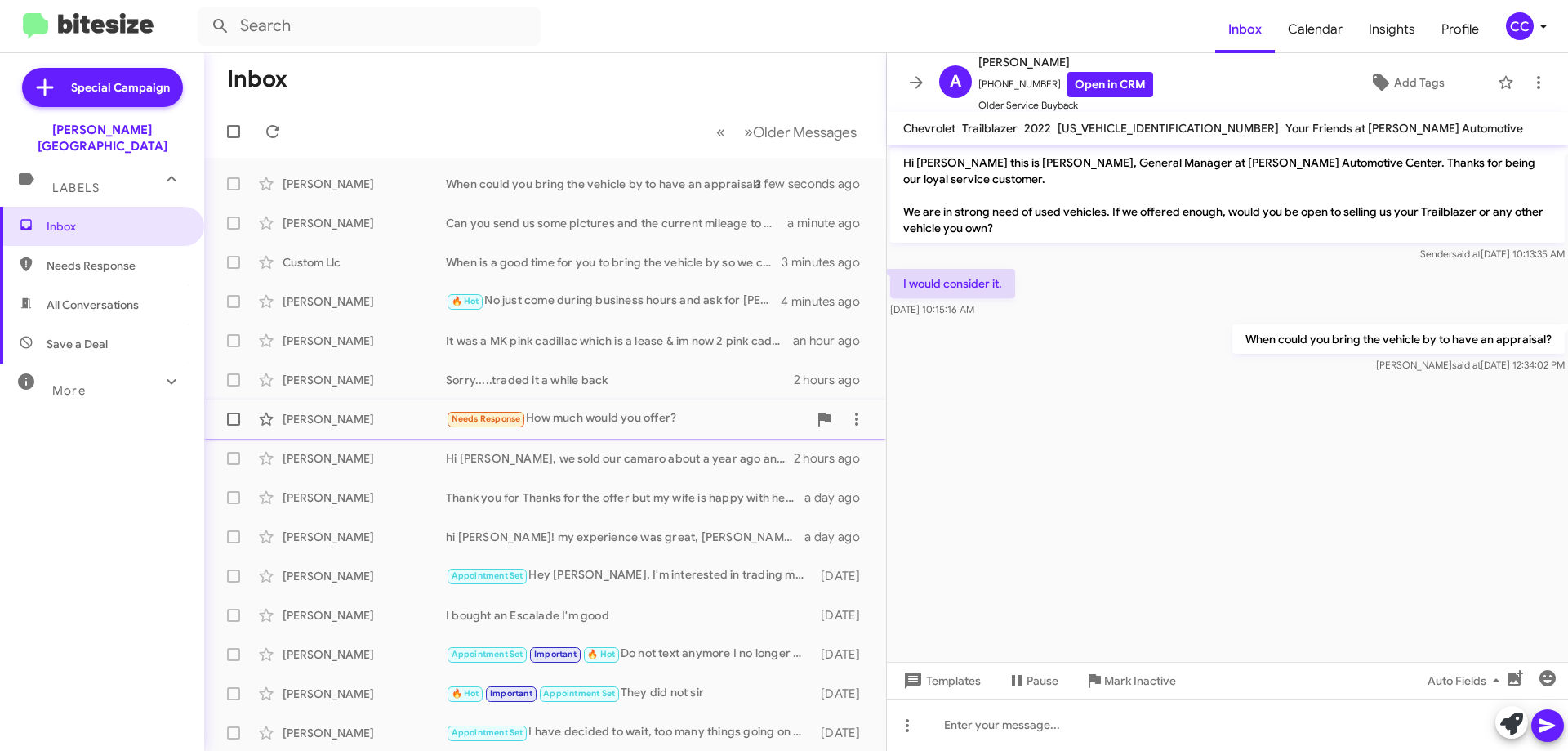
click at [340, 421] on div "[PERSON_NAME]" at bounding box center [364, 418] width 163 height 16
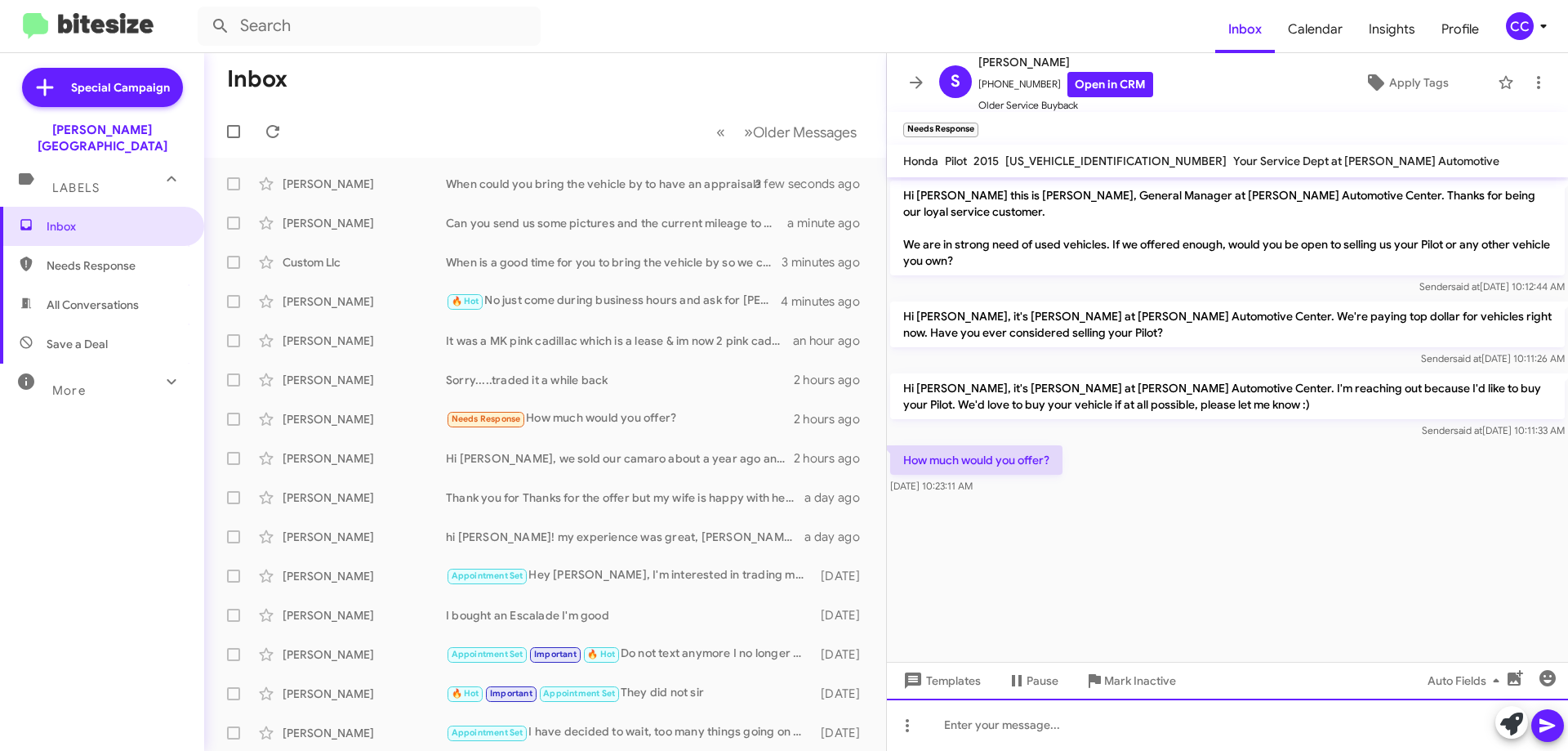
click at [954, 732] on div at bounding box center [1227, 724] width 681 height 52
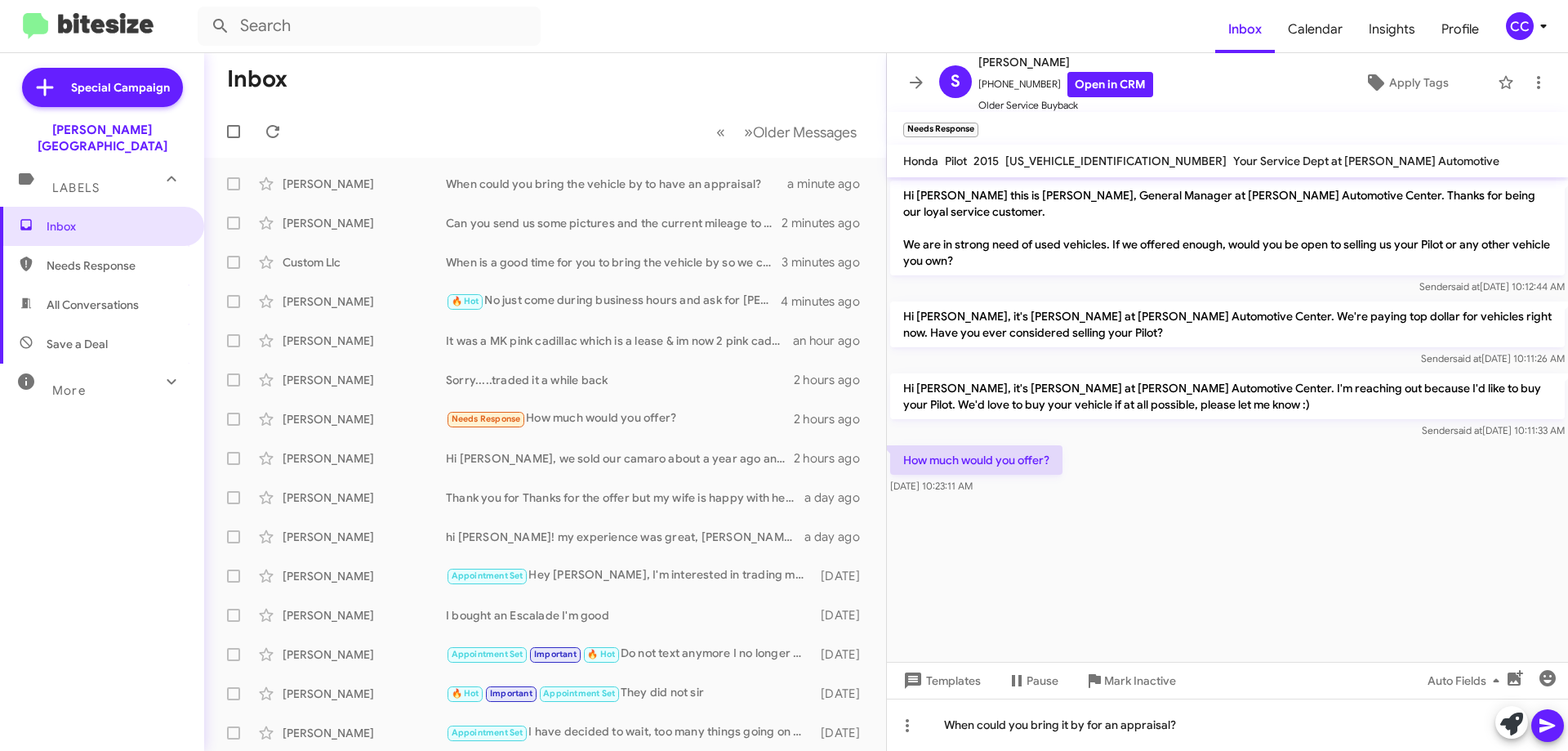
click at [1549, 730] on icon at bounding box center [1548, 725] width 20 height 20
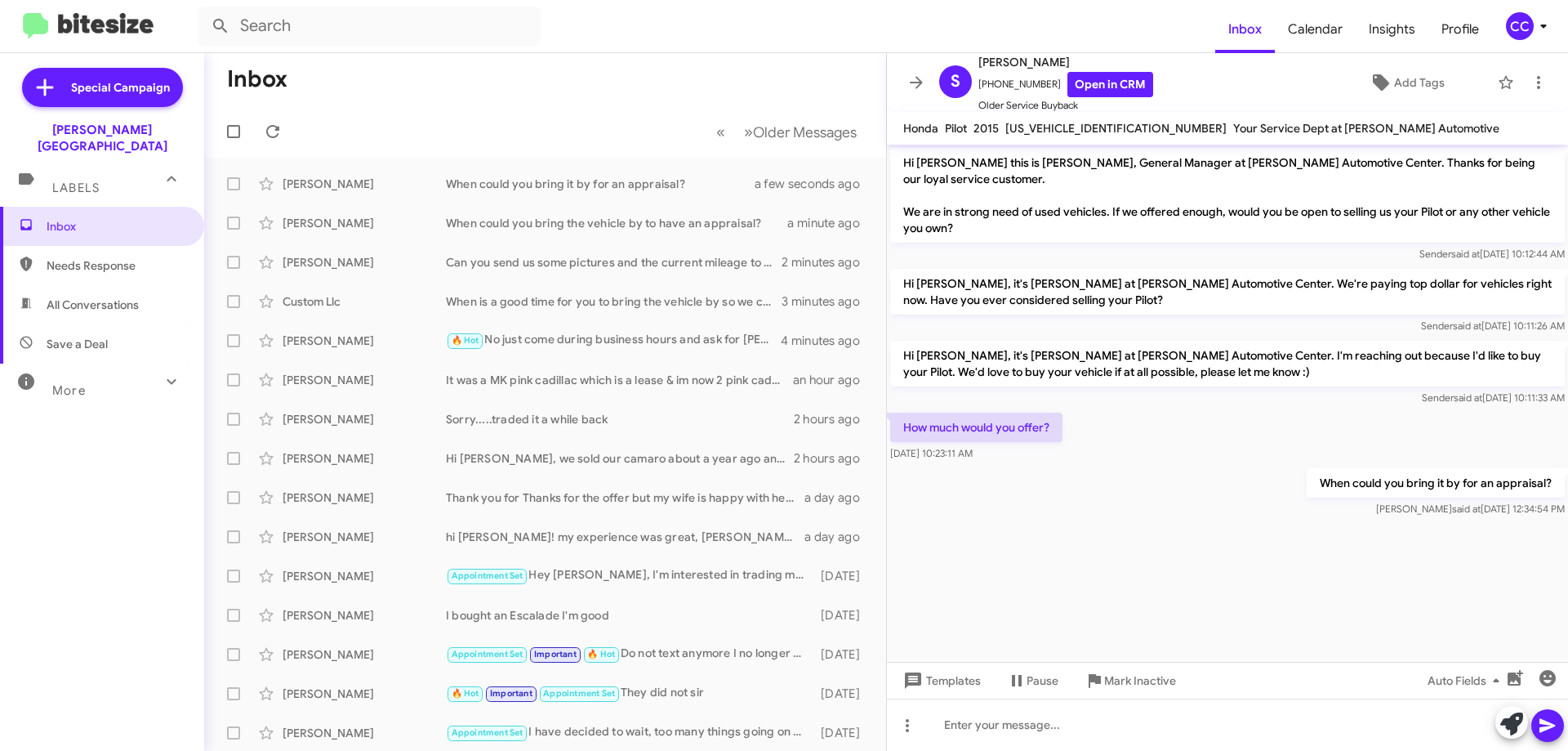
click at [99, 246] on span "Needs Response" at bounding box center [102, 265] width 204 height 39
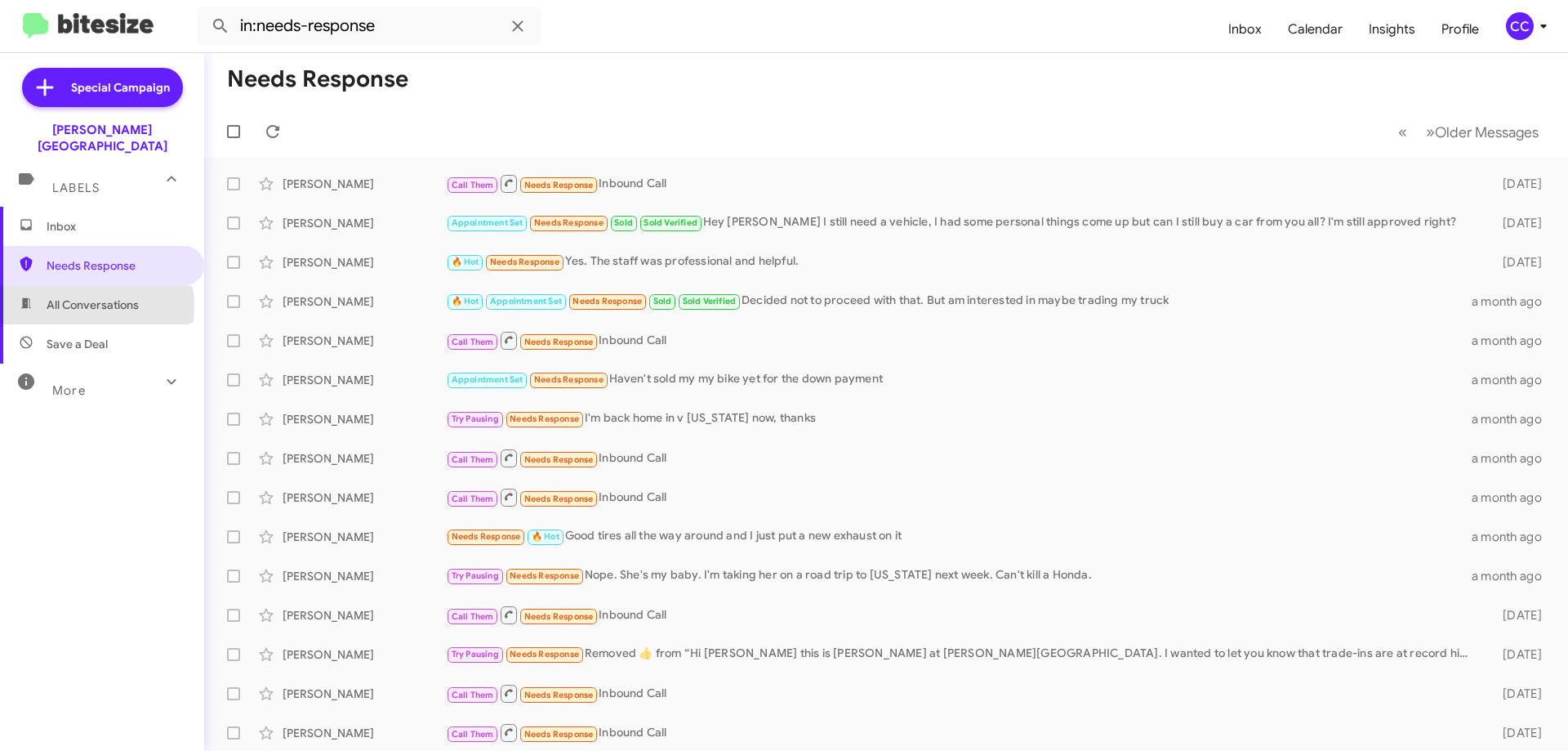
click at [83, 296] on span "All Conversations" at bounding box center [92, 304] width 92 height 16
type input "in:all-conversations"
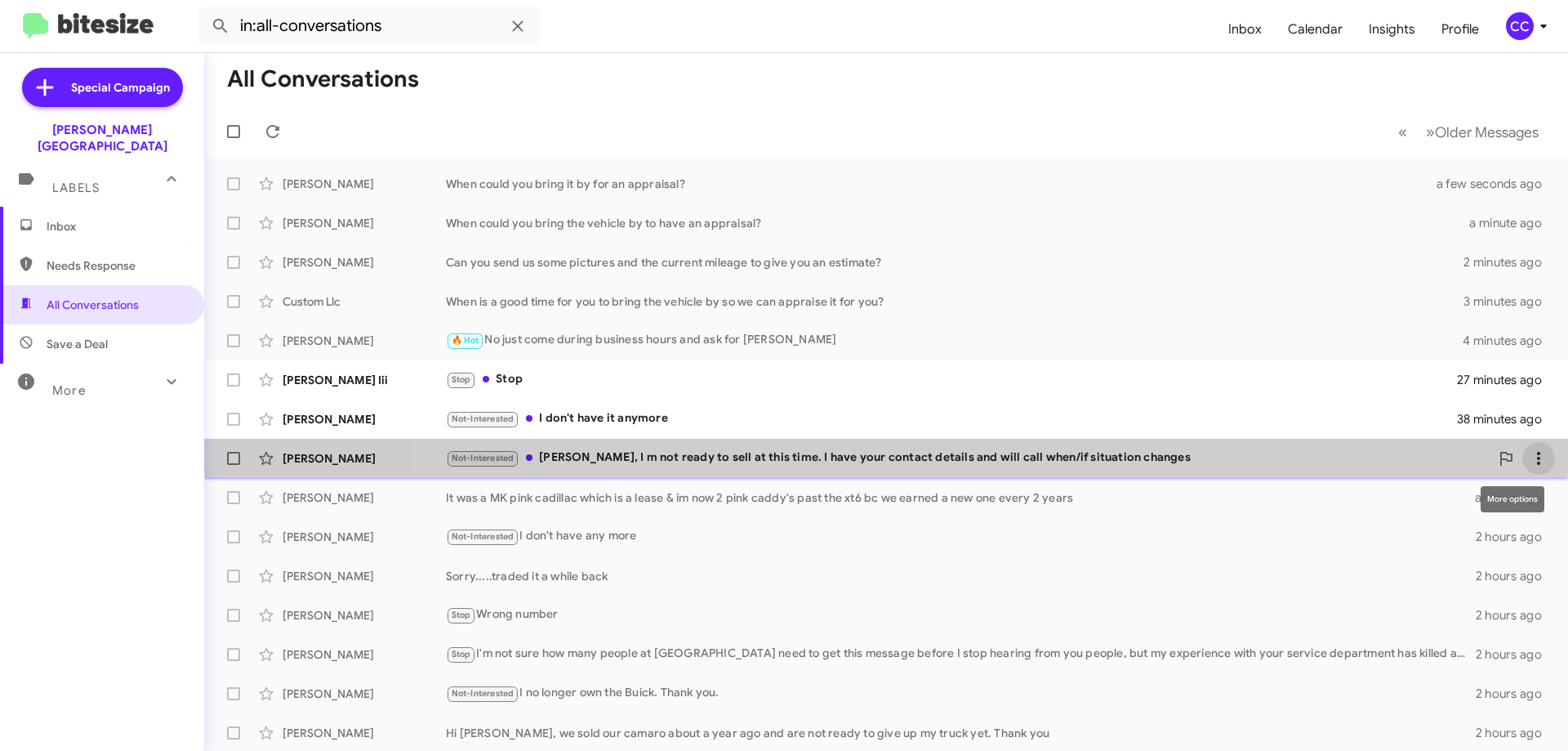
click at [1529, 456] on icon at bounding box center [1538, 458] width 20 height 20
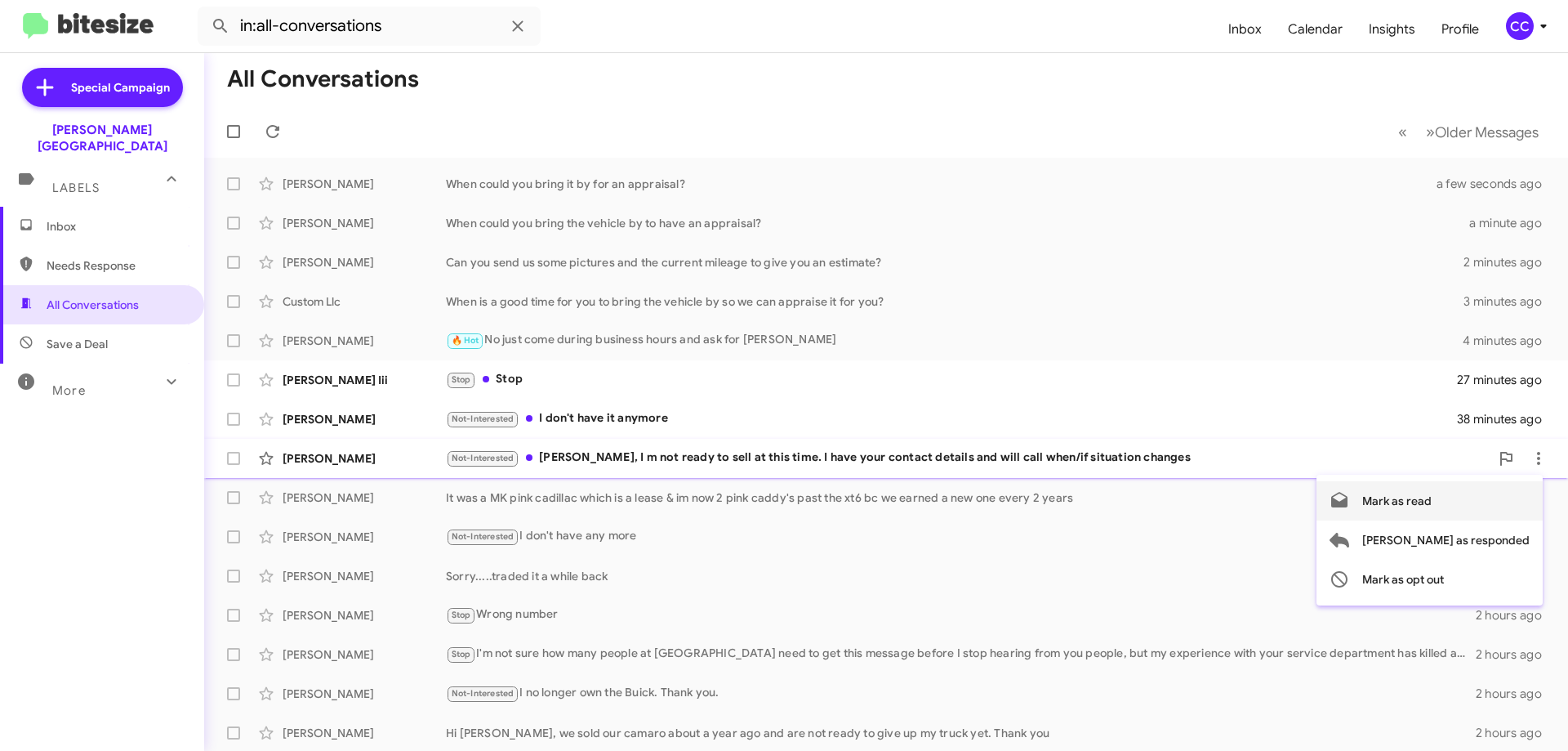
click at [1432, 499] on span "Mark as read" at bounding box center [1397, 500] width 70 height 39
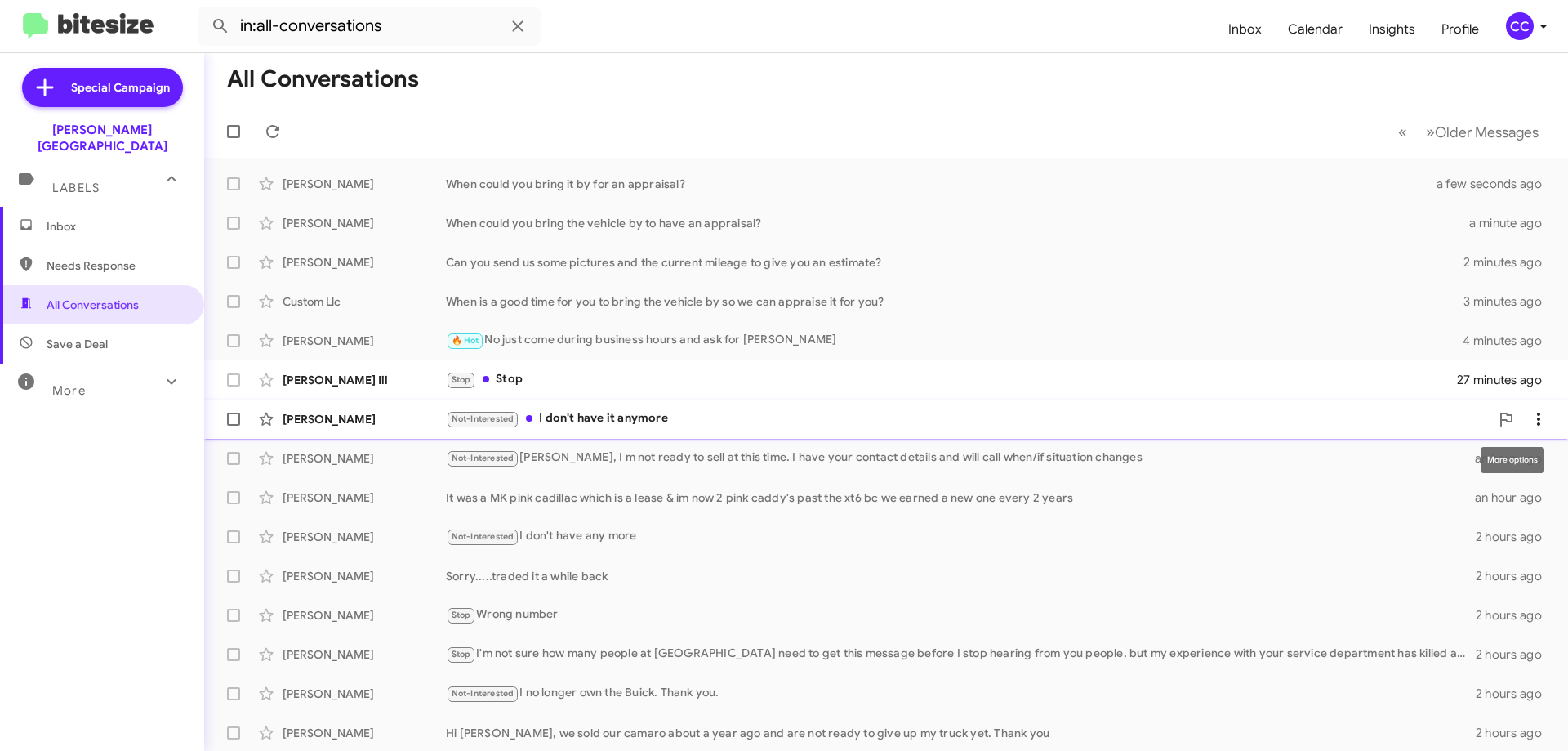
click at [1529, 417] on icon at bounding box center [1538, 419] width 20 height 20
click at [1432, 459] on span "Mark as read" at bounding box center [1397, 461] width 70 height 39
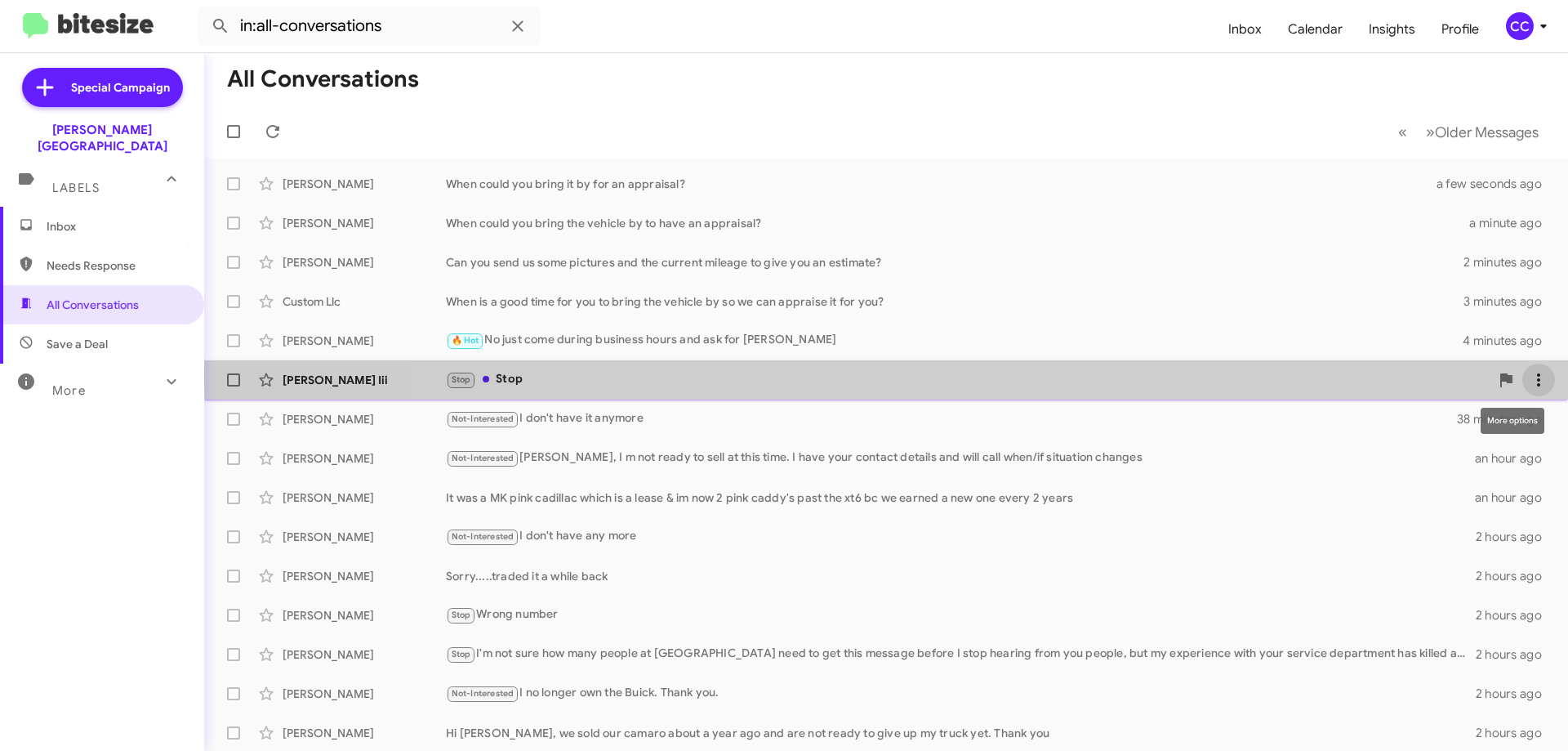
click at [1531, 376] on icon at bounding box center [1538, 379] width 20 height 20
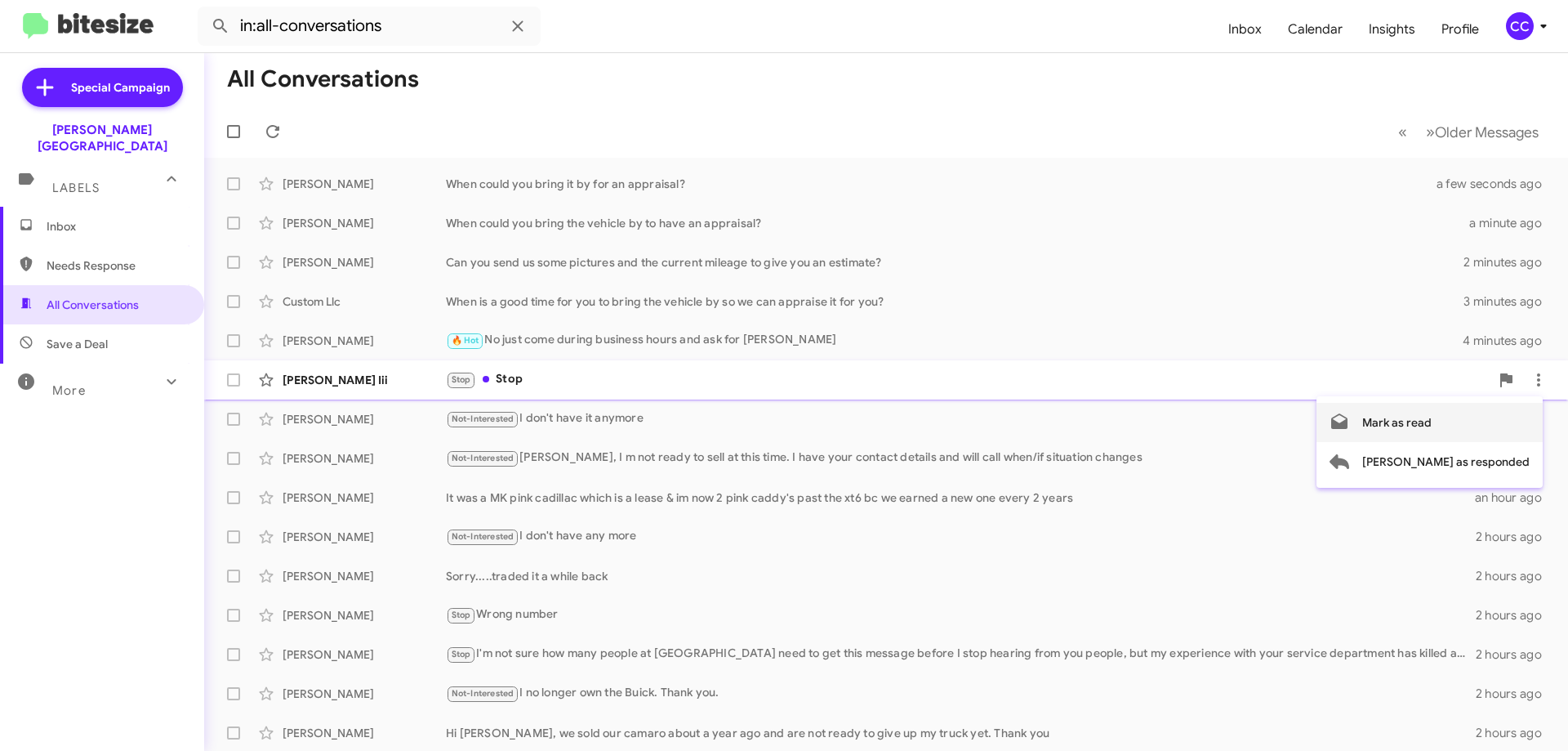
click at [1432, 421] on span "Mark as read" at bounding box center [1397, 422] width 70 height 39
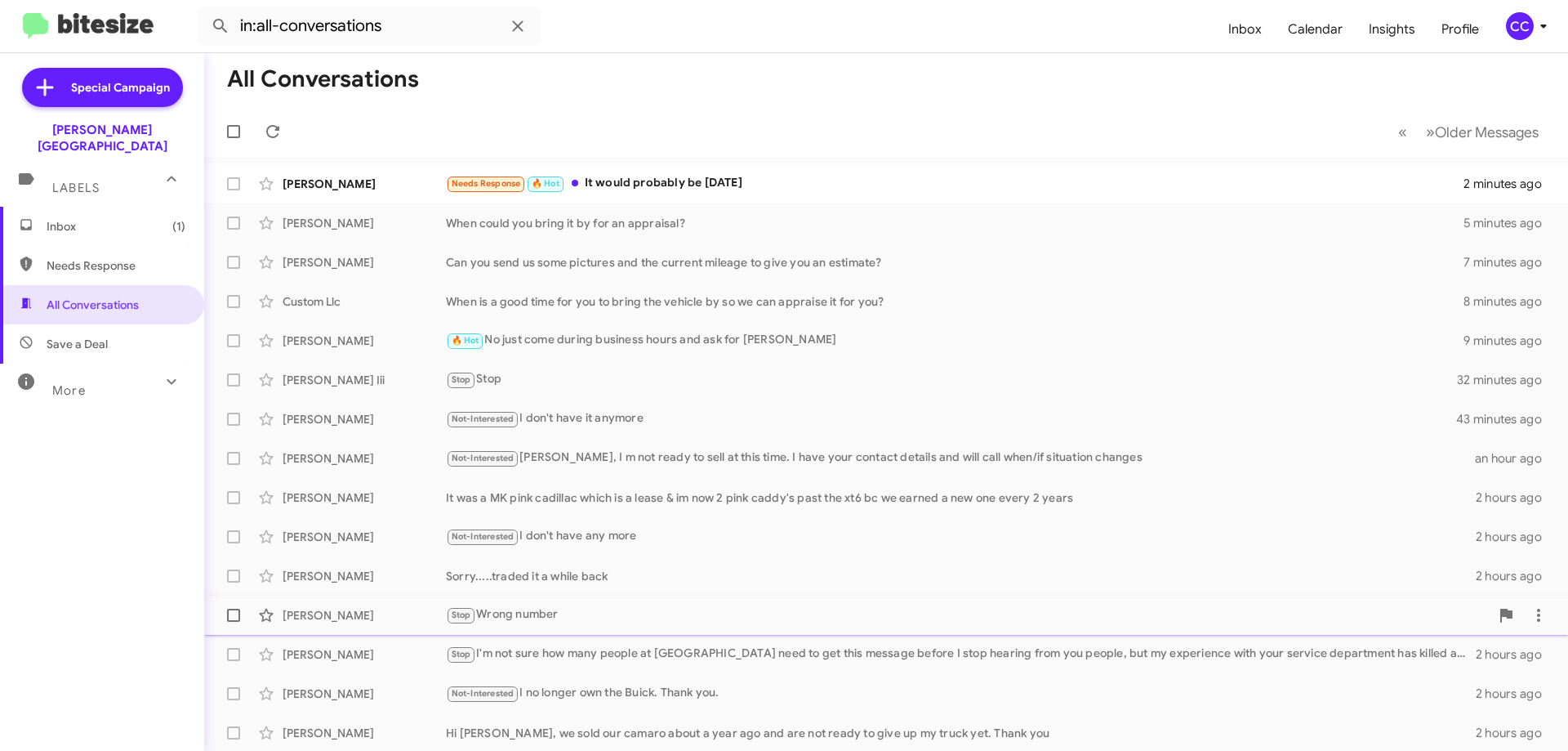
click at [284, 611] on mat-sidenav-container "Special Campaign [PERSON_NAME] Auto Center Labels Inbox (1) Needs Response All …" at bounding box center [784, 402] width 1568 height 698
click at [307, 183] on div "[PERSON_NAME]" at bounding box center [364, 183] width 163 height 16
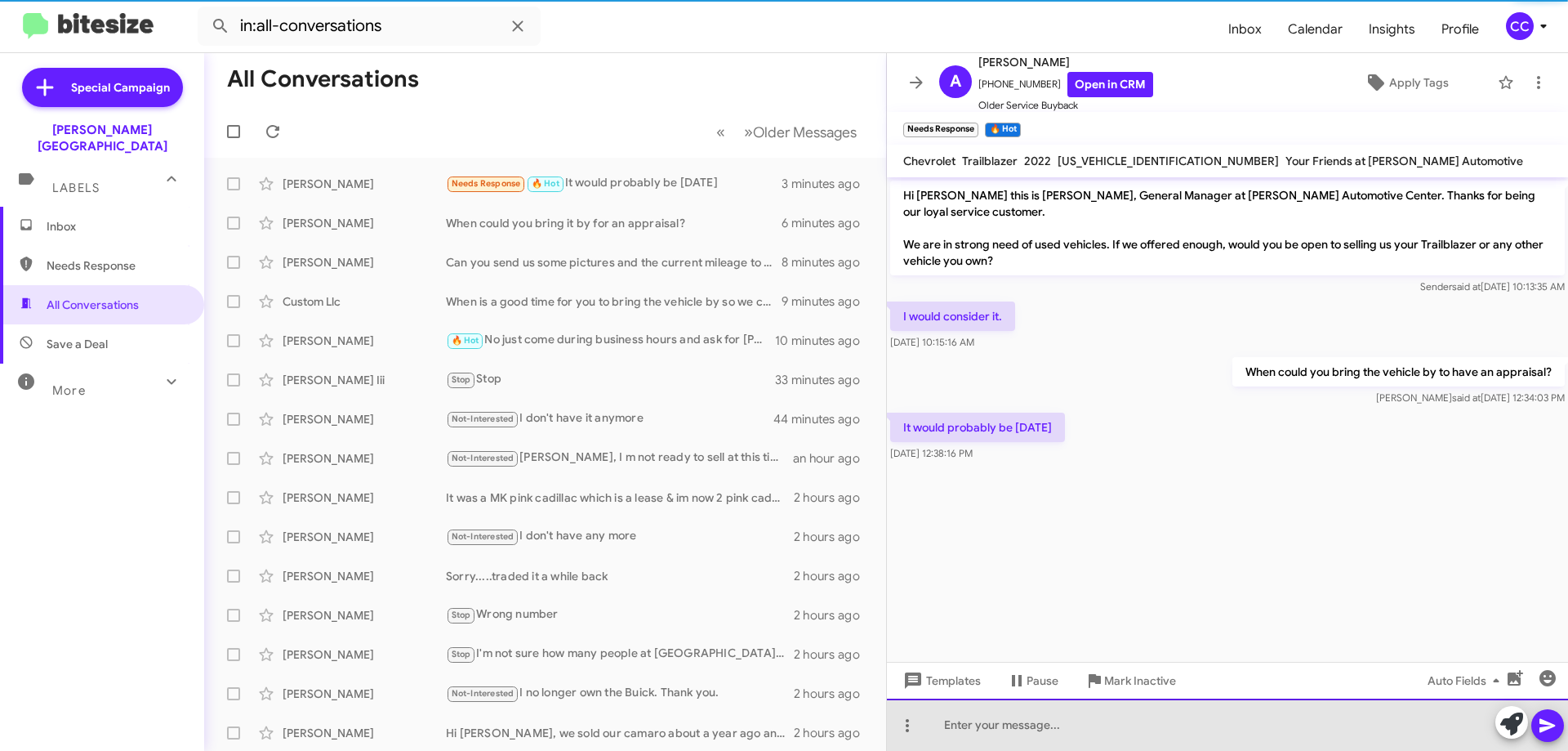
drag, startPoint x: 1017, startPoint y: 722, endPoint x: 1037, endPoint y: 679, distance: 47.4
click at [1016, 722] on div at bounding box center [1227, 724] width 681 height 52
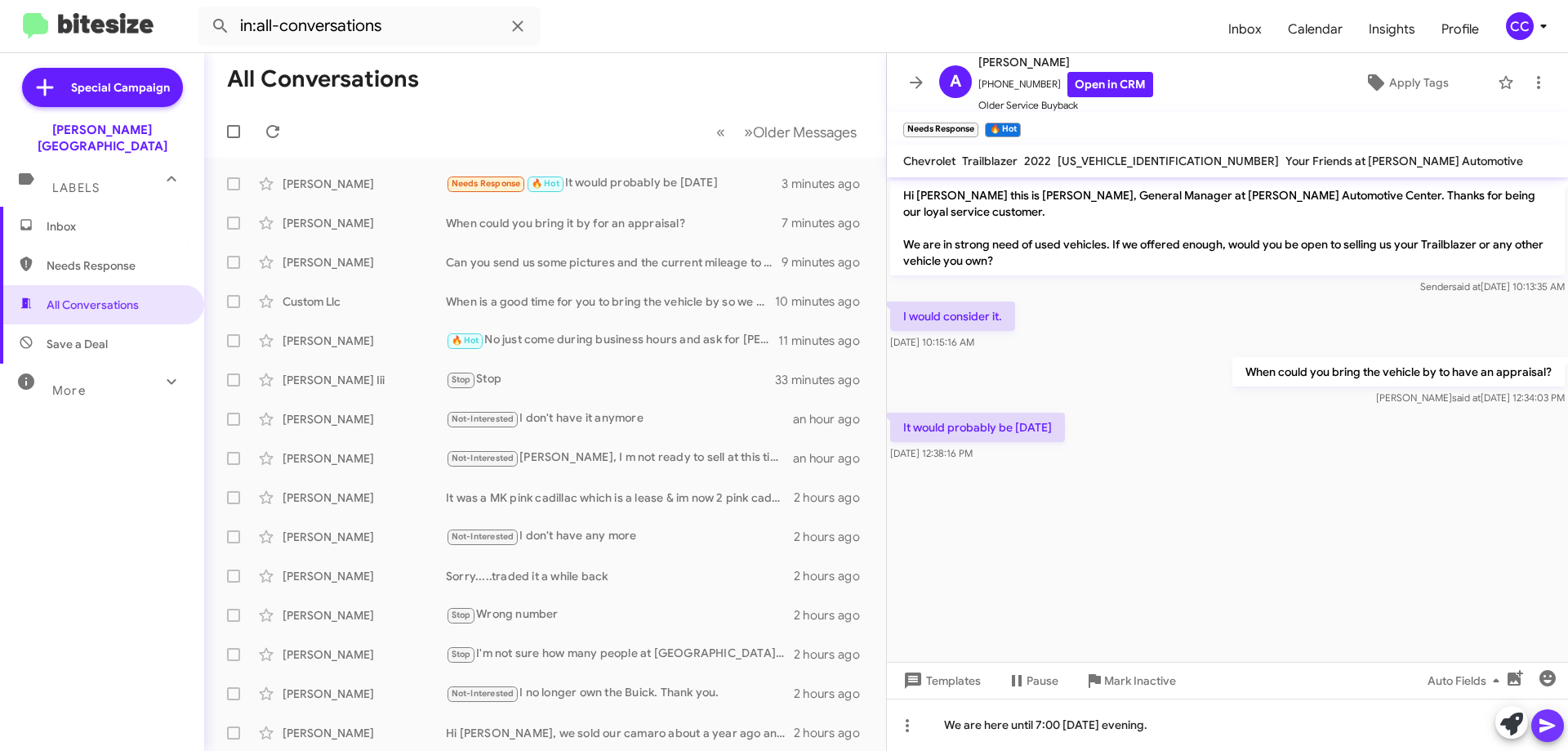
click at [1550, 725] on icon at bounding box center [1548, 725] width 20 height 20
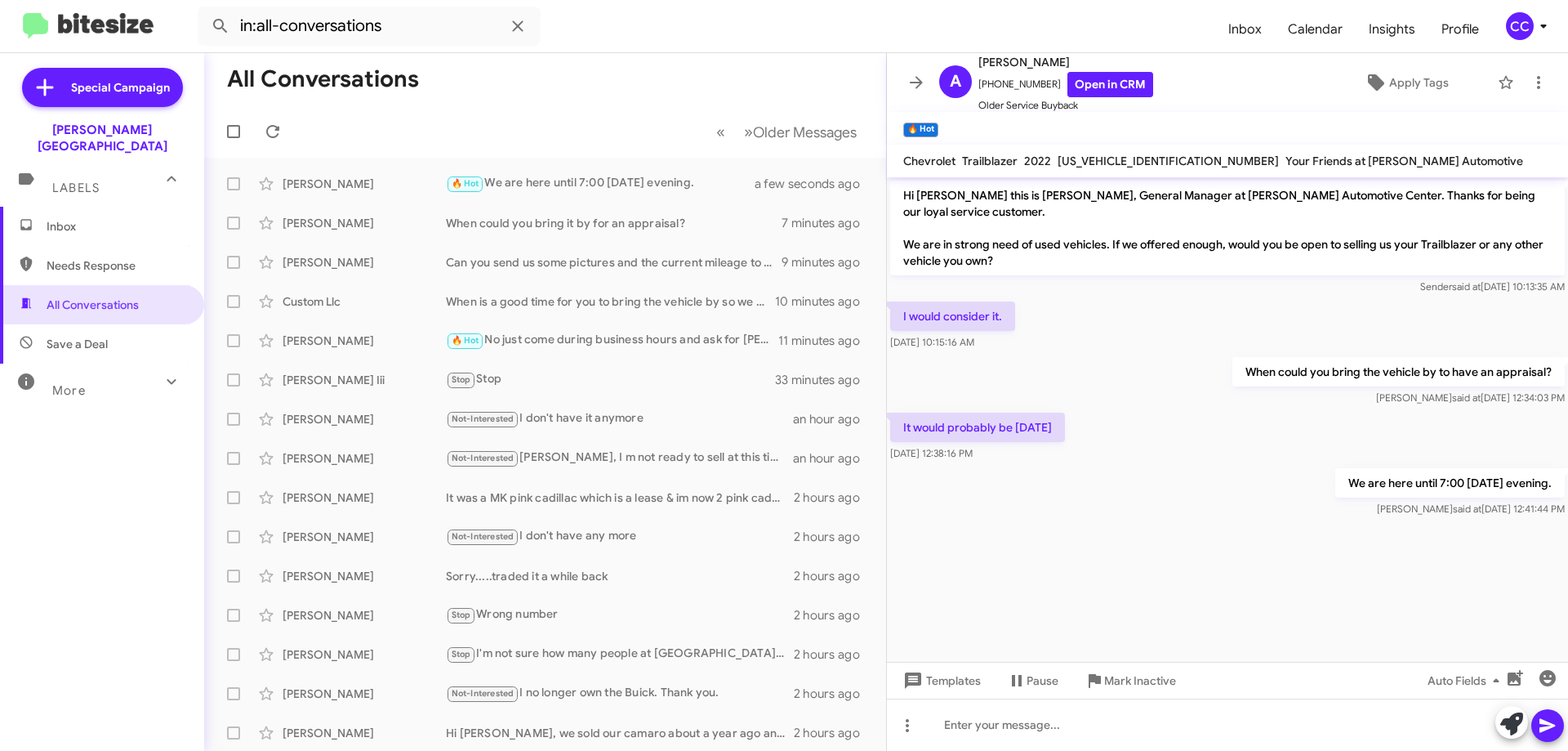
drag, startPoint x: 63, startPoint y: 258, endPoint x: 70, endPoint y: 213, distance: 45.5
click at [65, 258] on span "Needs Response" at bounding box center [102, 265] width 204 height 39
type input "in:needs-response"
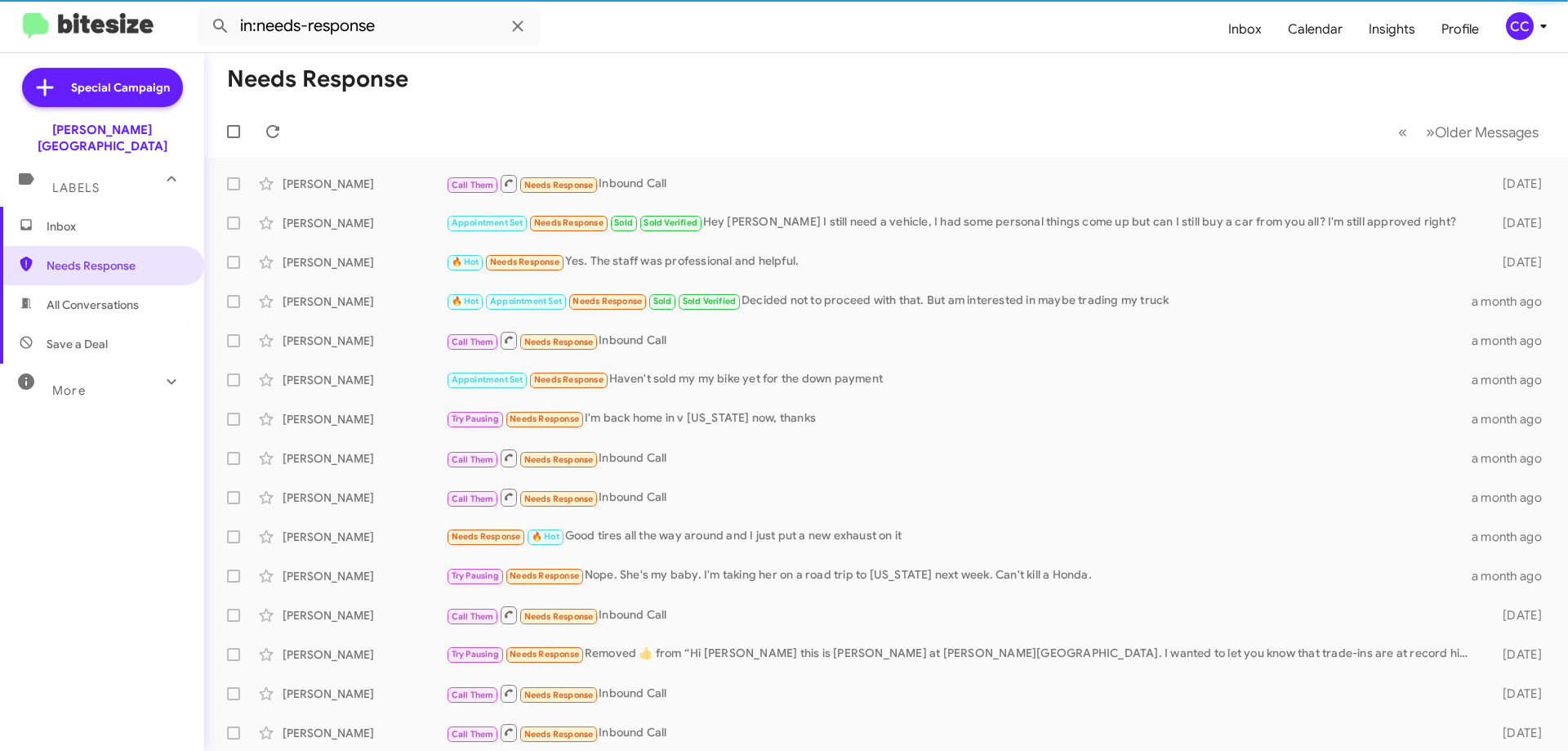
click at [70, 218] on span "Inbox" at bounding box center [116, 226] width 139 height 16
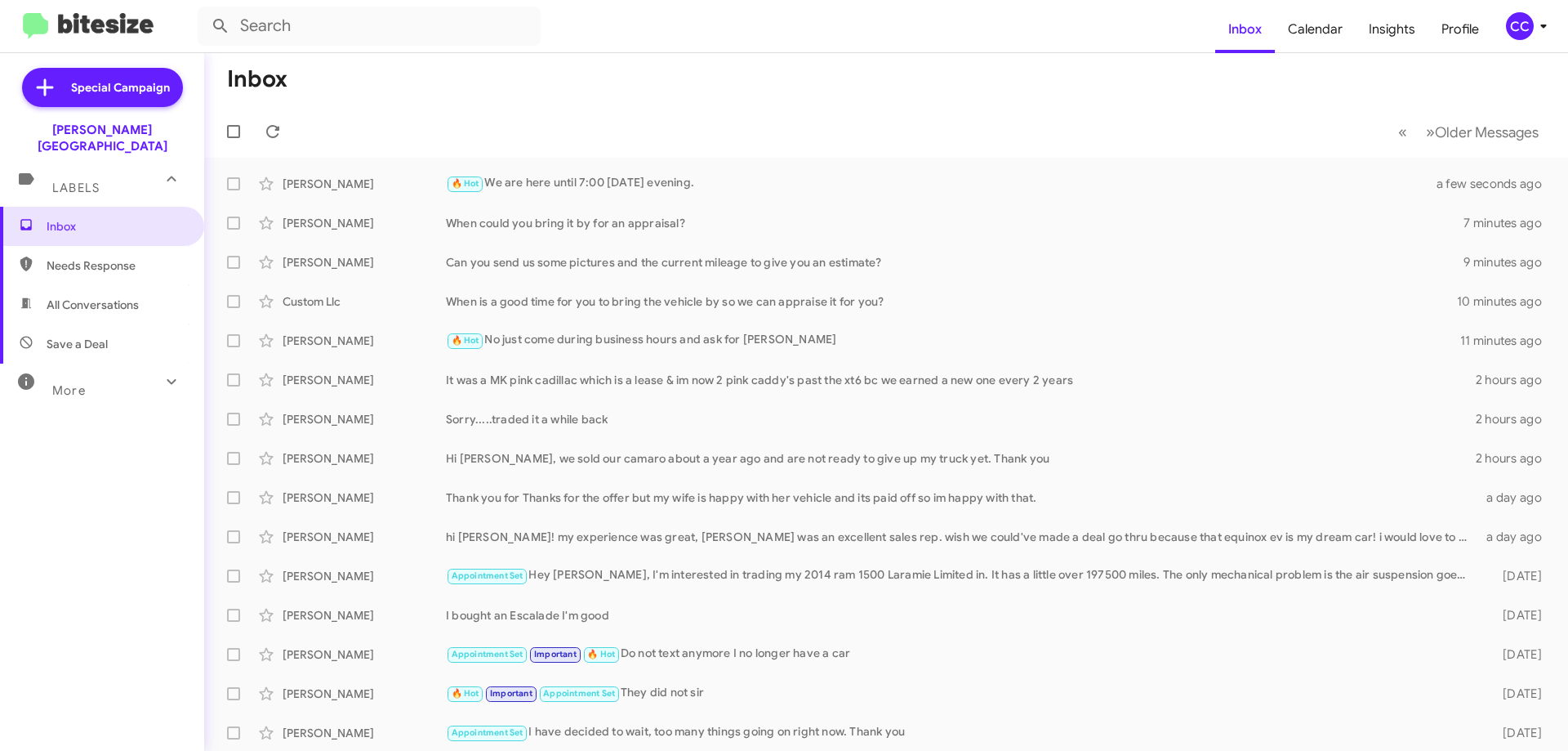
click at [78, 296] on span "All Conversations" at bounding box center [92, 304] width 92 height 16
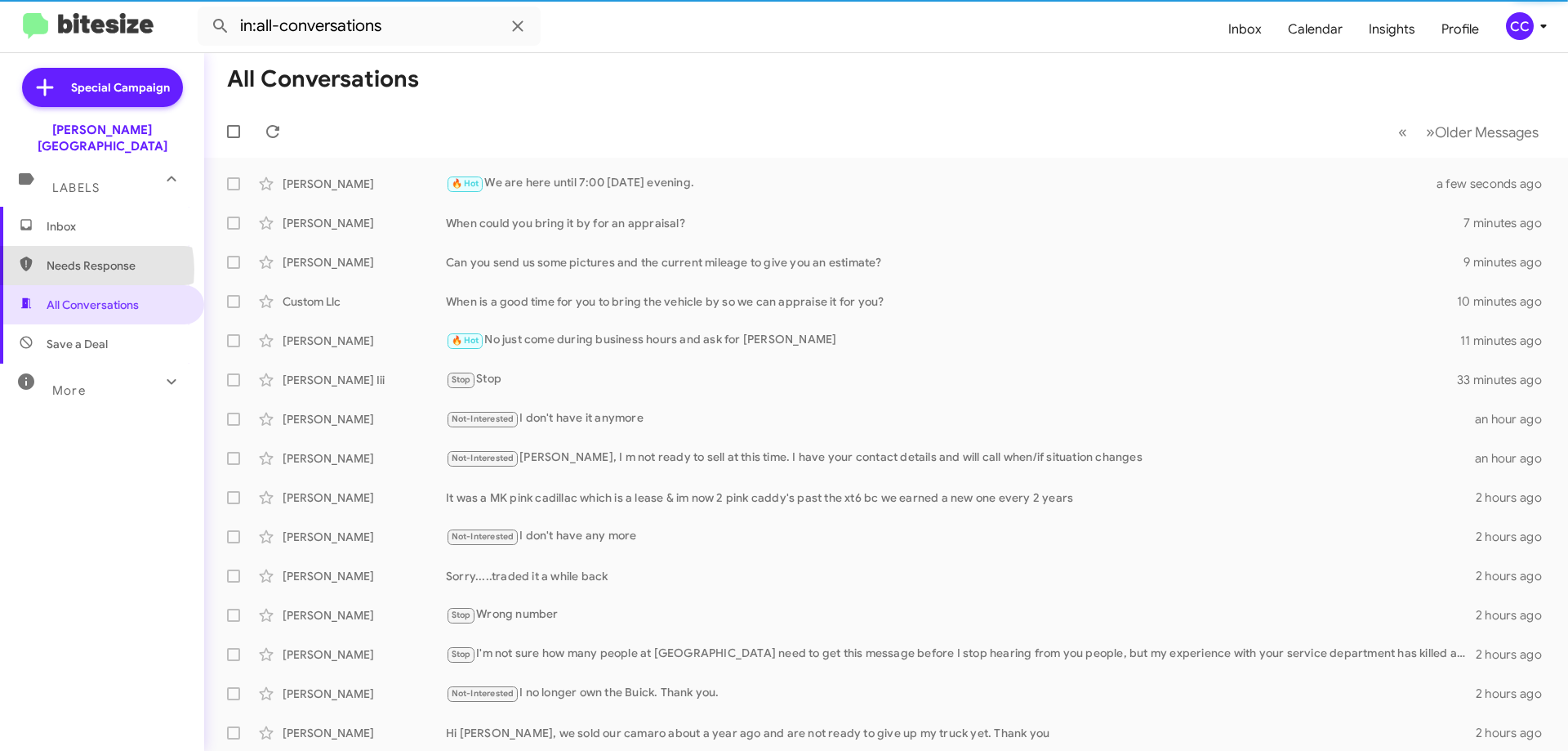
click at [81, 257] on span "Needs Response" at bounding box center [116, 265] width 139 height 16
type input "in:needs-response"
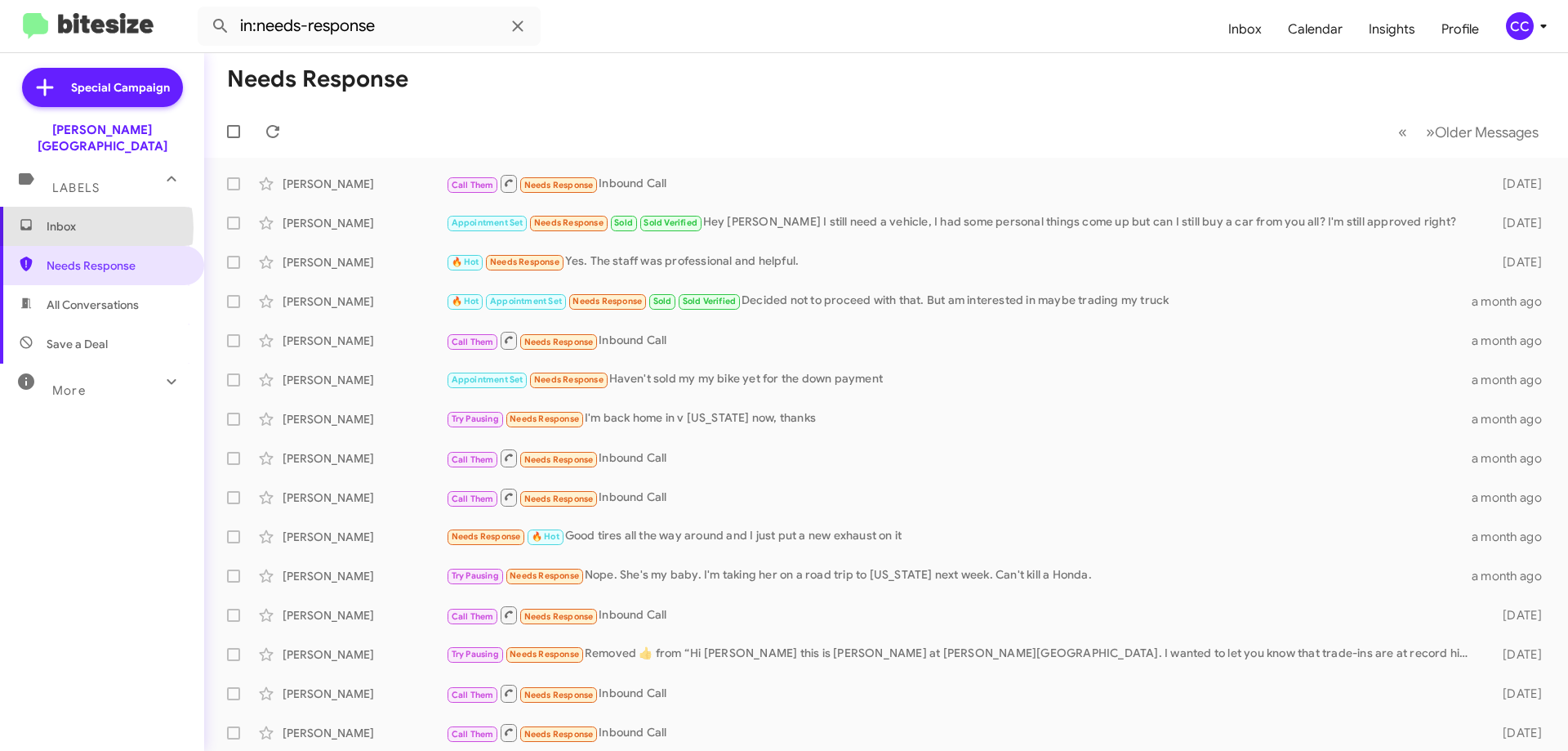
click at [71, 218] on span "Inbox" at bounding box center [116, 226] width 139 height 16
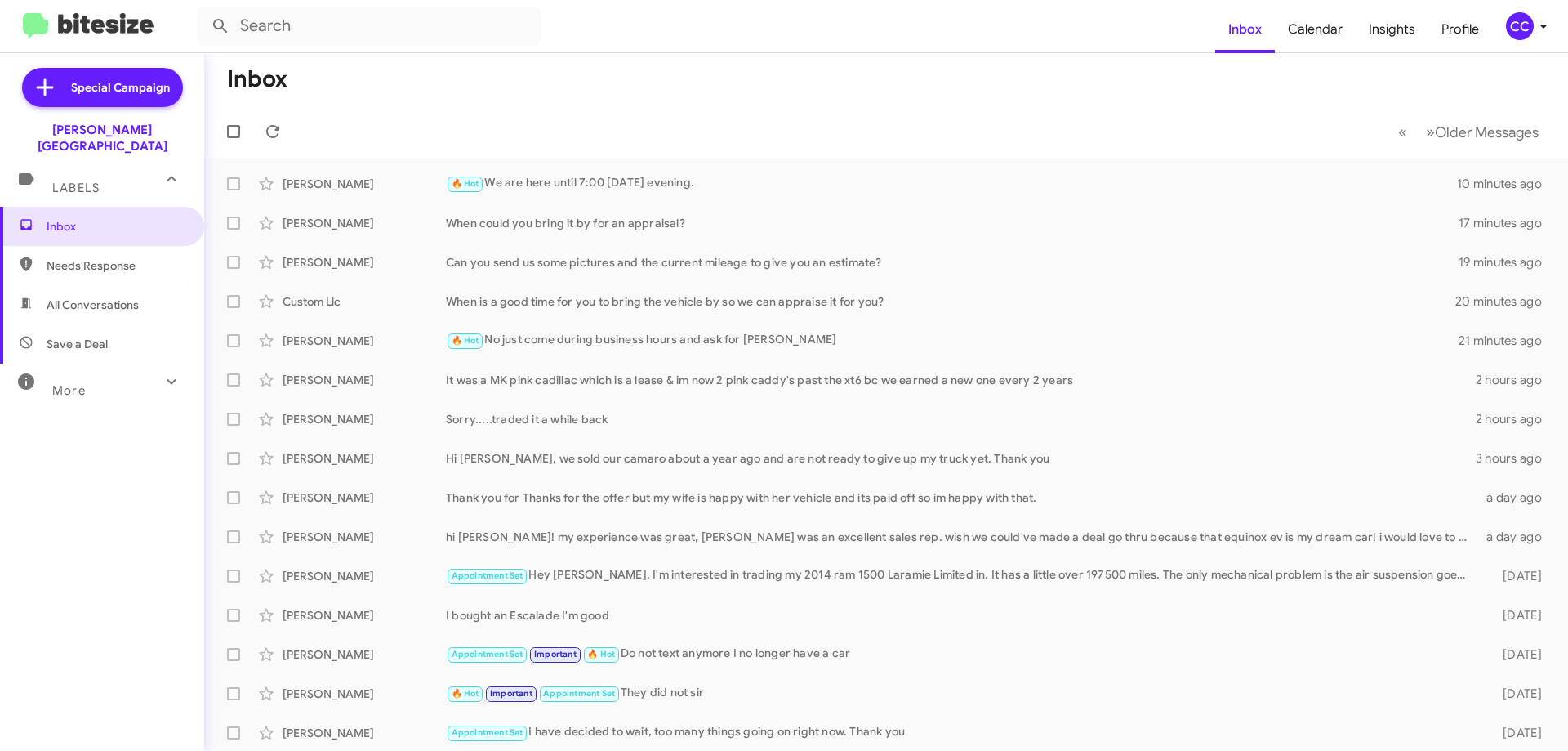
click at [94, 257] on span "Needs Response" at bounding box center [116, 265] width 139 height 16
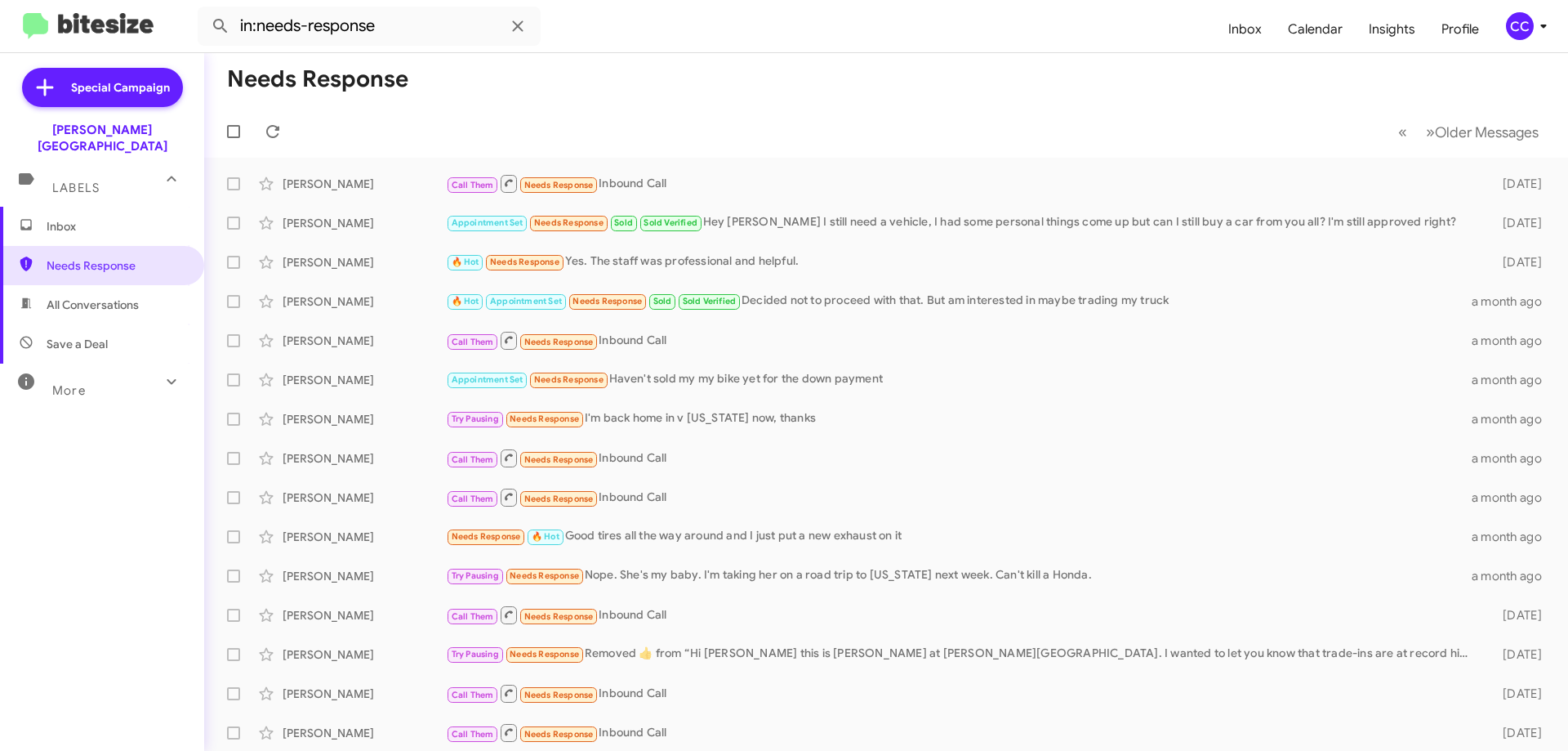
click at [64, 285] on span "All Conversations" at bounding box center [102, 304] width 204 height 39
type input "in:all-conversations"
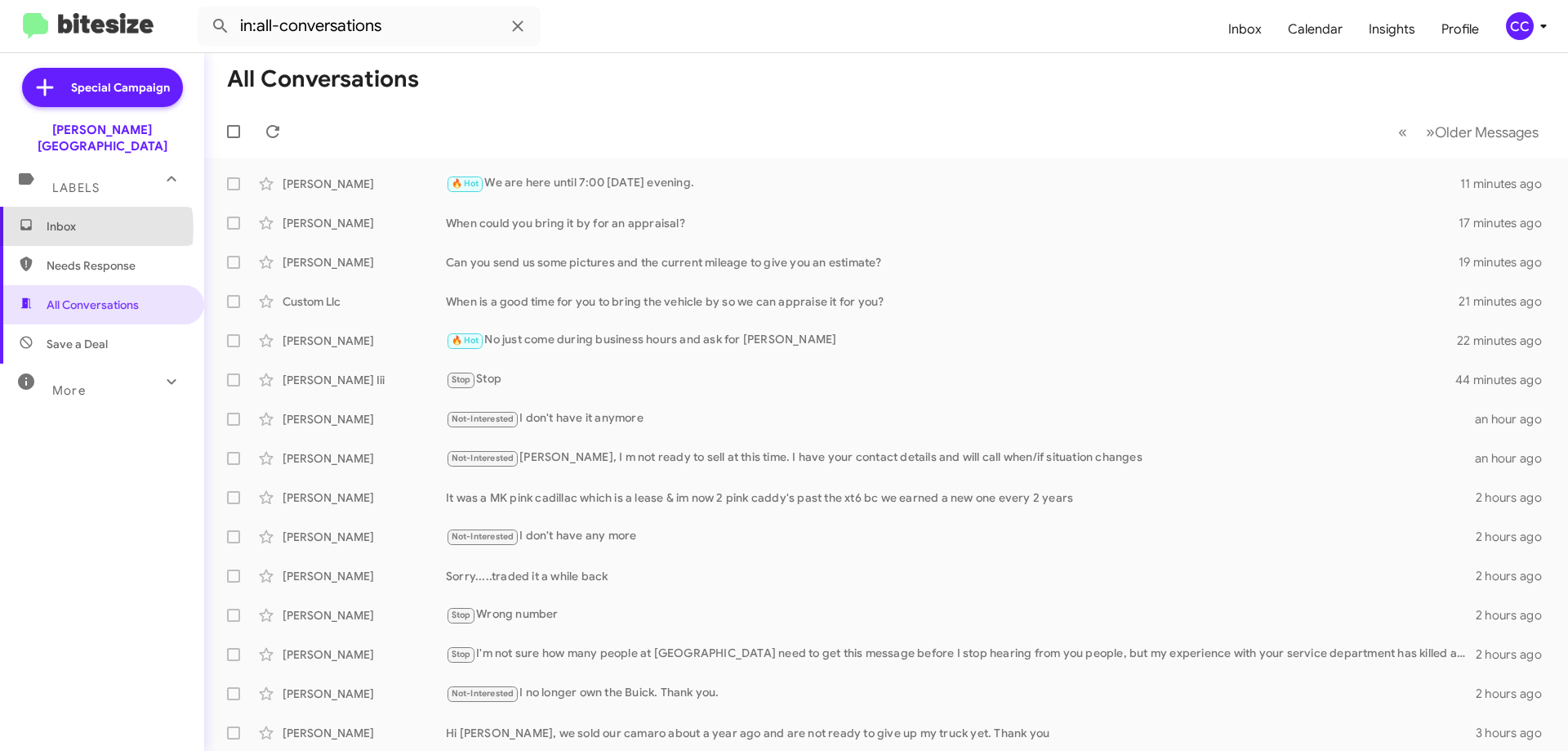
click at [57, 218] on span "Inbox" at bounding box center [116, 226] width 139 height 16
